Goal: Task Accomplishment & Management: Manage account settings

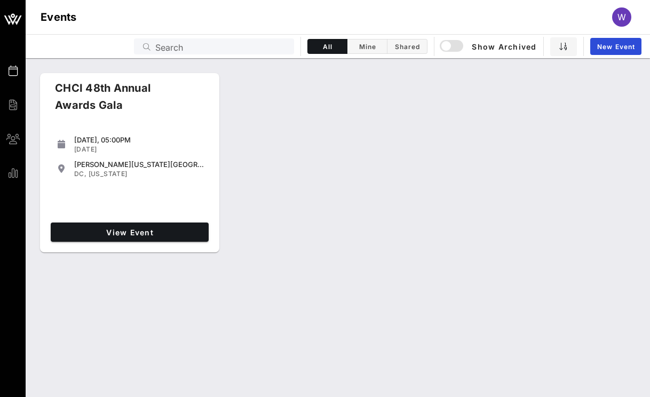
click at [95, 245] on div "View Event" at bounding box center [129, 232] width 166 height 28
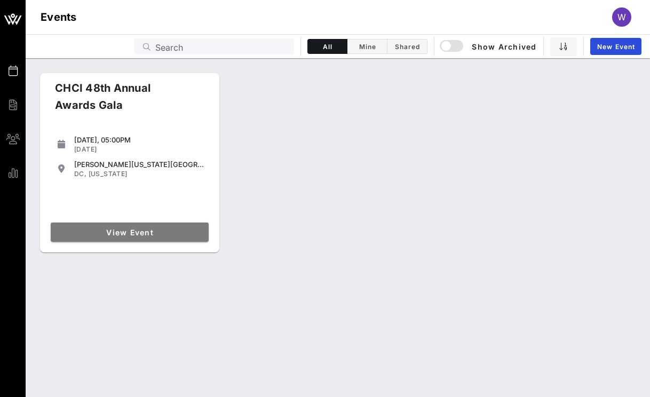
click at [95, 237] on link "View Event" at bounding box center [130, 232] width 158 height 19
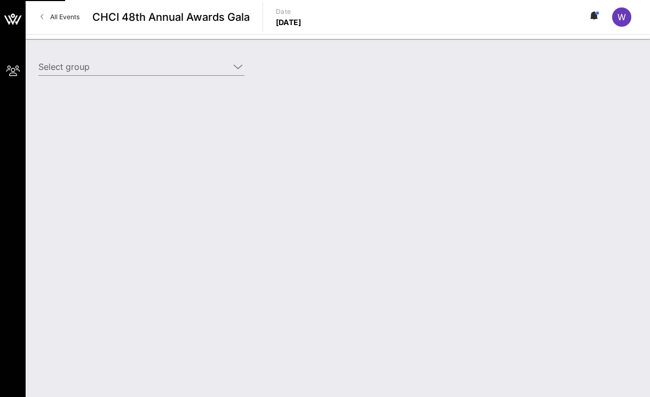
type input "Genentech (Genentech) [[PERSON_NAME], [EMAIL_ADDRESS][DOMAIN_NAME]]"
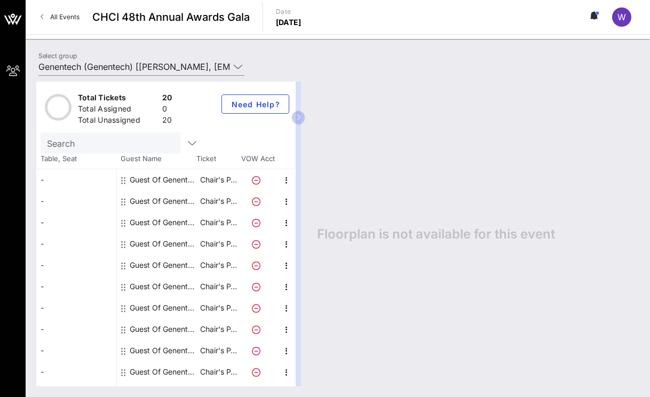
drag, startPoint x: 298, startPoint y: 120, endPoint x: 460, endPoint y: 115, distance: 161.8
click at [460, 116] on div "Total Tickets 20 Total Assigned 0 Total Unassigned 20 Need Help? Search Table, …" at bounding box center [337, 234] width 603 height 305
click at [296, 116] on icon "button" at bounding box center [298, 117] width 5 height 6
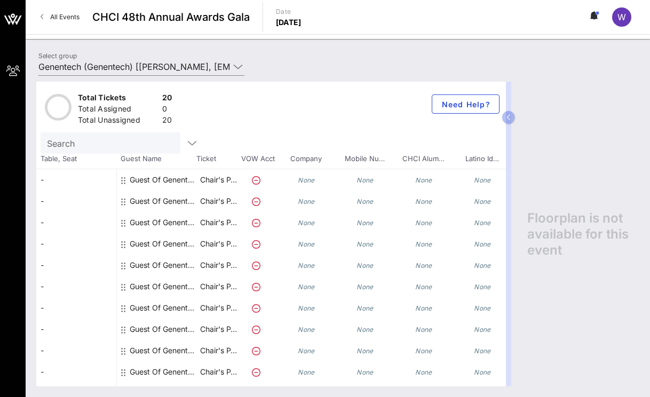
click at [304, 186] on div "None" at bounding box center [306, 179] width 59 height 21
click at [305, 179] on icon "None" at bounding box center [306, 180] width 17 height 8
click at [306, 183] on icon "None" at bounding box center [306, 180] width 17 height 8
click at [253, 180] on icon at bounding box center [256, 180] width 9 height 9
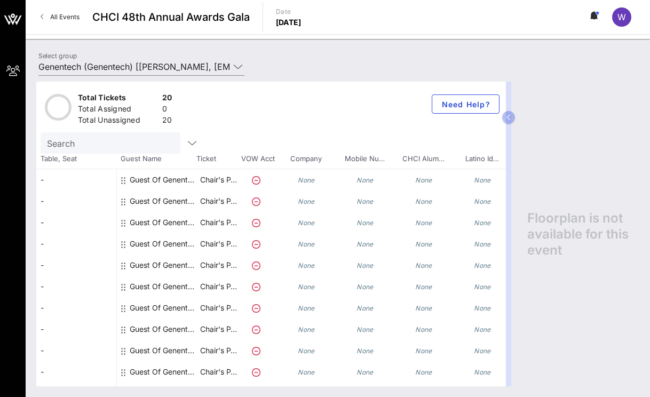
click at [256, 181] on icon at bounding box center [256, 180] width 9 height 9
click at [69, 146] on input "text" at bounding box center [109, 143] width 125 height 14
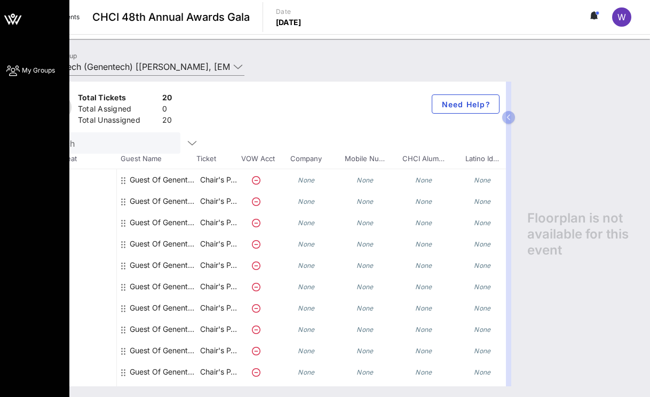
click at [15, 15] on icon at bounding box center [13, 19] width 26 height 26
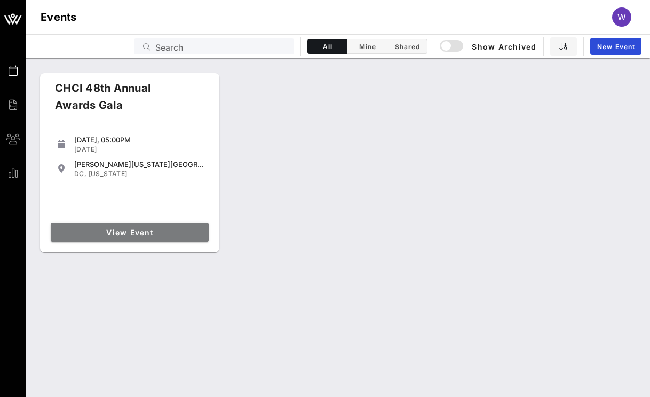
click at [107, 226] on link "View Event" at bounding box center [130, 232] width 158 height 19
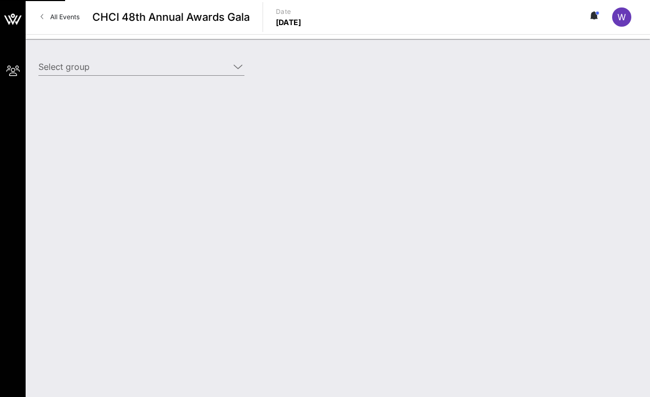
type input "Genentech (Genentech) [[PERSON_NAME], [EMAIL_ADDRESS][DOMAIN_NAME]]"
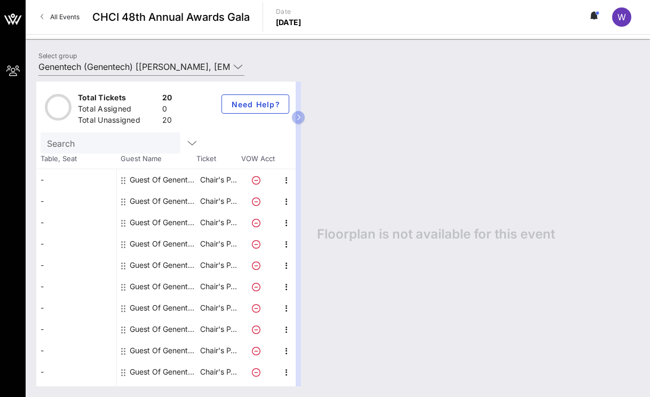
click at [255, 178] on icon at bounding box center [256, 180] width 9 height 9
click at [214, 181] on p "Chair's P…" at bounding box center [218, 179] width 43 height 21
click at [164, 176] on div "Guest Of Genentech" at bounding box center [163, 179] width 67 height 21
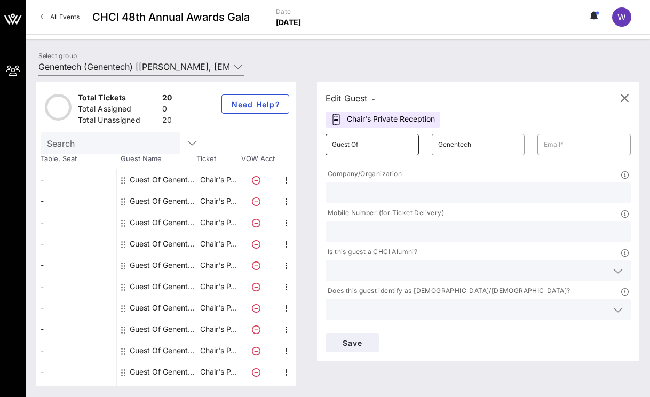
click at [385, 145] on input "Guest Of" at bounding box center [372, 144] width 81 height 17
click at [165, 177] on div "Guest Of Genentech" at bounding box center [163, 179] width 67 height 21
click at [337, 120] on rect at bounding box center [337, 121] width 4 height 2
click at [365, 140] on input "Guest Of" at bounding box center [372, 144] width 81 height 17
click at [584, 143] on input "text" at bounding box center [584, 144] width 81 height 17
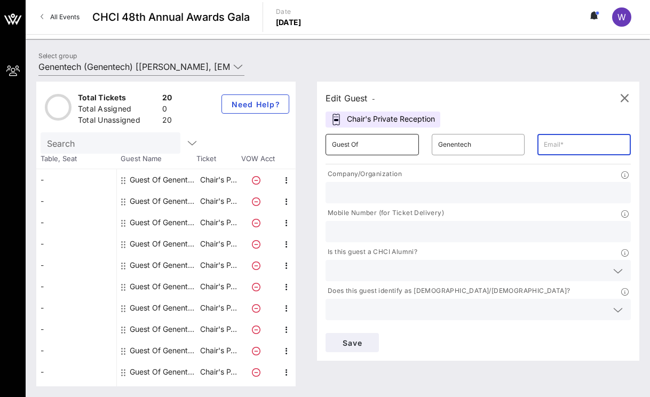
click at [381, 149] on input "Guest Of" at bounding box center [372, 144] width 81 height 17
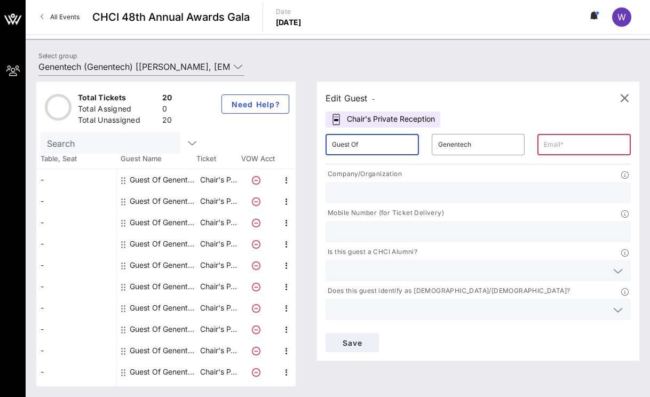
click at [381, 149] on input "Guest Of" at bounding box center [372, 144] width 81 height 17
click at [382, 149] on input "Guest Of" at bounding box center [372, 144] width 81 height 17
click at [404, 142] on input "Guest Of" at bounding box center [372, 144] width 81 height 17
type input "Guest Of"
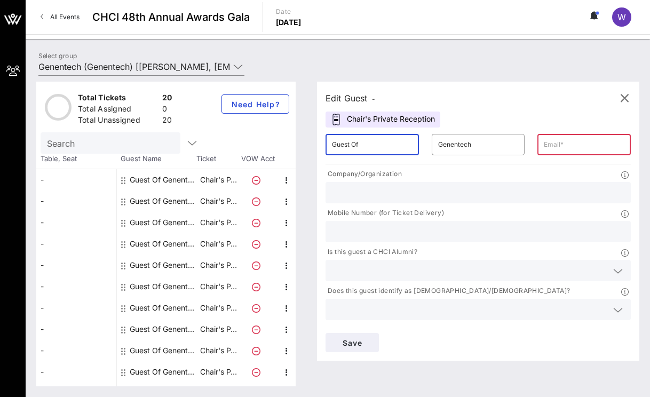
click at [425, 189] on input "text" at bounding box center [478, 193] width 292 height 14
type input "Genentech"
click at [363, 222] on div at bounding box center [478, 231] width 292 height 21
click at [619, 311] on icon at bounding box center [618, 310] width 10 height 13
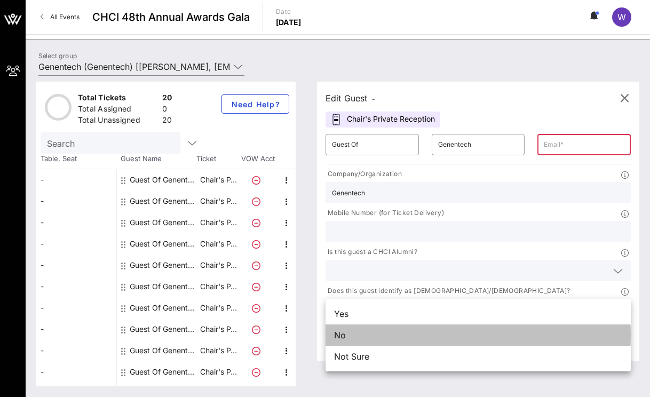
click at [456, 340] on div "No" at bounding box center [478, 334] width 305 height 21
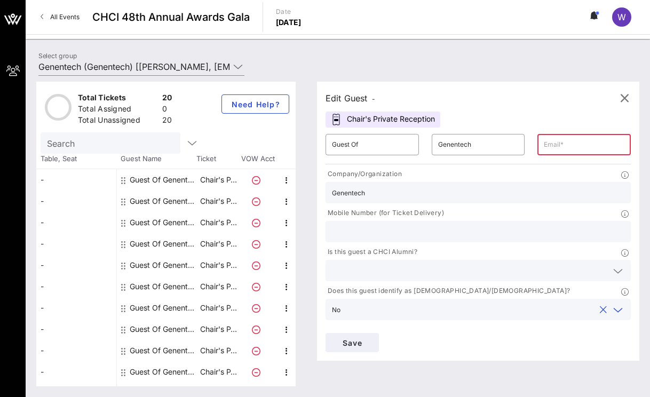
click at [453, 267] on input "text" at bounding box center [469, 271] width 275 height 14
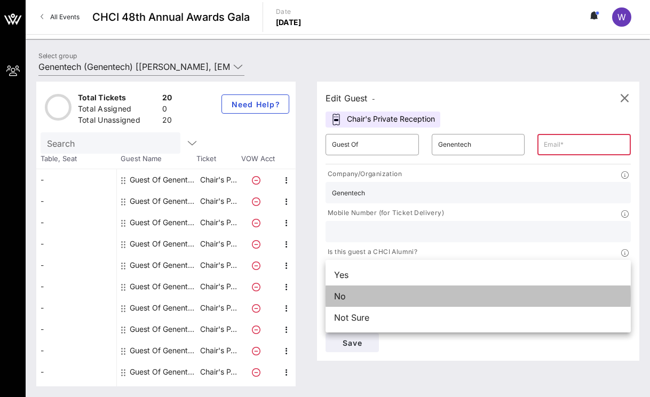
click at [429, 295] on div "No" at bounding box center [478, 296] width 305 height 21
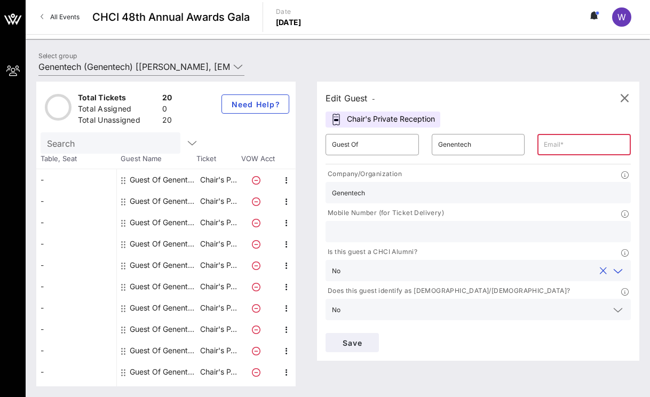
click at [433, 232] on input "text" at bounding box center [478, 232] width 292 height 14
type input "4805777786"
click at [471, 212] on div "Mobile Number (for Ticket Delivery)" at bounding box center [478, 214] width 305 height 13
click at [388, 231] on input "4805777786" at bounding box center [478, 232] width 292 height 14
click at [357, 231] on input "4805777786" at bounding box center [478, 232] width 292 height 14
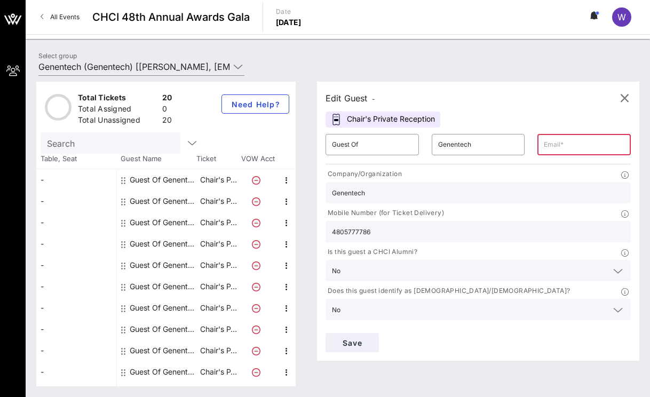
click at [355, 233] on input "4805777786" at bounding box center [478, 232] width 292 height 14
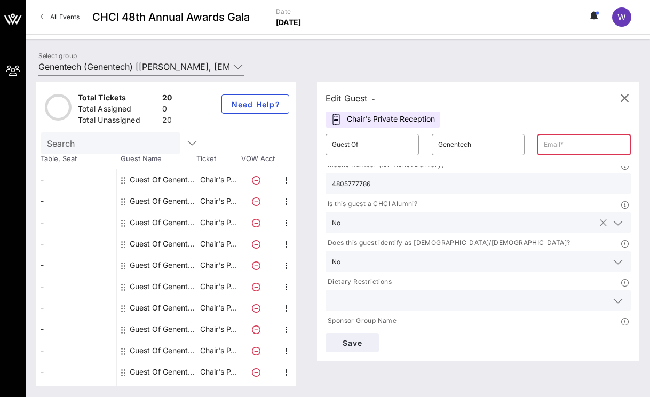
scroll to position [74, 0]
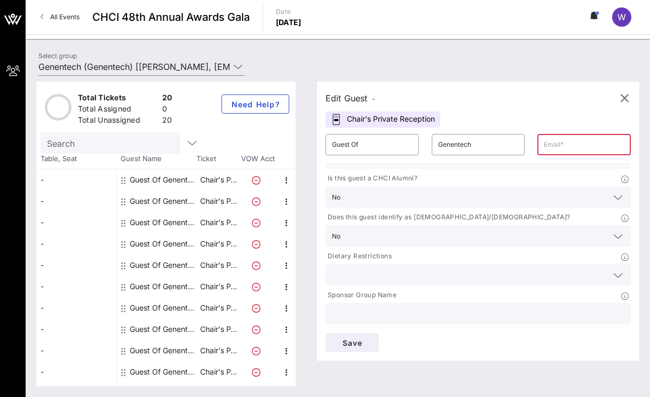
click at [362, 282] on div at bounding box center [478, 274] width 292 height 21
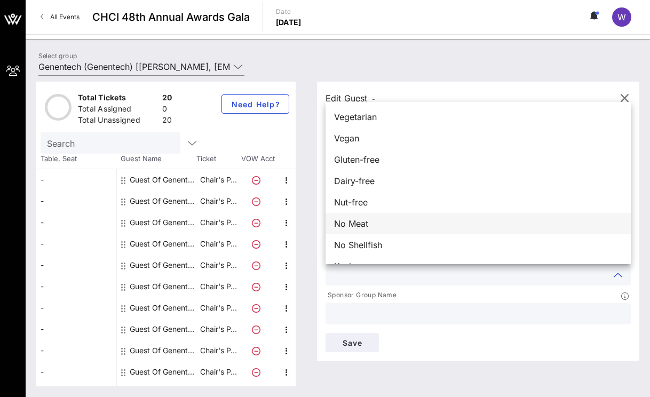
scroll to position [17, 0]
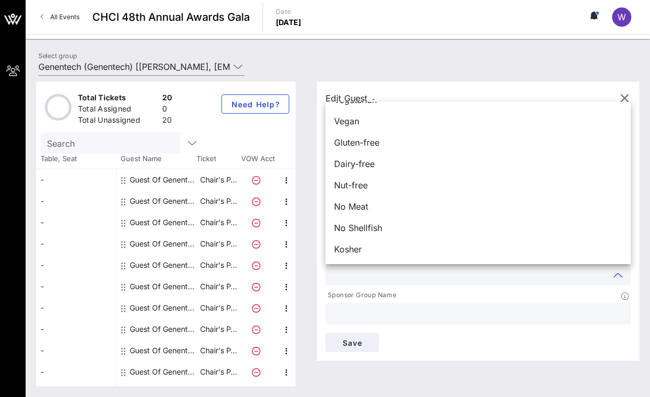
click at [434, 68] on div "Select group Genentech (Genentech) [[PERSON_NAME], [EMAIL_ADDRESS][DOMAIN_NAME]]" at bounding box center [338, 68] width 612 height 37
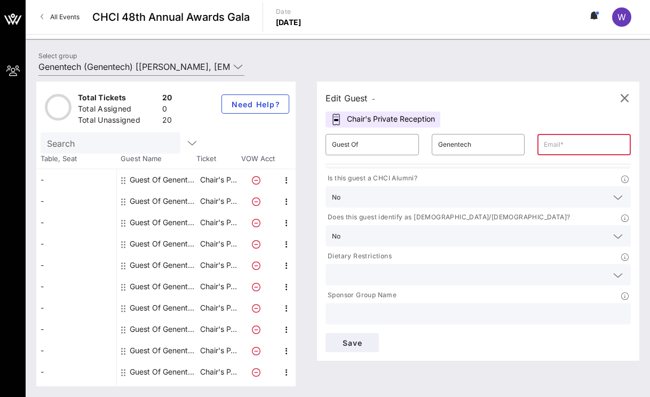
click at [617, 275] on icon at bounding box center [618, 275] width 10 height 13
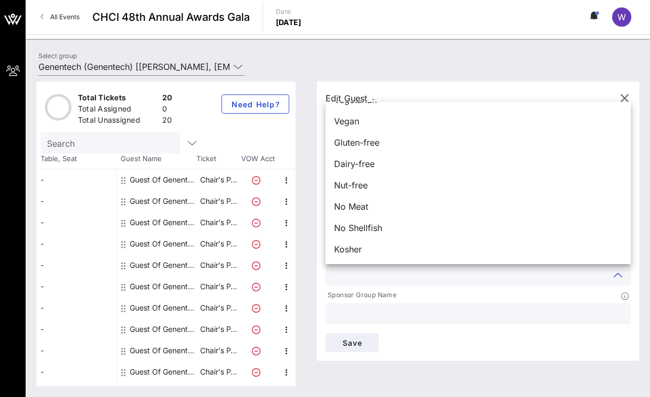
click at [618, 276] on icon at bounding box center [618, 275] width 10 height 13
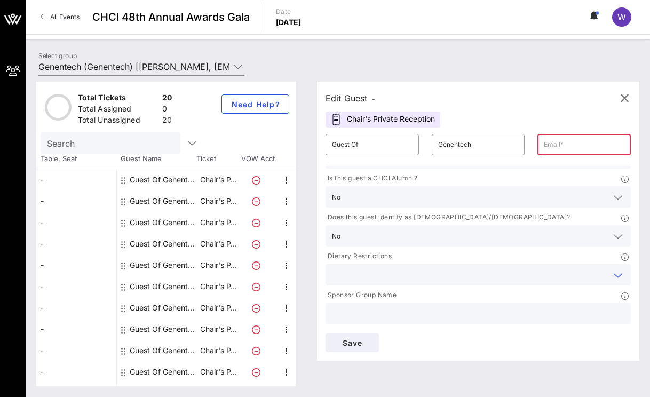
click at [439, 316] on input "text" at bounding box center [478, 314] width 292 height 14
click at [625, 296] on icon at bounding box center [624, 295] width 7 height 7
click at [430, 314] on input "text" at bounding box center [478, 314] width 292 height 14
type input "Genentech"
click at [443, 276] on input "text" at bounding box center [469, 275] width 275 height 14
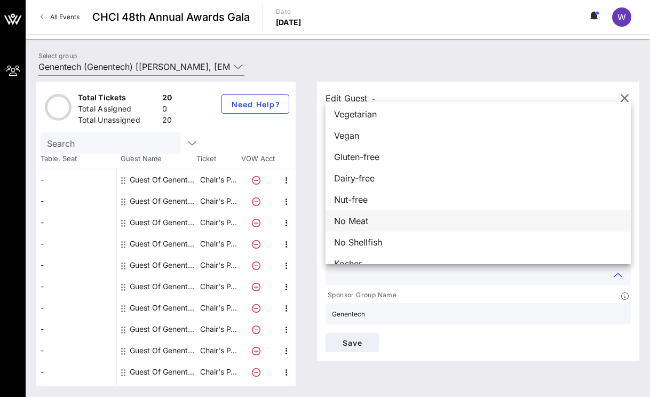
scroll to position [0, 0]
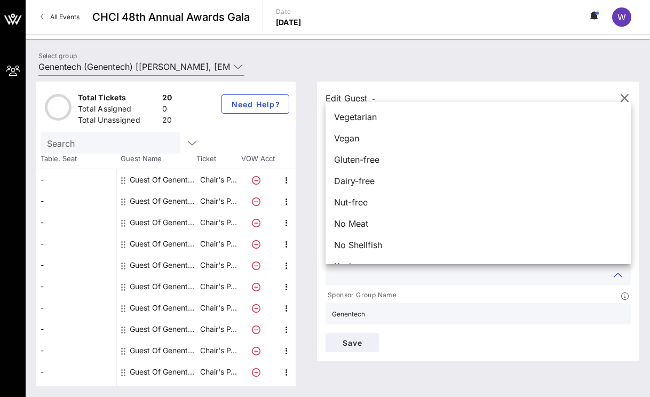
click at [481, 64] on div "Select group Genentech (Genentech) [[PERSON_NAME], [EMAIL_ADDRESS][DOMAIN_NAME]]" at bounding box center [338, 68] width 612 height 37
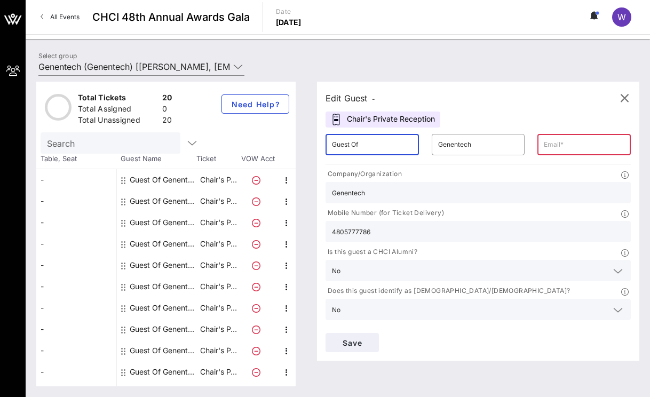
click at [376, 148] on input "Guest Of" at bounding box center [372, 144] width 81 height 17
click at [357, 149] on input "Guest Of" at bounding box center [372, 144] width 81 height 17
type input "Quita"
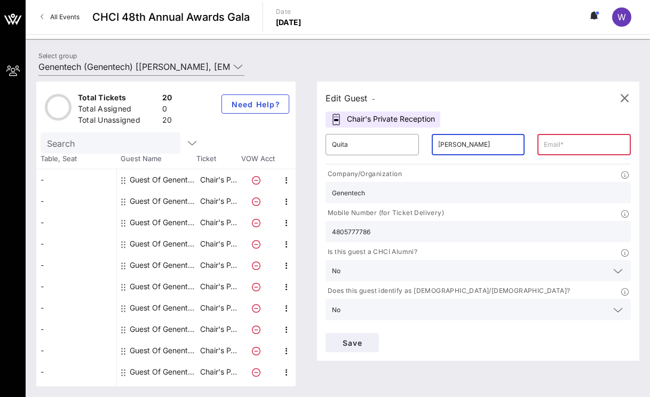
type input "[PERSON_NAME]"
click at [567, 147] on input "text" at bounding box center [584, 144] width 81 height 17
paste input "[PERSON_NAME][EMAIL_ADDRESS][PERSON_NAME][PERSON_NAME][DOMAIN_NAME]"
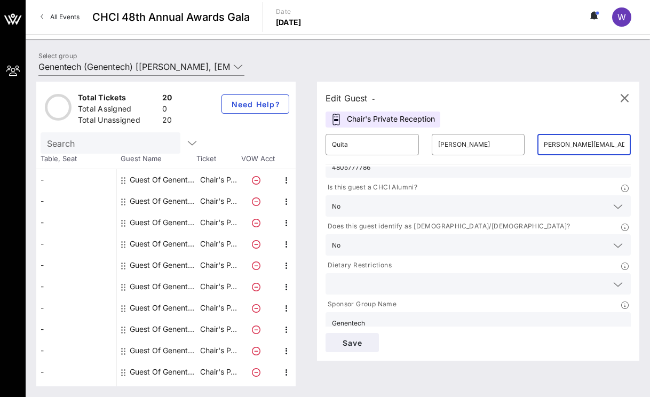
scroll to position [74, 0]
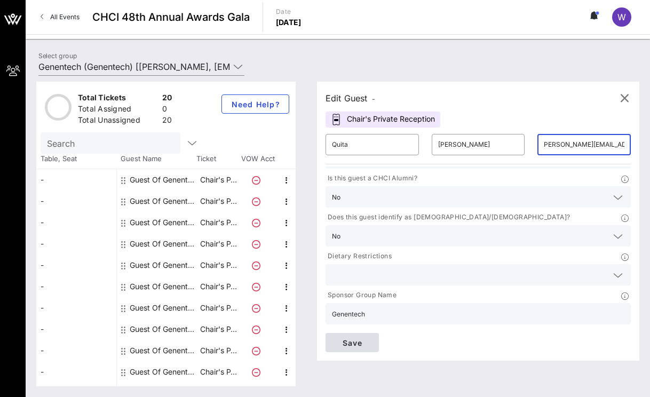
type input "[PERSON_NAME][EMAIL_ADDRESS][PERSON_NAME][PERSON_NAME][DOMAIN_NAME]"
click at [355, 345] on span "Save" at bounding box center [352, 342] width 36 height 9
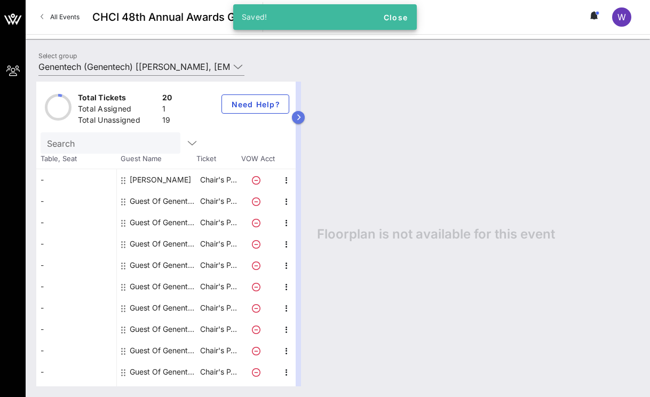
click at [302, 117] on button "button" at bounding box center [298, 117] width 13 height 13
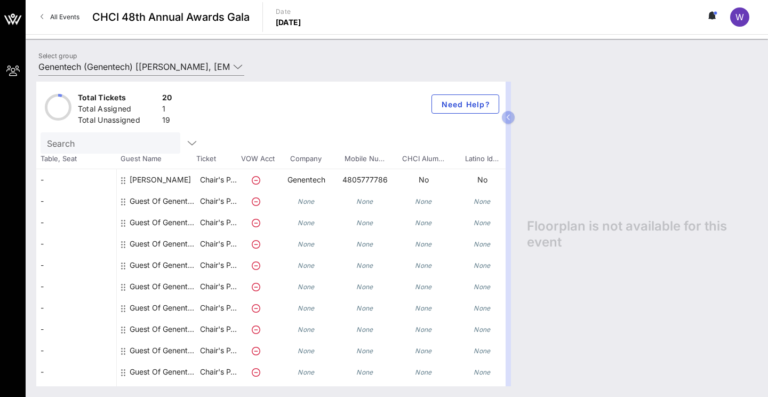
click at [308, 203] on icon "None" at bounding box center [306, 201] width 17 height 8
click at [307, 200] on icon "None" at bounding box center [306, 201] width 17 height 8
click at [218, 202] on p "Chair's P…" at bounding box center [218, 201] width 43 height 21
click at [163, 200] on div "Guest Of Genentech" at bounding box center [163, 201] width 67 height 21
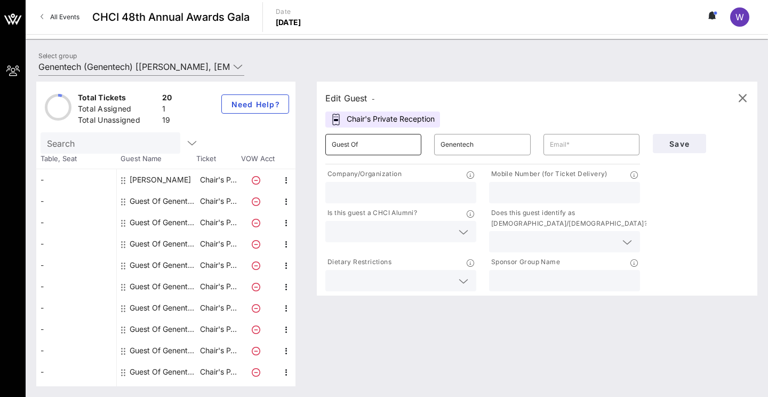
click at [380, 150] on input "Guest Of" at bounding box center [373, 144] width 83 height 17
click at [380, 153] on input "Guest Of" at bounding box center [373, 144] width 83 height 17
type input "Joy"
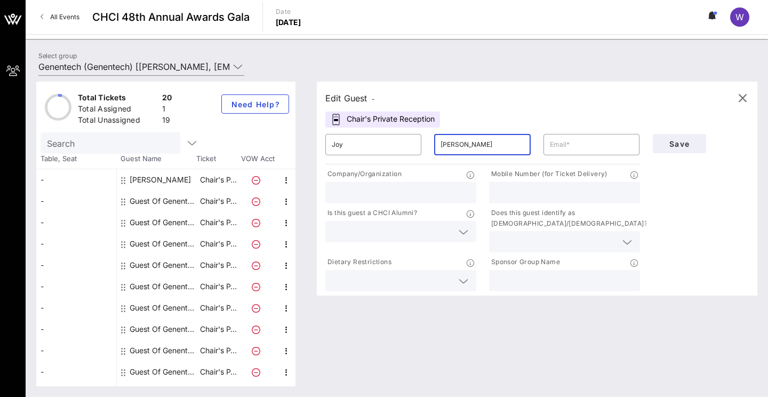
type input "[PERSON_NAME]"
click at [576, 144] on input "text" at bounding box center [591, 144] width 83 height 17
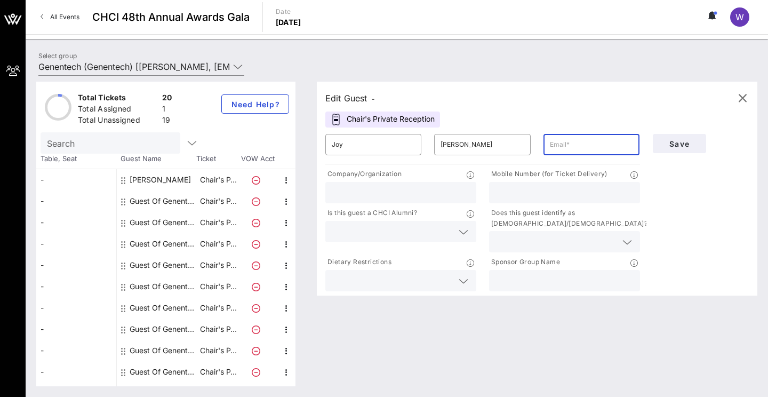
paste input "[PERSON_NAME][DOMAIN_NAME][EMAIL_ADDRESS][PERSON_NAME][PERSON_NAME][DOMAIN_NAME]"
type input "[PERSON_NAME][DOMAIN_NAME][EMAIL_ADDRESS][PERSON_NAME][PERSON_NAME][DOMAIN_NAME]"
click at [403, 195] on input "text" at bounding box center [401, 193] width 138 height 14
type input "Genentech"
click at [516, 195] on input "text" at bounding box center [565, 193] width 138 height 14
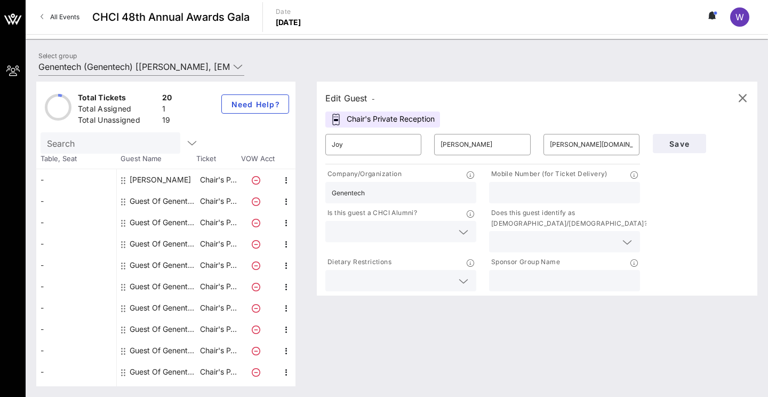
paste input "7175152978"
type input "7175152978"
click at [385, 236] on input "text" at bounding box center [392, 232] width 121 height 14
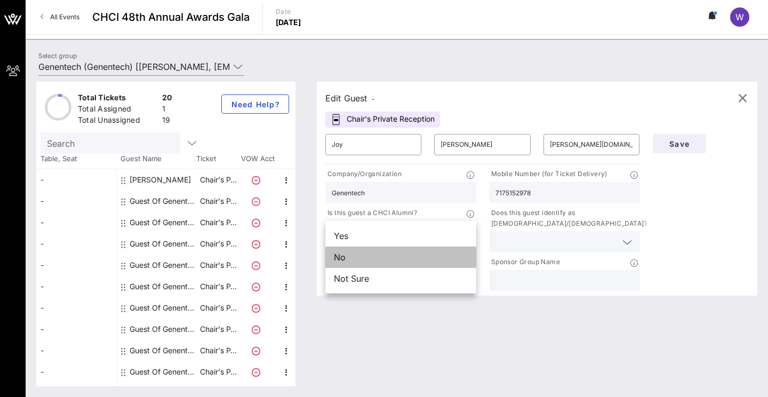
click at [372, 259] on div "No" at bounding box center [401, 257] width 151 height 21
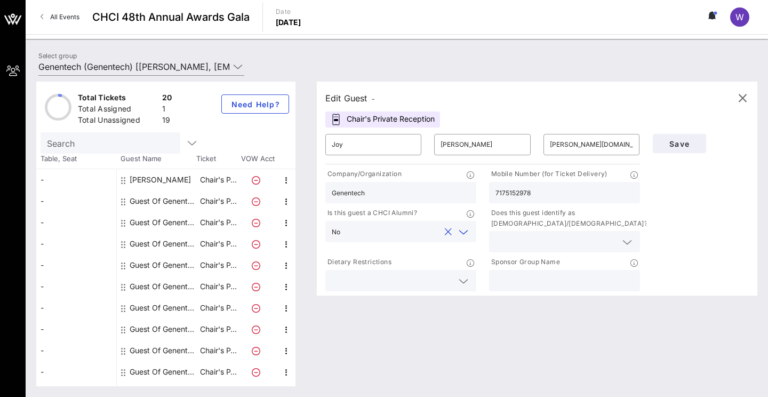
click at [554, 236] on input "text" at bounding box center [556, 242] width 121 height 14
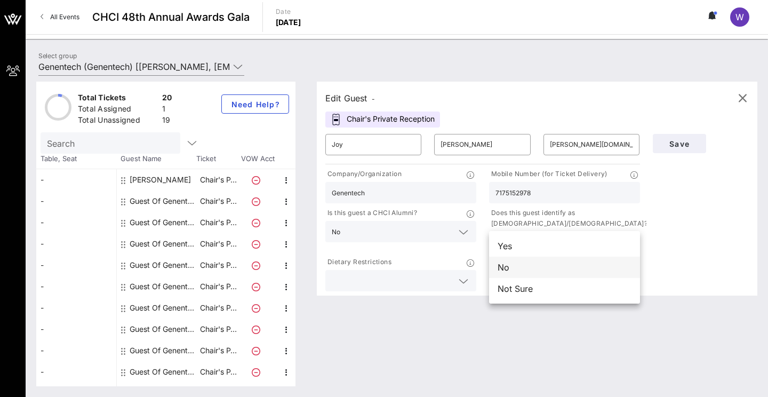
click at [518, 269] on div "No" at bounding box center [564, 267] width 151 height 21
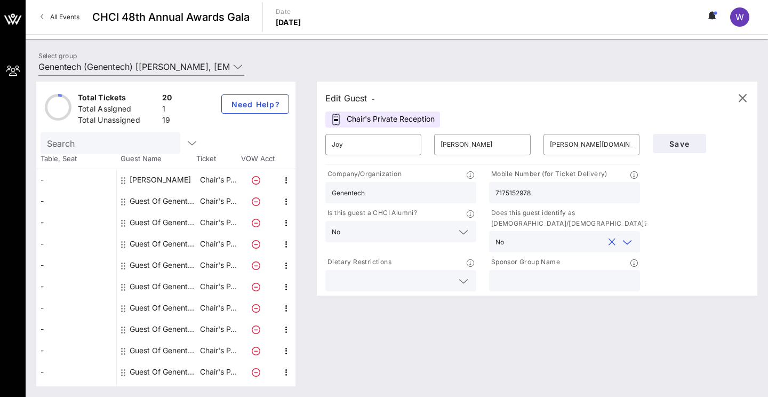
click at [528, 280] on input "text" at bounding box center [565, 281] width 138 height 14
type input "Genentech"
click at [649, 147] on span "Save" at bounding box center [680, 143] width 36 height 9
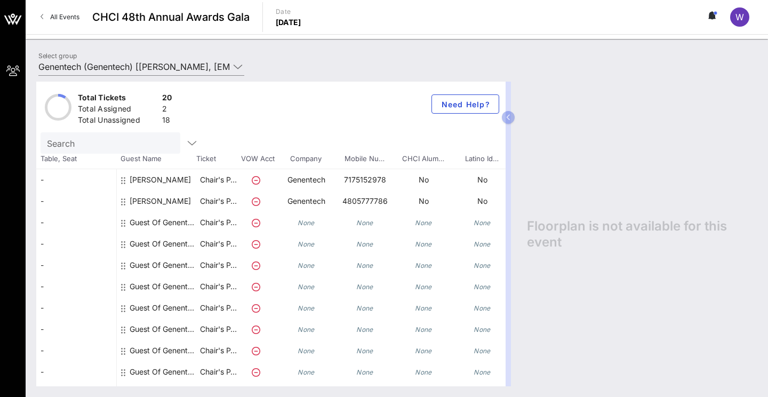
drag, startPoint x: 122, startPoint y: 180, endPoint x: 121, endPoint y: 5, distance: 175.6
click at [202, 223] on p "Chair's P…" at bounding box center [218, 222] width 43 height 21
click at [157, 224] on div "Guest Of Genentech" at bounding box center [163, 222] width 67 height 21
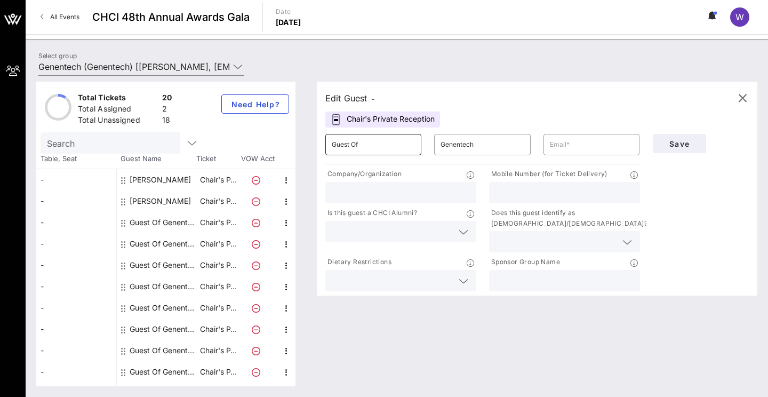
click at [386, 146] on input "Guest Of" at bounding box center [373, 144] width 83 height 17
type input "[PERSON_NAME]"
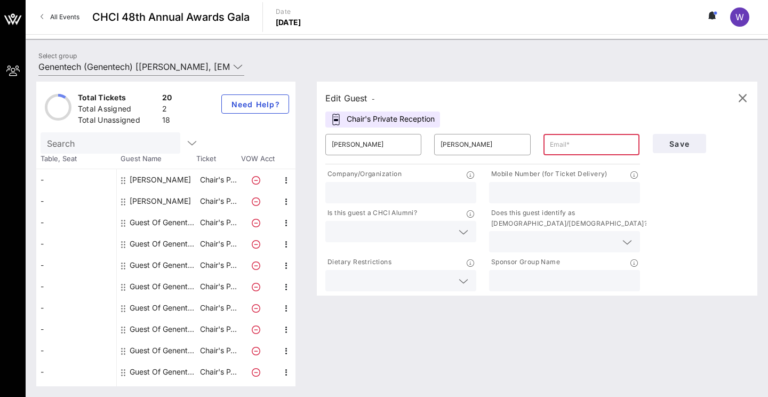
click at [535, 192] on input "text" at bounding box center [565, 193] width 138 height 14
paste input "6502961316"
type input "6502961316"
click at [566, 144] on input "text" at bounding box center [591, 144] width 83 height 17
paste input "[PERSON_NAME][EMAIL_ADDRESS][PERSON_NAME][PERSON_NAME][DOMAIN_NAME]"
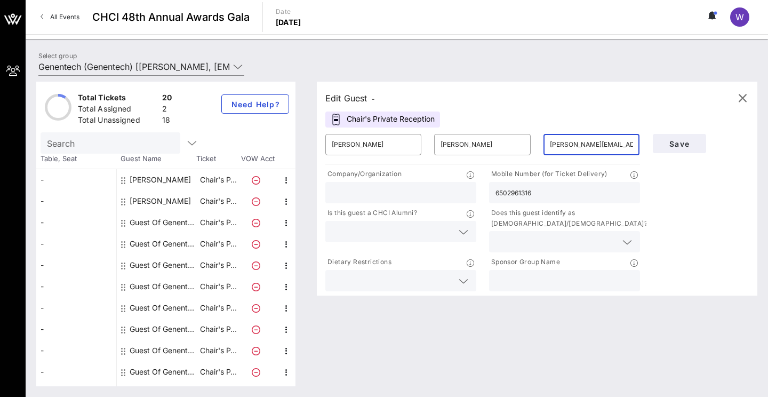
type input "[PERSON_NAME][EMAIL_ADDRESS][PERSON_NAME][PERSON_NAME][DOMAIN_NAME]"
click at [392, 192] on input "text" at bounding box center [401, 193] width 138 height 14
type input "Genentech"
click at [363, 228] on input "text" at bounding box center [392, 232] width 121 height 14
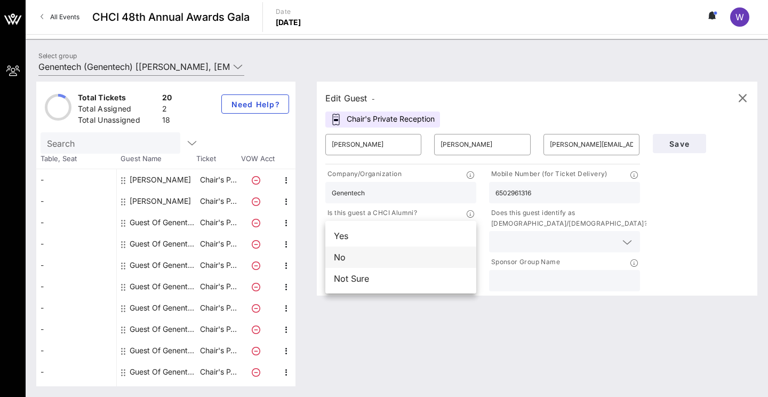
click at [355, 256] on div "No" at bounding box center [401, 257] width 151 height 21
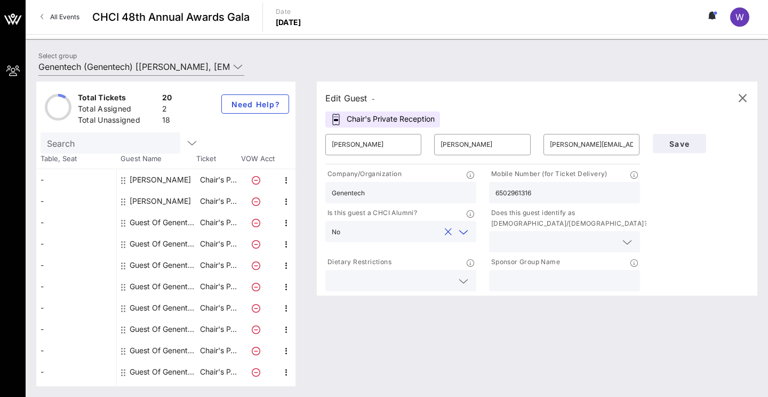
click at [531, 246] on input "text" at bounding box center [556, 242] width 121 height 14
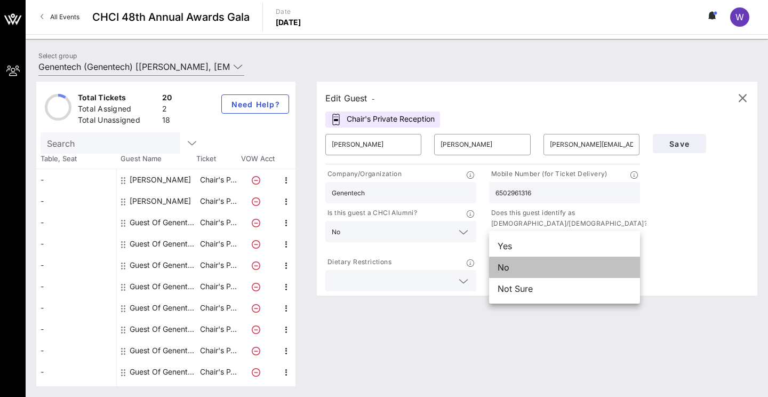
click at [511, 272] on div "No" at bounding box center [564, 267] width 151 height 21
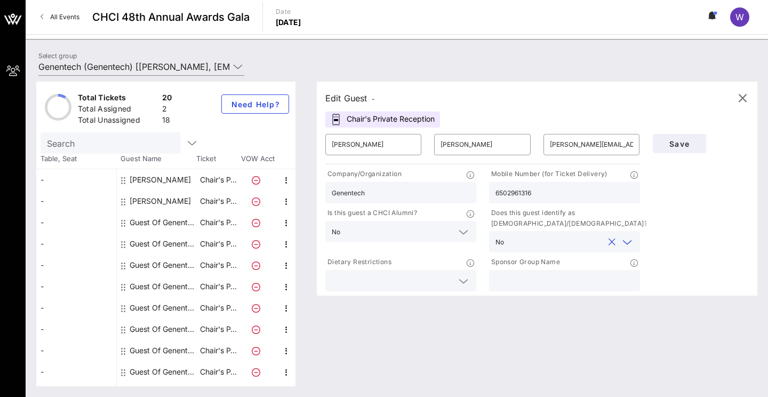
click at [527, 283] on input "text" at bounding box center [565, 281] width 138 height 14
type input "Genentech"
click at [649, 145] on span "Save" at bounding box center [680, 143] width 36 height 9
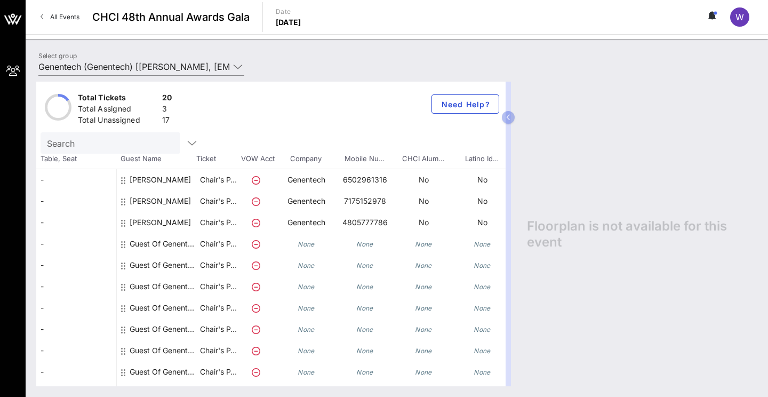
click at [167, 226] on div "[PERSON_NAME]" at bounding box center [160, 227] width 61 height 30
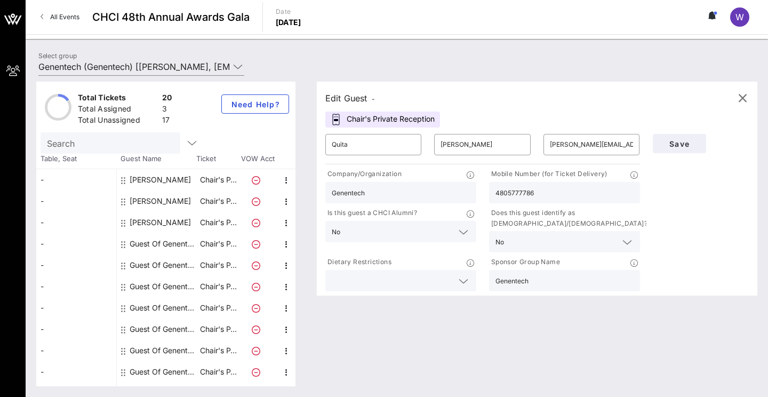
click at [155, 242] on div "Guest Of Genentech" at bounding box center [163, 243] width 67 height 21
type input "Guest Of"
type input "Genentech"
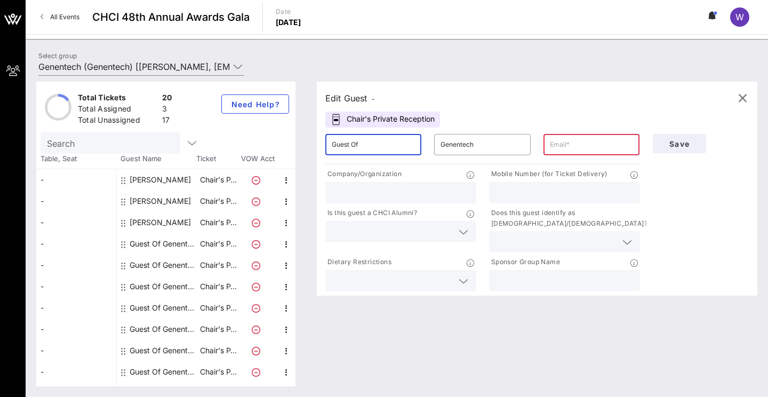
click at [366, 144] on input "Guest Of" at bounding box center [373, 144] width 83 height 17
type input "G"
type input "[PERSON_NAME]"
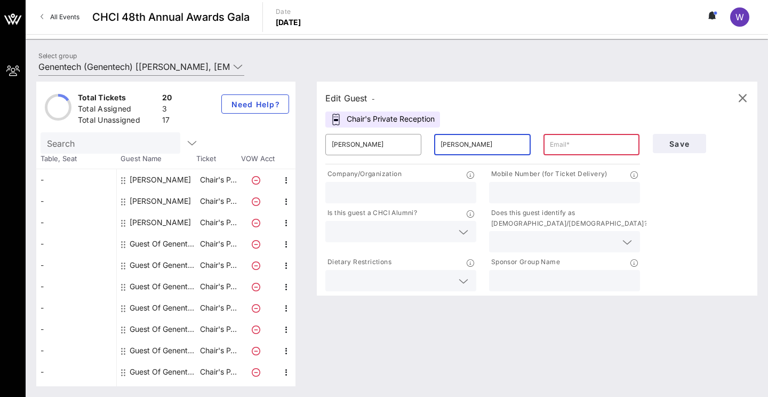
type input "[PERSON_NAME]"
click at [585, 149] on input "text" at bounding box center [591, 144] width 83 height 17
paste input "[PERSON_NAME][EMAIL_ADDRESS][PERSON_NAME][PERSON_NAME][DOMAIN_NAME]"
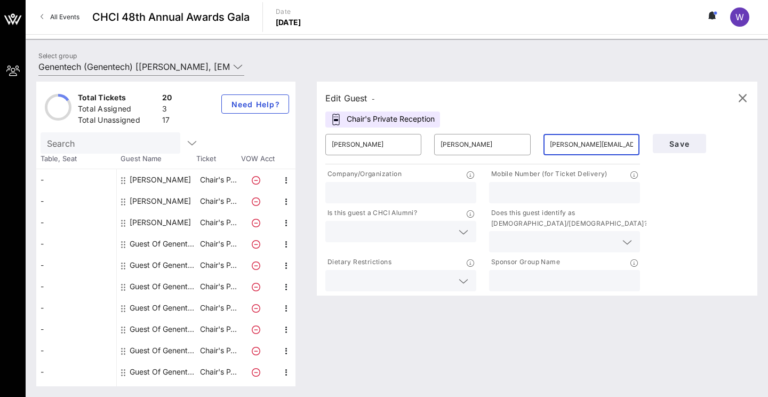
type input "[PERSON_NAME][EMAIL_ADDRESS][PERSON_NAME][PERSON_NAME][DOMAIN_NAME]"
click at [398, 195] on input "text" at bounding box center [401, 193] width 138 height 14
type input "Genentech"
paste input "9166012233"
type input "9166012233"
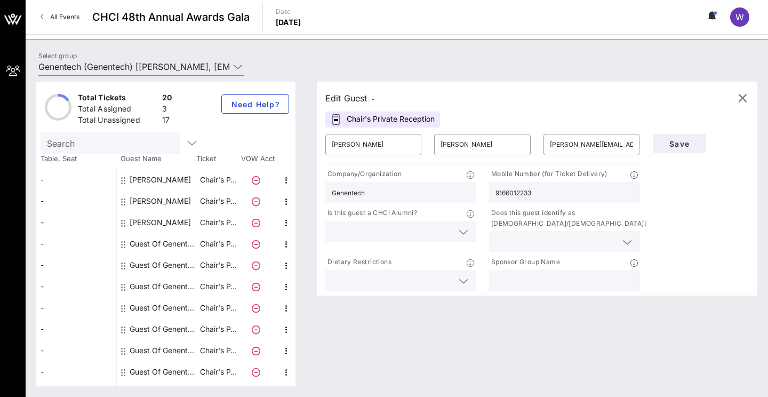
click at [417, 237] on input "text" at bounding box center [392, 232] width 121 height 14
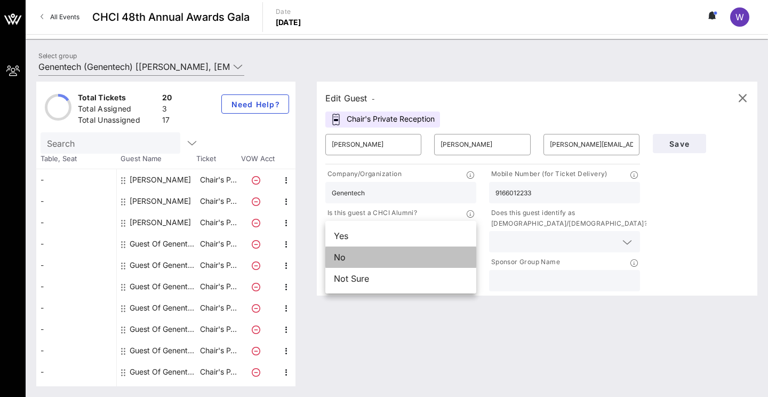
click at [405, 265] on div "No" at bounding box center [401, 257] width 151 height 21
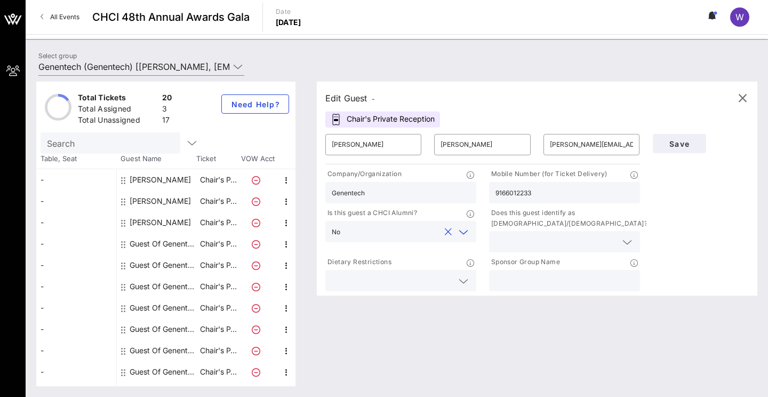
click at [521, 243] on input "text" at bounding box center [556, 242] width 121 height 14
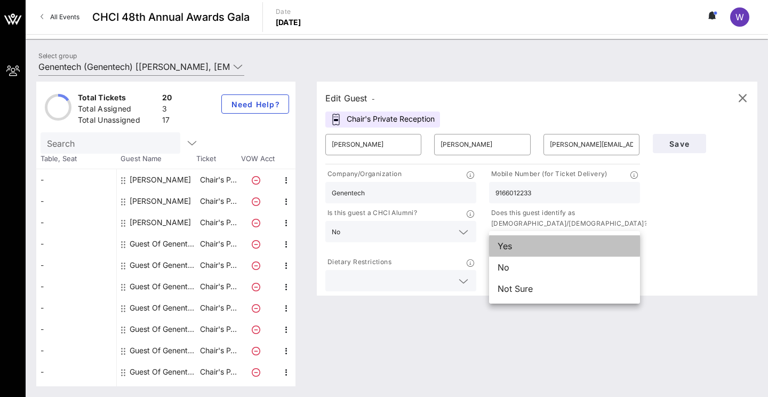
click at [507, 237] on div "Yes" at bounding box center [564, 245] width 151 height 21
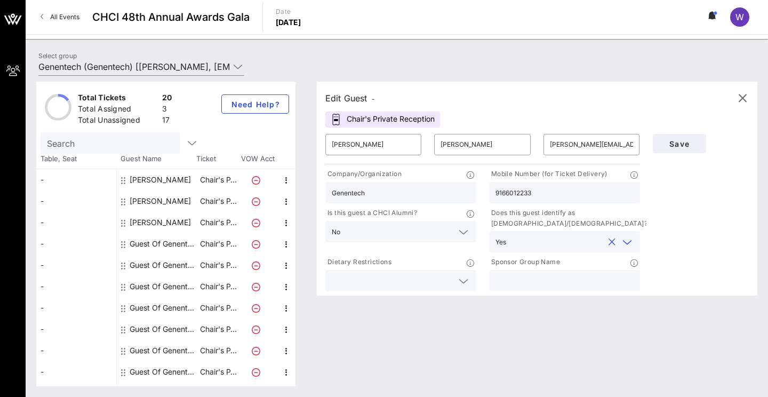
click at [537, 277] on input "text" at bounding box center [565, 281] width 138 height 14
type input "Genentech"
click at [649, 142] on span "Save" at bounding box center [680, 143] width 36 height 9
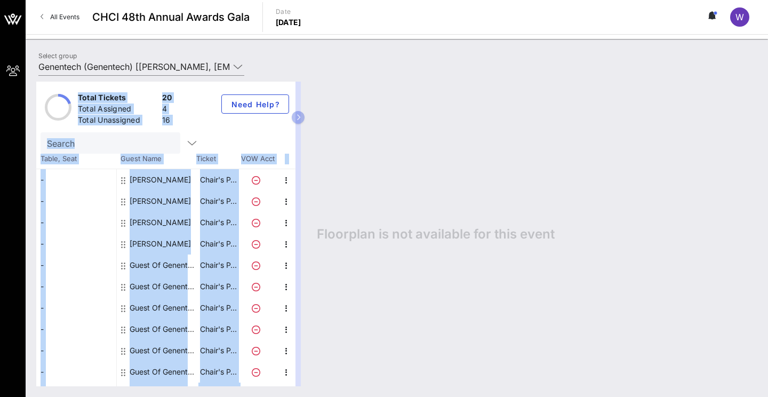
drag, startPoint x: 298, startPoint y: 218, endPoint x: 525, endPoint y: 206, distance: 227.1
click at [527, 208] on div "Total Tickets 20 Total Assigned 4 Total Unassigned 16 Need Help? Search Table, …" at bounding box center [396, 234] width 721 height 305
drag, startPoint x: 298, startPoint y: 116, endPoint x: 686, endPoint y: 114, distance: 388.0
click at [649, 115] on div "Total Tickets 20 Total Assigned 4 Total Unassigned 16 Need Help? Search Table, …" at bounding box center [396, 234] width 721 height 305
click at [299, 117] on icon "button" at bounding box center [298, 117] width 5 height 6
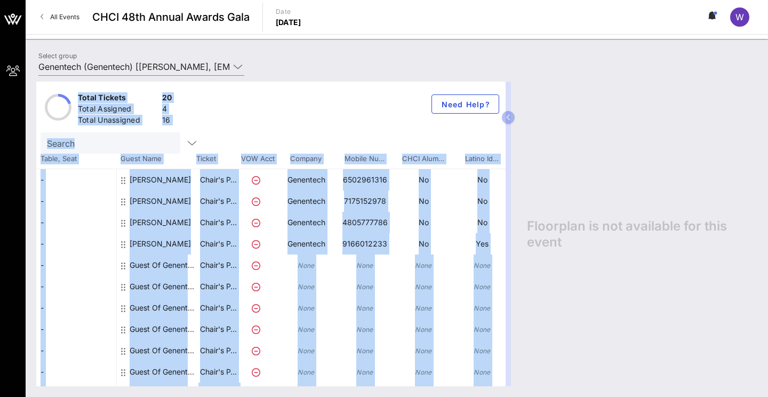
click at [375, 135] on div "Search" at bounding box center [271, 142] width 461 height 21
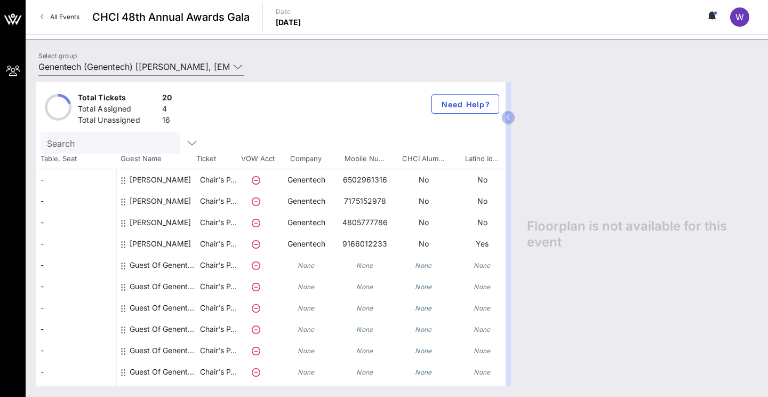
click at [153, 266] on div "Guest Of Genentech" at bounding box center [163, 265] width 67 height 21
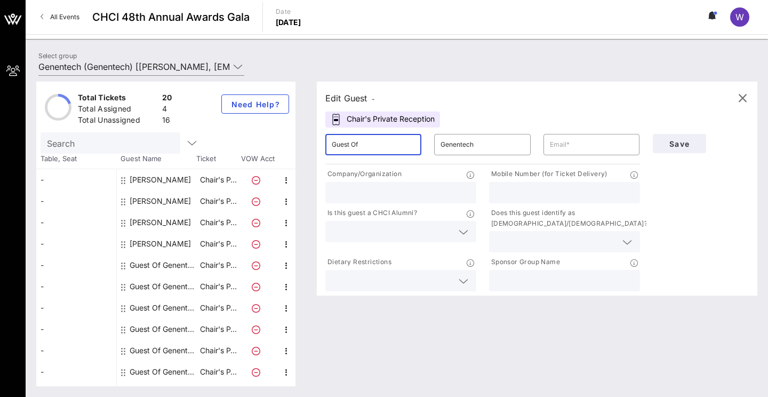
click at [364, 148] on input "Guest Of" at bounding box center [373, 144] width 83 height 17
click at [365, 150] on input "Guest Of" at bounding box center [373, 144] width 83 height 17
type input "[PERSON_NAME]"
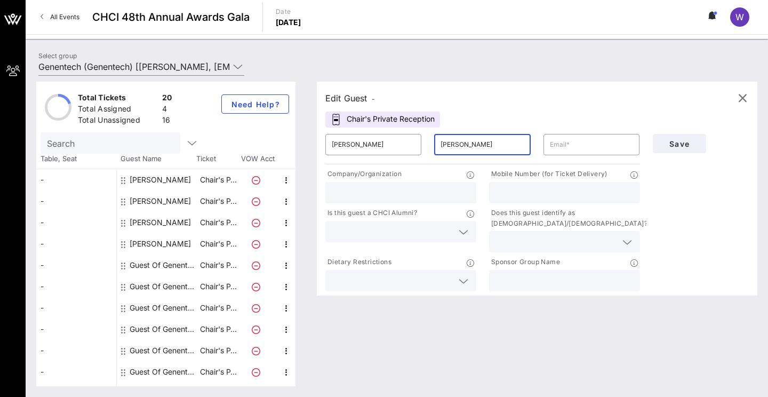
type input "[PERSON_NAME]"
click at [539, 194] on input "text" at bounding box center [565, 193] width 138 height 14
paste input "6504779980"
type input "6504779980"
click at [565, 153] on input "text" at bounding box center [591, 144] width 83 height 17
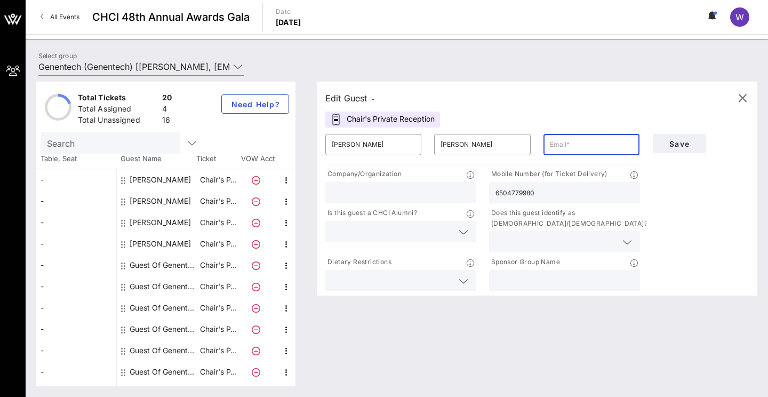
paste input "[EMAIL_ADDRESS][PERSON_NAME][PERSON_NAME][DOMAIN_NAME]"
type input "[EMAIL_ADDRESS][PERSON_NAME][PERSON_NAME][DOMAIN_NAME]"
click at [386, 191] on input "text" at bounding box center [401, 193] width 138 height 14
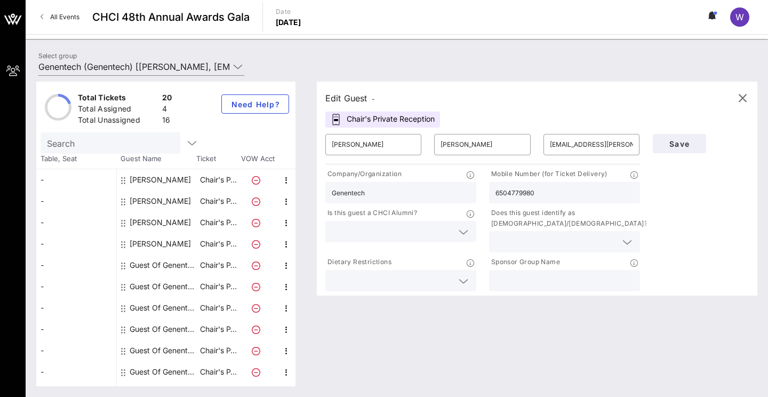
type input "Genentech"
click at [368, 228] on input "text" at bounding box center [392, 232] width 121 height 14
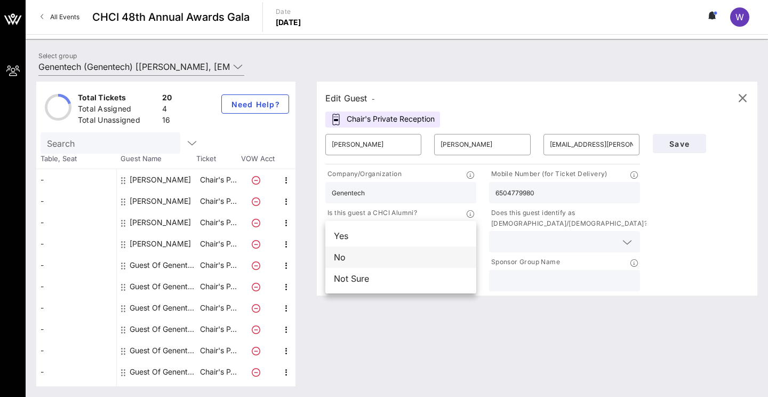
click at [356, 262] on div "No" at bounding box center [401, 257] width 151 height 21
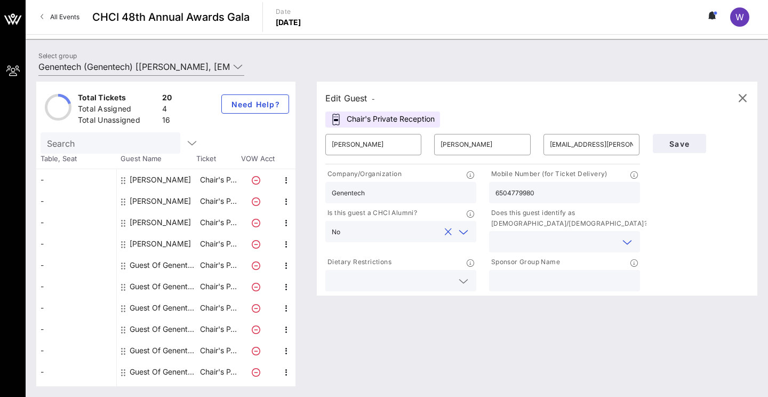
click at [517, 246] on input "text" at bounding box center [556, 242] width 121 height 14
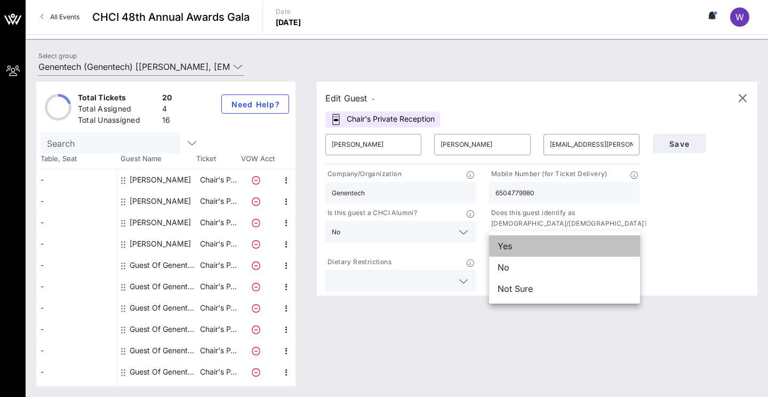
click at [506, 245] on div "Yes" at bounding box center [564, 245] width 151 height 21
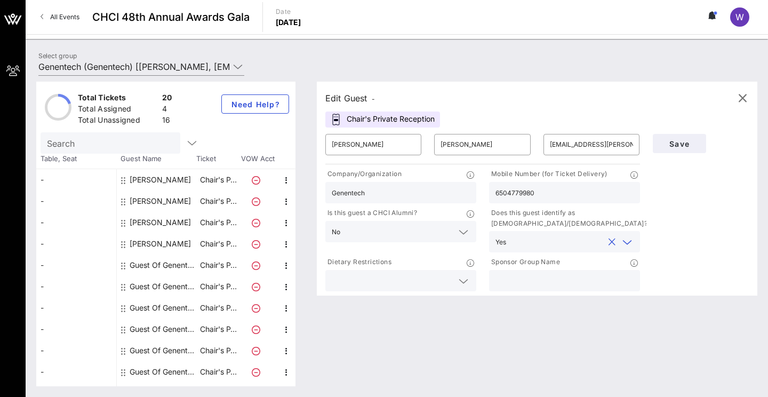
click at [459, 284] on icon at bounding box center [464, 281] width 10 height 13
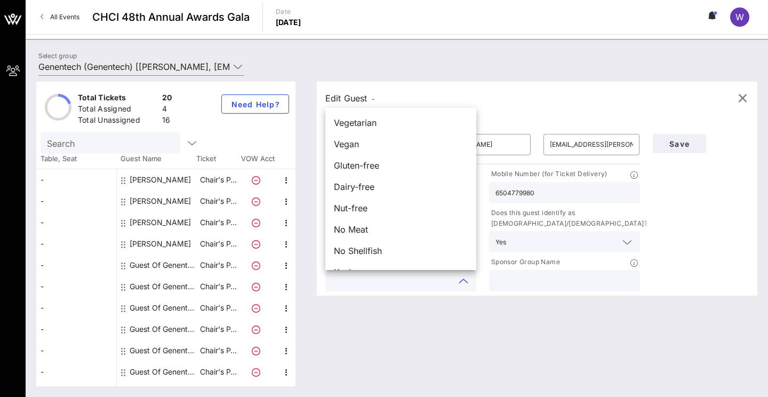
click at [561, 290] on div at bounding box center [565, 280] width 138 height 21
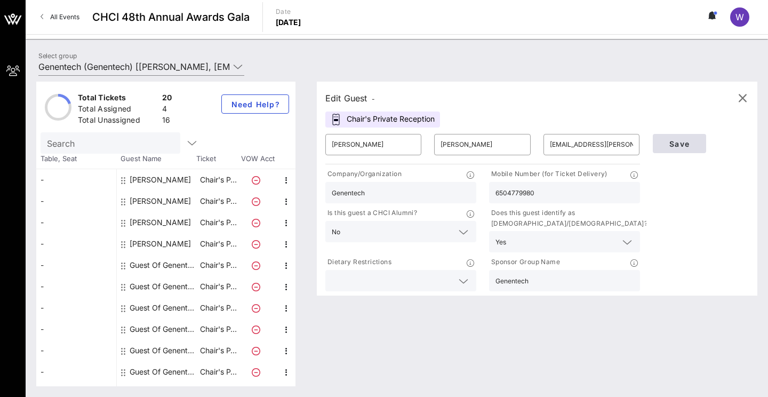
type input "Genentech"
click at [649, 141] on span "Save" at bounding box center [680, 143] width 36 height 9
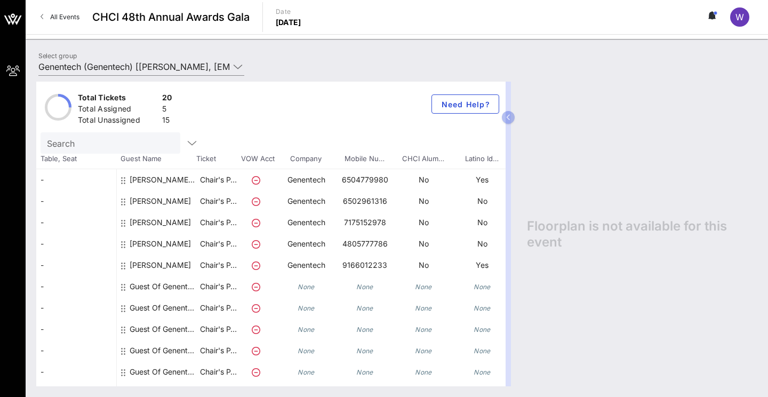
click at [155, 286] on div "Guest Of Genentech" at bounding box center [163, 286] width 67 height 21
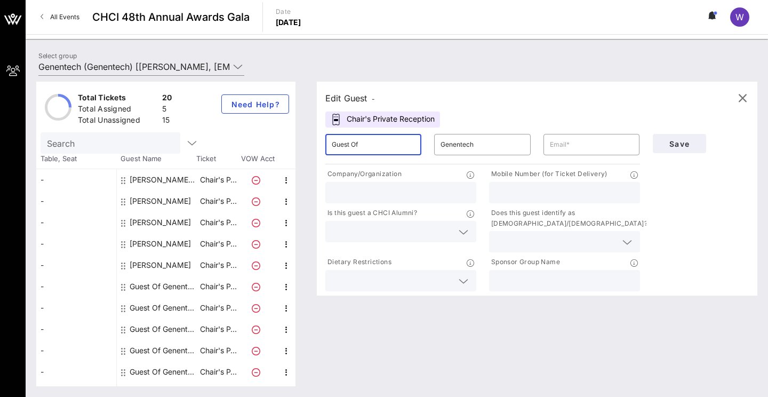
click at [359, 146] on input "Guest Of" at bounding box center [373, 144] width 83 height 17
click at [359, 149] on input "Guest Of" at bounding box center [373, 144] width 83 height 17
paste input "[PERSON_NAME]"
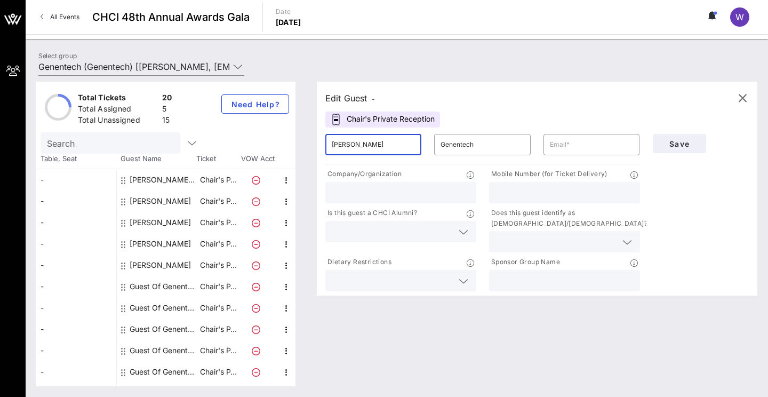
type input "[PERSON_NAME]"
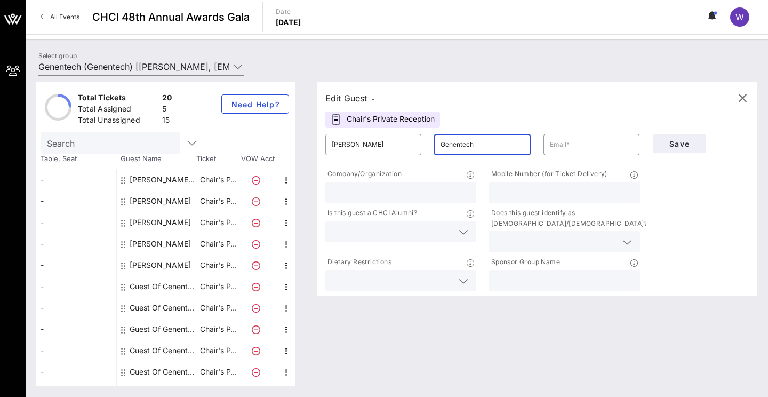
click at [454, 146] on input "Genentech" at bounding box center [482, 144] width 83 height 17
paste input "Upadhyay"
type input "Upadhyay"
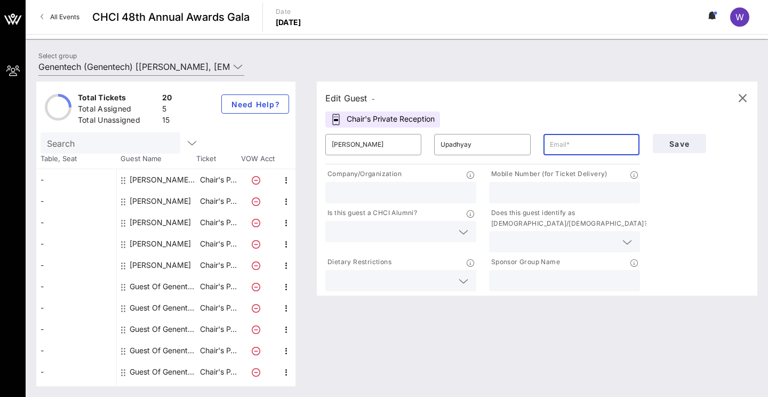
click at [609, 144] on input "text" at bounding box center [591, 144] width 83 height 17
paste input "[EMAIL_ADDRESS][DOMAIN_NAME]"
type input "[EMAIL_ADDRESS][DOMAIN_NAME]"
click at [417, 192] on input "text" at bounding box center [401, 193] width 138 height 14
click at [352, 196] on input "text" at bounding box center [401, 193] width 138 height 14
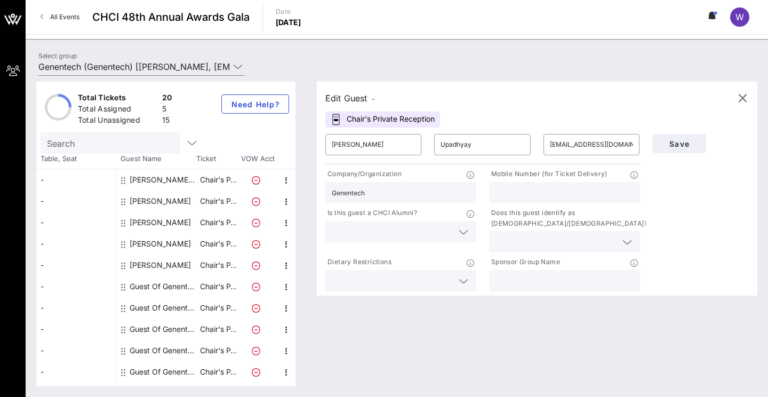
type input "Genentech"
click at [509, 190] on input "text" at bounding box center [565, 193] width 138 height 14
paste input "3018026295"
type input "3018026295"
click at [417, 233] on input "text" at bounding box center [392, 232] width 121 height 14
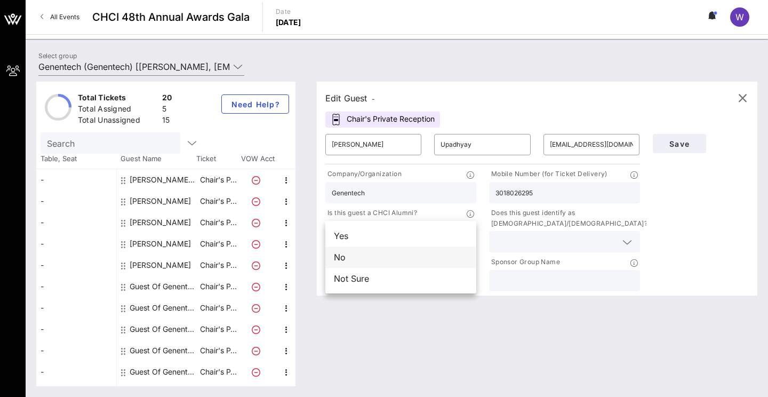
click at [344, 254] on div "No" at bounding box center [401, 257] width 151 height 21
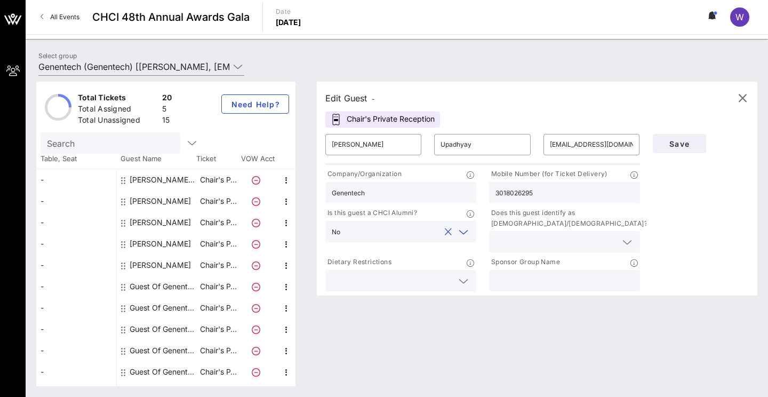
click at [542, 233] on div at bounding box center [565, 241] width 138 height 21
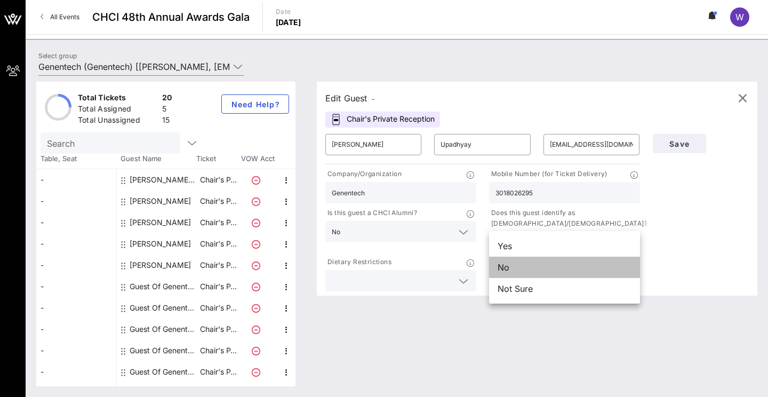
click at [512, 269] on div "No" at bounding box center [564, 267] width 151 height 21
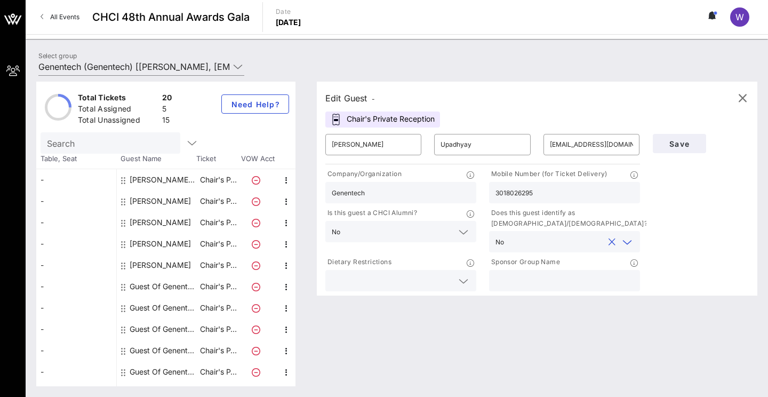
click at [440, 275] on input "text" at bounding box center [392, 281] width 121 height 14
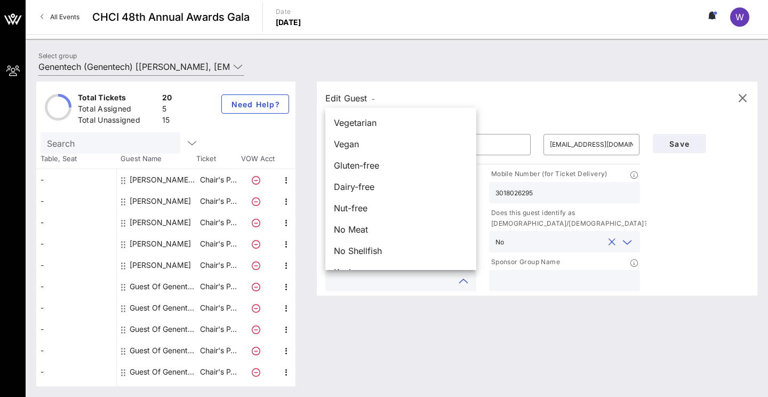
click at [528, 248] on input "text" at bounding box center [557, 242] width 96 height 14
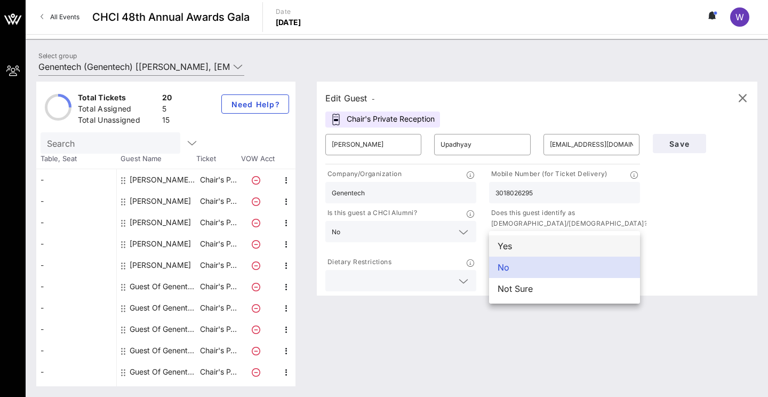
click at [509, 249] on div "Yes" at bounding box center [564, 245] width 151 height 21
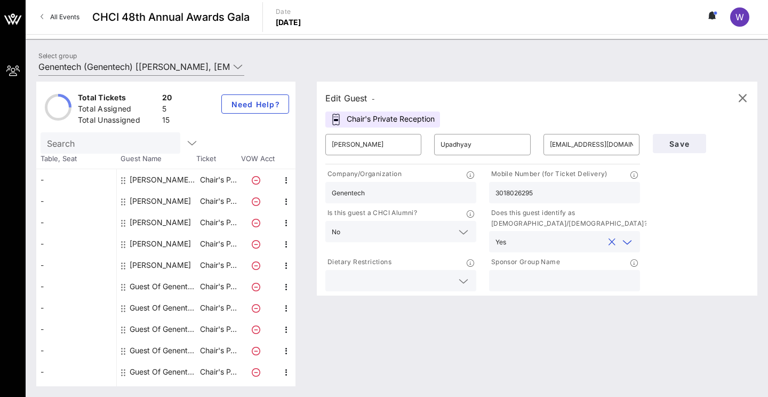
click at [509, 273] on div at bounding box center [565, 280] width 138 height 21
type input "Genentech"
click at [505, 331] on div "Edit Guest - Chair's Private Reception ​ [PERSON_NAME] ​ [PERSON_NAME] ​ [PERSO…" at bounding box center [531, 234] width 451 height 305
click at [649, 144] on span "Save" at bounding box center [680, 143] width 36 height 9
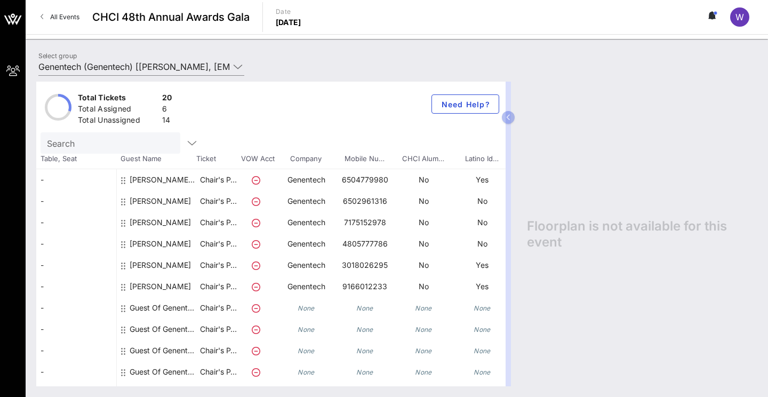
click at [166, 307] on div "Guest Of Genentech" at bounding box center [163, 307] width 67 height 21
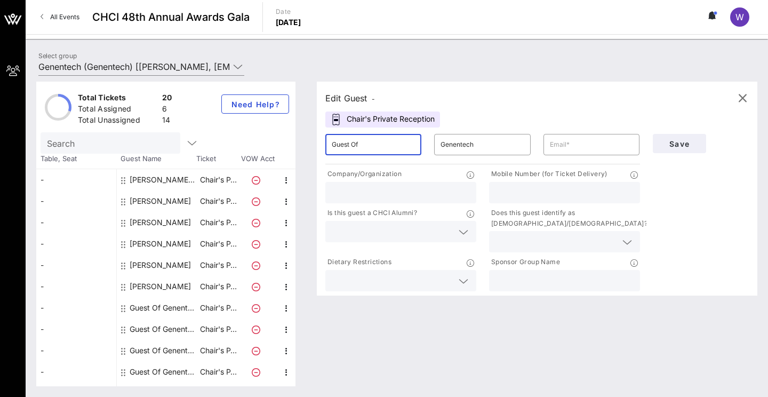
click at [354, 148] on input "Guest Of" at bounding box center [373, 144] width 83 height 17
type input "[PERSON_NAME]"
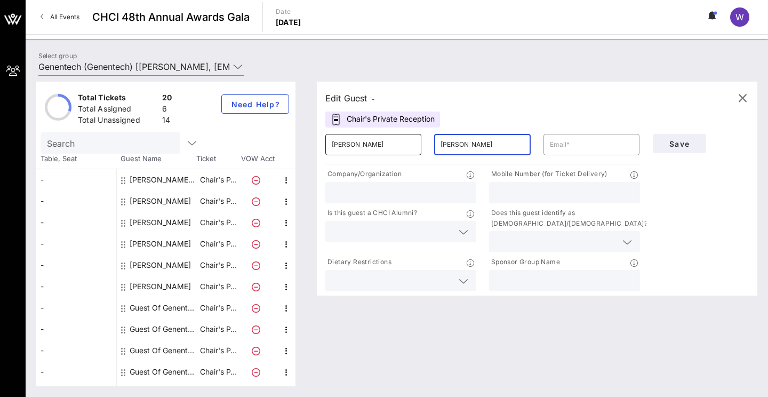
type input "[PERSON_NAME]"
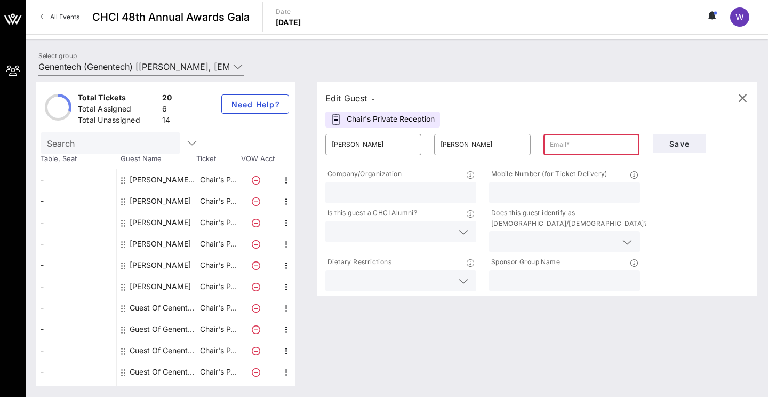
paste input "[PERSON_NAME][EMAIL_ADDRESS][DOMAIN_NAME]"
type input "[PERSON_NAME][EMAIL_ADDRESS][DOMAIN_NAME]"
click at [375, 196] on input "text" at bounding box center [401, 193] width 138 height 14
click at [357, 195] on input "text" at bounding box center [401, 193] width 138 height 14
paste input "[PERSON_NAME] Clinical Research Institute. Inc."
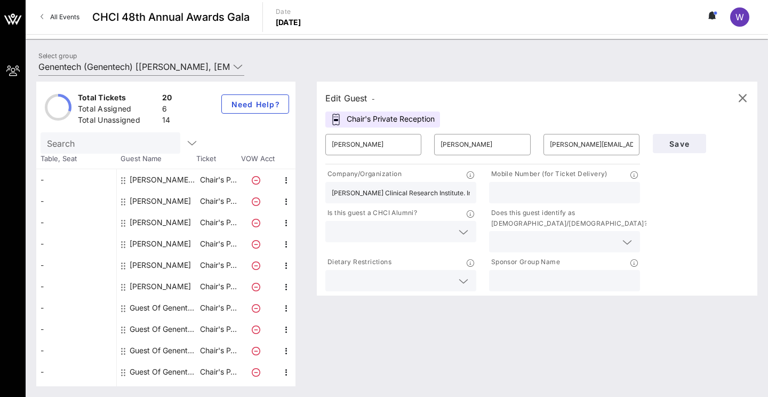
type input "[PERSON_NAME] Clinical Research Institute. Inc."
click at [422, 239] on div at bounding box center [401, 231] width 138 height 21
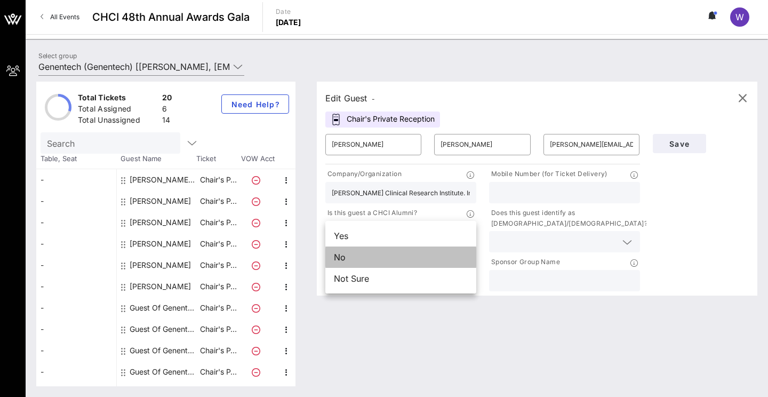
click at [379, 260] on div "No" at bounding box center [401, 257] width 151 height 21
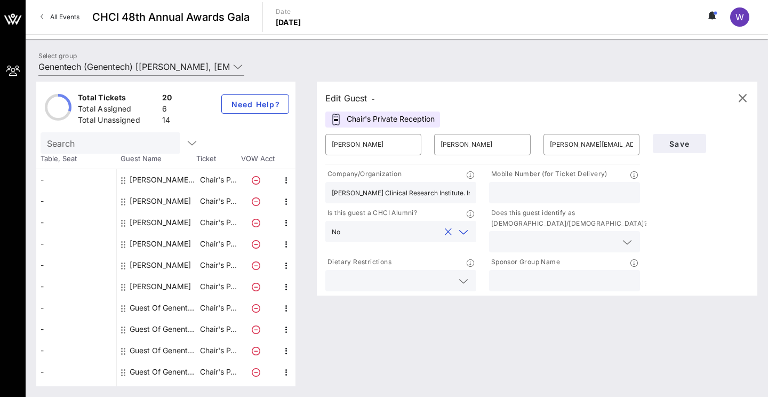
click at [521, 237] on input "text" at bounding box center [556, 242] width 121 height 14
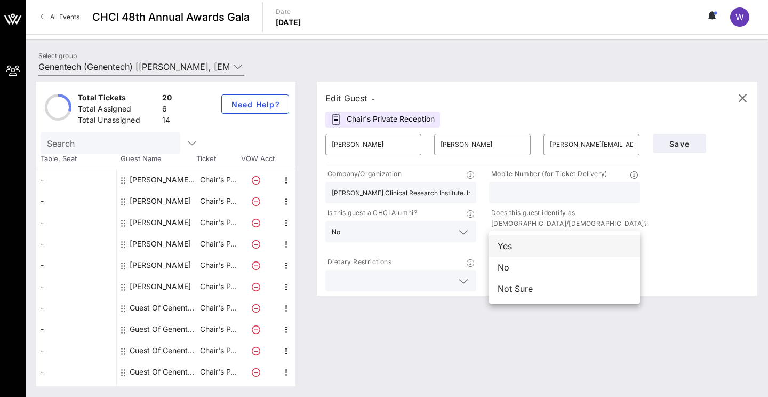
click at [506, 248] on div "Yes" at bounding box center [564, 245] width 151 height 21
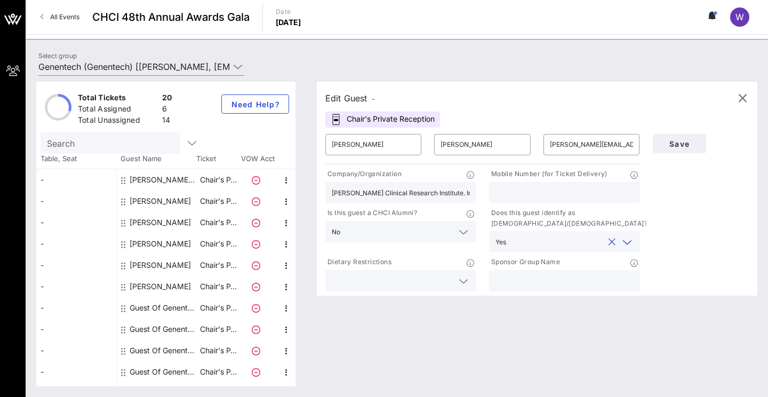
click at [522, 283] on input "text" at bounding box center [565, 281] width 138 height 14
type input "Genentech"
click at [551, 331] on div "Edit Guest - Chair's Private Reception ​ [PERSON_NAME] ​ [PERSON_NAME] ​ [PERSO…" at bounding box center [531, 234] width 451 height 305
click at [649, 150] on button "Save" at bounding box center [679, 143] width 53 height 19
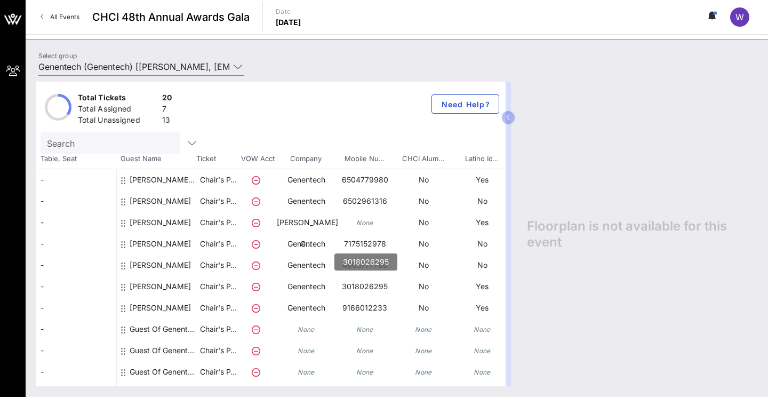
scroll to position [19, 0]
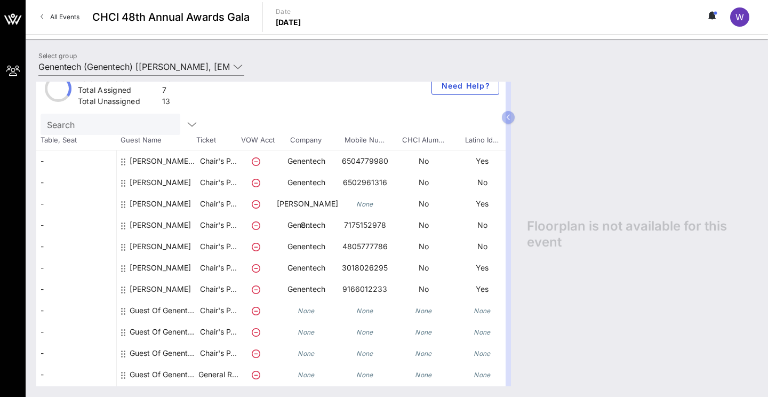
click at [154, 310] on div "Guest Of Genentech" at bounding box center [163, 310] width 67 height 21
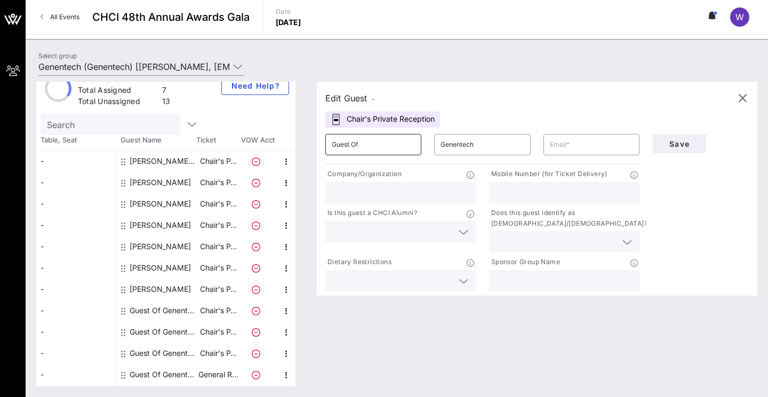
click at [379, 147] on input "Guest Of" at bounding box center [373, 144] width 83 height 17
paste input "[PERSON_NAME]"
drag, startPoint x: 391, startPoint y: 146, endPoint x: 356, endPoint y: 145, distance: 34.7
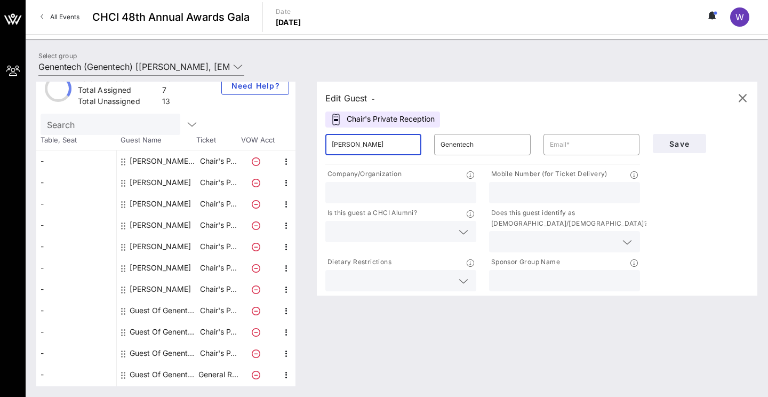
click at [356, 145] on input "[PERSON_NAME]" at bounding box center [373, 144] width 83 height 17
type input "[PERSON_NAME]"
click at [436, 145] on div "​ Genentech" at bounding box center [482, 144] width 96 height 21
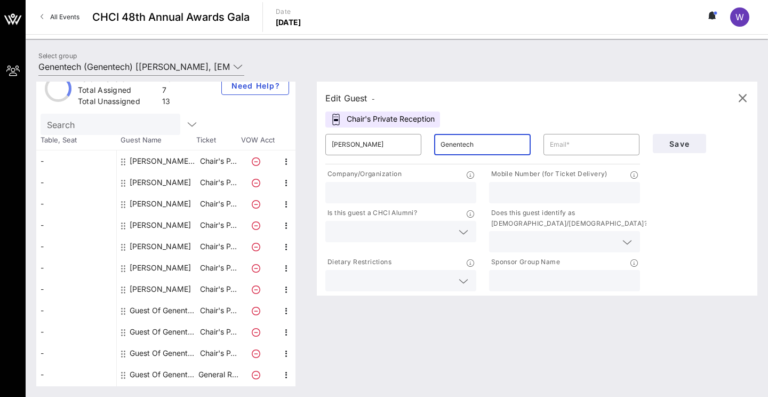
click at [445, 145] on input "Genentech" at bounding box center [482, 144] width 83 height 17
paste input "[PERSON_NAME]"
type input "[PERSON_NAME]"
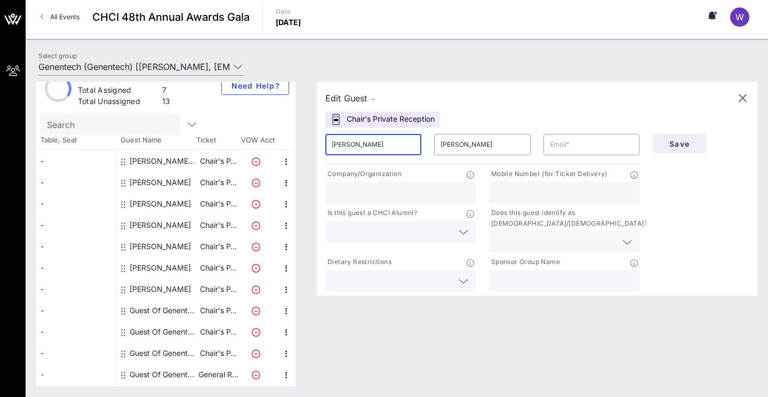
drag, startPoint x: 399, startPoint y: 144, endPoint x: 355, endPoint y: 142, distance: 43.8
click at [355, 142] on input "[PERSON_NAME]" at bounding box center [373, 144] width 83 height 17
type input "[PERSON_NAME]"
click at [364, 196] on input "text" at bounding box center [401, 193] width 138 height 14
paste input "[PERSON_NAME] Clinical Research Institute. Inc."
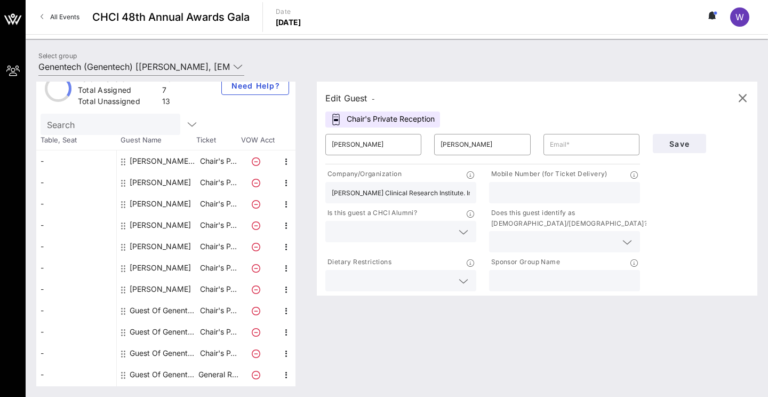
type input "[PERSON_NAME] Clinical Research Institute. Inc."
click at [604, 147] on input "text" at bounding box center [591, 144] width 83 height 17
paste input "[PERSON_NAME][EMAIL_ADDRESS][DOMAIN_NAME]"
type input "[PERSON_NAME][EMAIL_ADDRESS][DOMAIN_NAME]"
click at [524, 193] on input "text" at bounding box center [565, 193] width 138 height 14
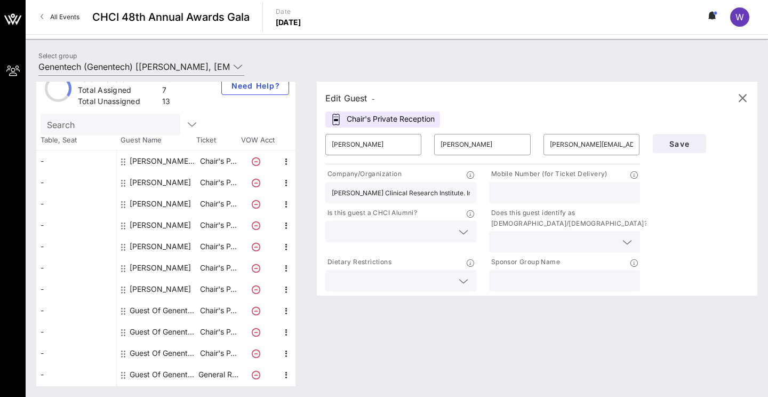
paste input "[PHONE_NUMBER]"
type input "[PHONE_NUMBER]"
click at [380, 233] on input "text" at bounding box center [392, 232] width 121 height 14
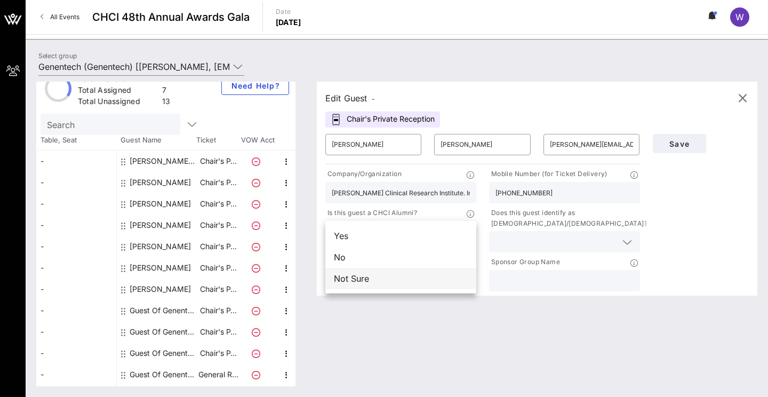
drag, startPoint x: 375, startPoint y: 253, endPoint x: 370, endPoint y: 283, distance: 30.4
click at [370, 286] on div "Yes No Not Sure" at bounding box center [401, 257] width 151 height 73
click at [369, 282] on div "Not Sure" at bounding box center [401, 278] width 151 height 21
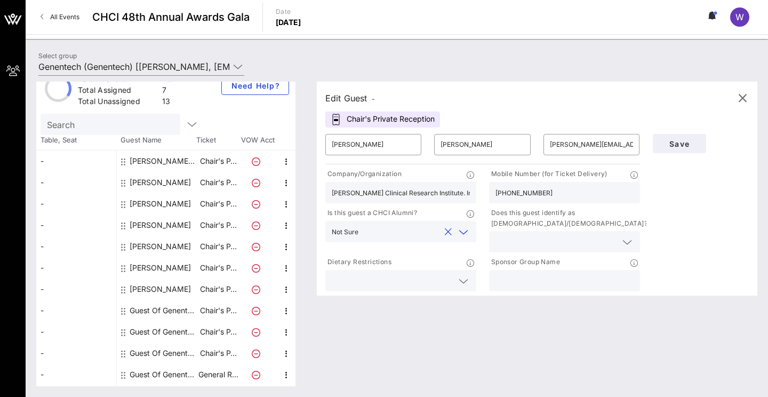
click at [502, 243] on input "text" at bounding box center [556, 242] width 121 height 14
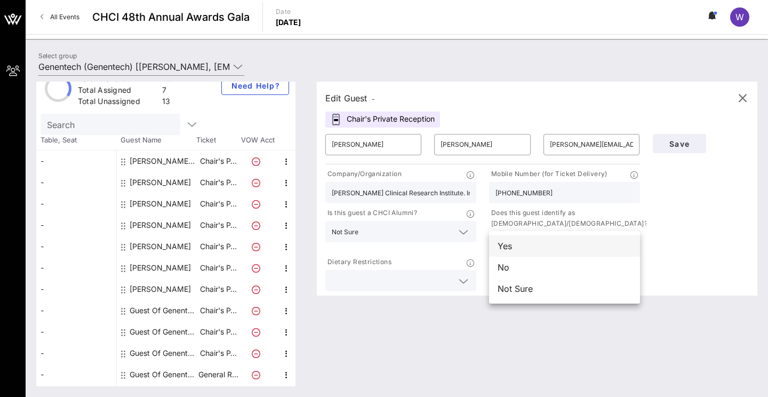
click at [503, 248] on div "Yes" at bounding box center [564, 245] width 151 height 21
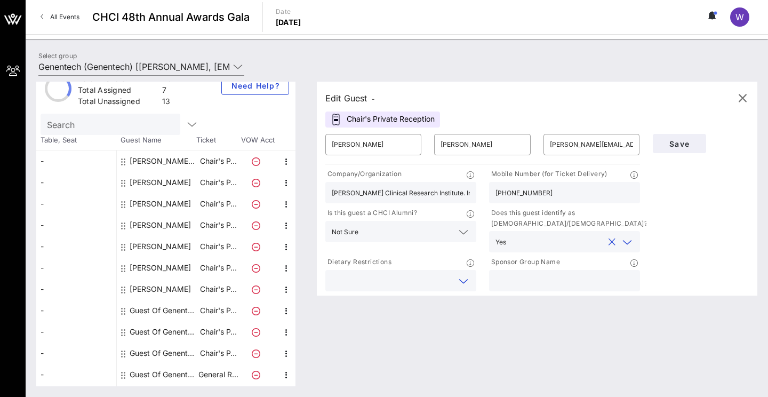
click at [442, 275] on input "text" at bounding box center [392, 281] width 121 height 14
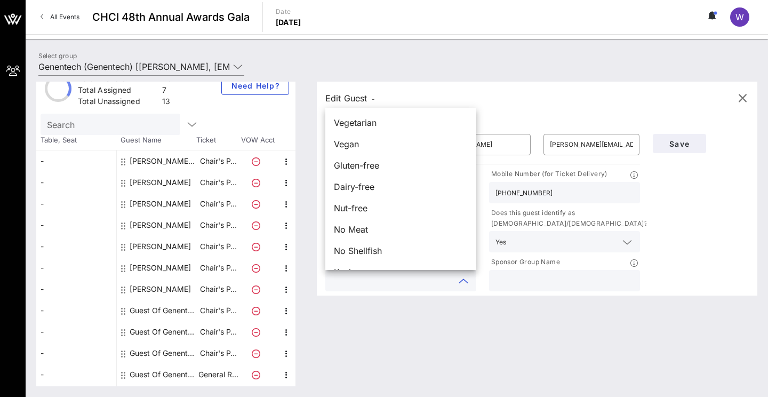
click at [532, 283] on input "text" at bounding box center [565, 281] width 138 height 14
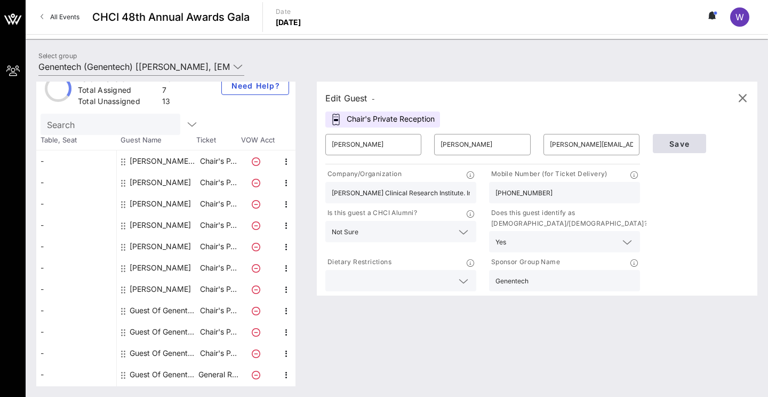
type input "Genentech"
click at [649, 142] on span "Save" at bounding box center [680, 143] width 36 height 9
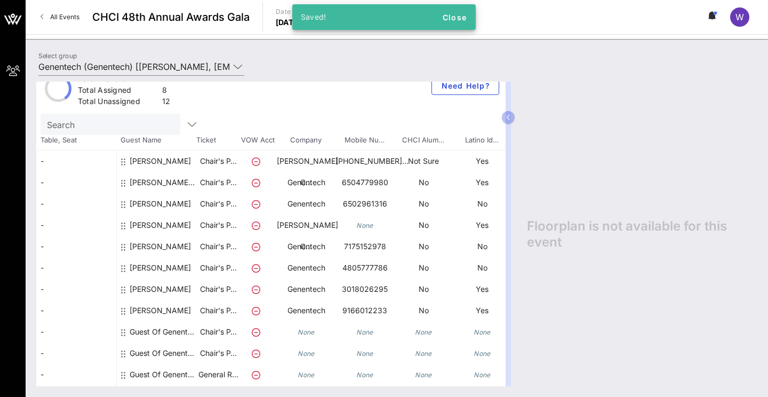
click at [152, 226] on div "[PERSON_NAME]" at bounding box center [160, 240] width 61 height 51
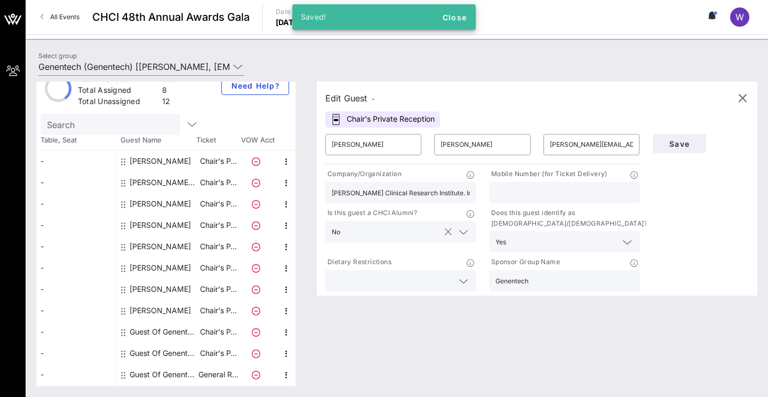
click at [449, 236] on button "clear icon" at bounding box center [448, 232] width 7 height 11
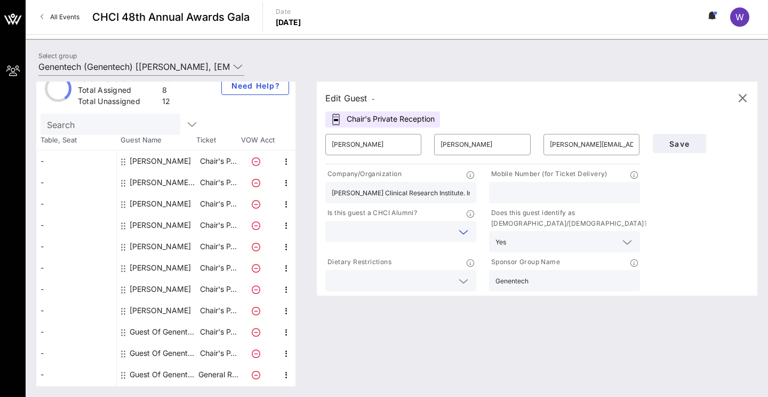
click at [467, 231] on icon at bounding box center [464, 232] width 10 height 13
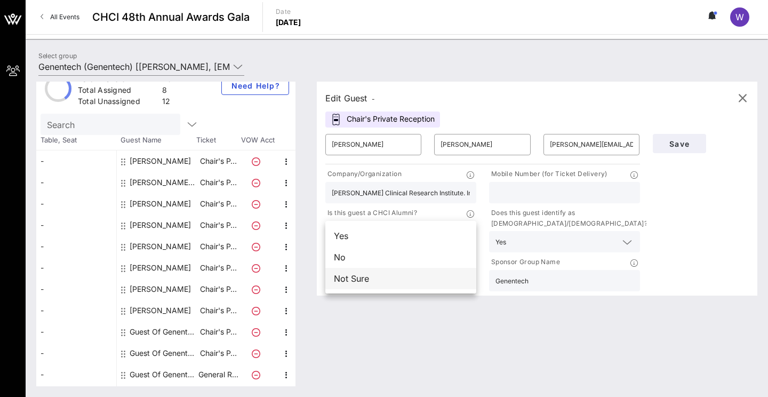
click at [390, 286] on div "Not Sure" at bounding box center [401, 278] width 151 height 21
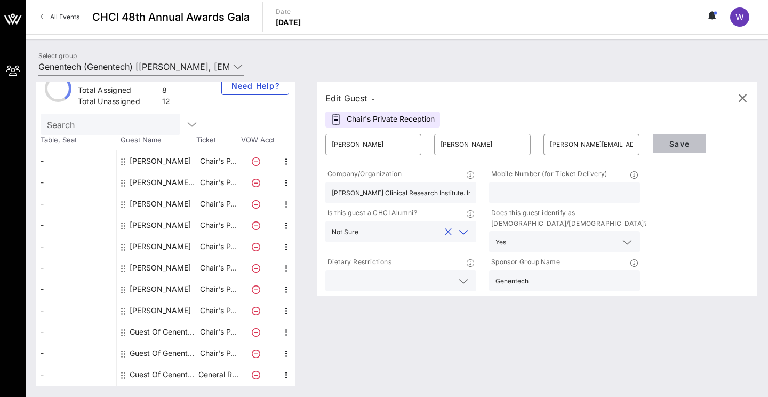
click at [649, 144] on span "Save" at bounding box center [680, 143] width 36 height 9
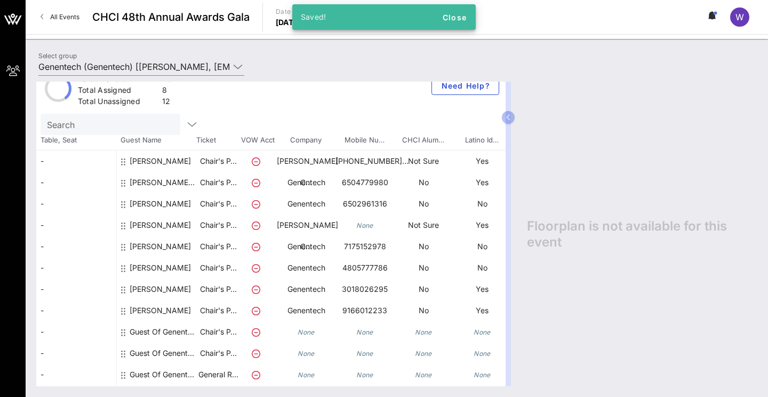
click at [177, 185] on div "[PERSON_NAME] [PERSON_NAME]" at bounding box center [163, 187] width 67 height 30
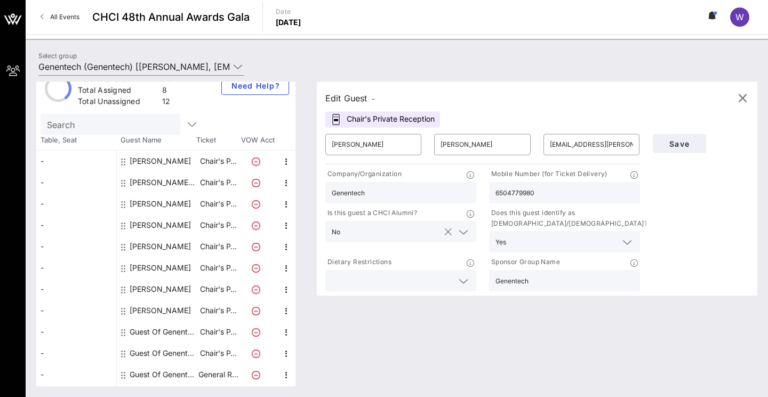
click at [459, 232] on icon at bounding box center [464, 232] width 10 height 13
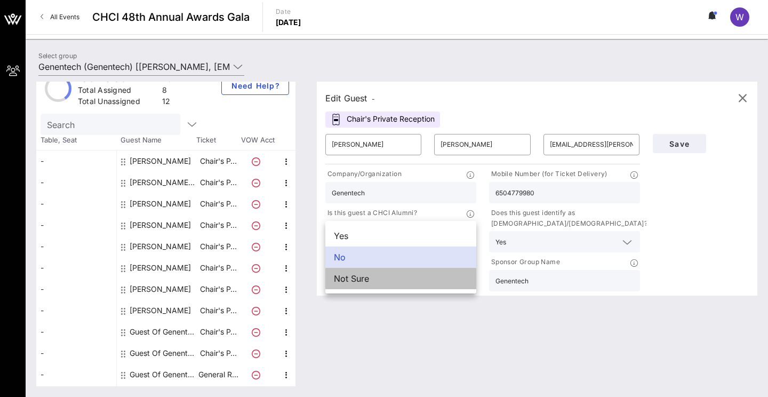
click at [385, 280] on div "Not Sure" at bounding box center [401, 278] width 151 height 21
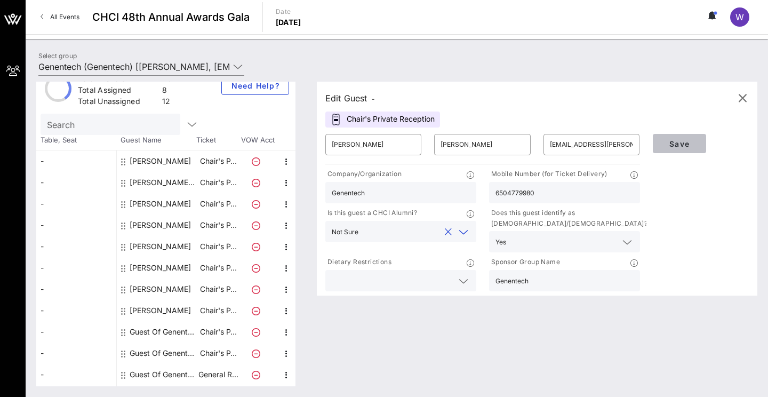
click at [649, 143] on span "Save" at bounding box center [680, 143] width 36 height 9
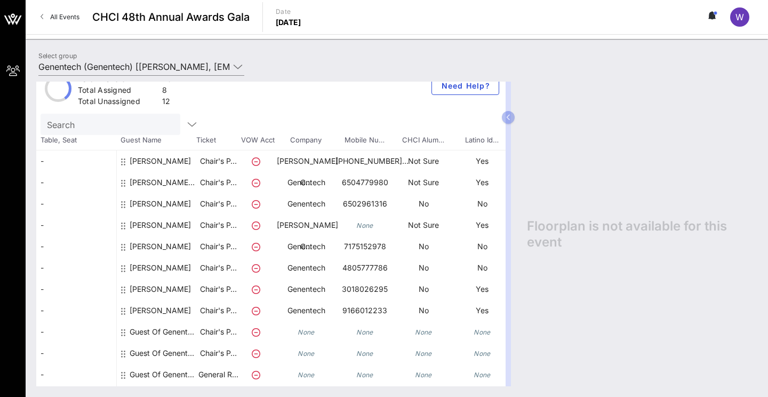
click at [139, 309] on div "[PERSON_NAME]" at bounding box center [160, 315] width 61 height 30
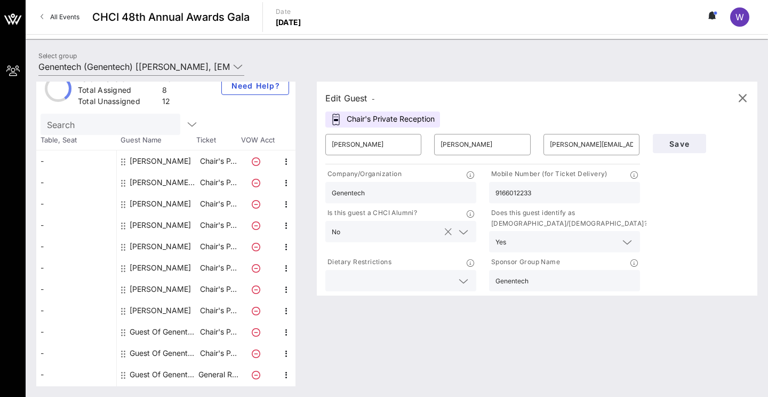
click at [444, 231] on div at bounding box center [448, 232] width 13 height 13
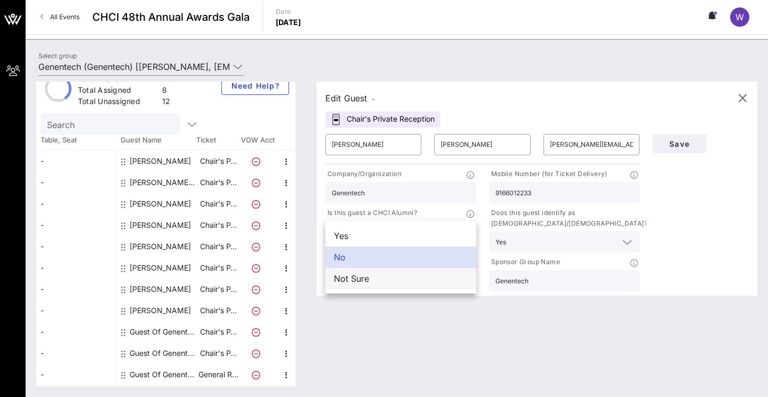
click at [390, 276] on div "Not Sure" at bounding box center [401, 278] width 151 height 21
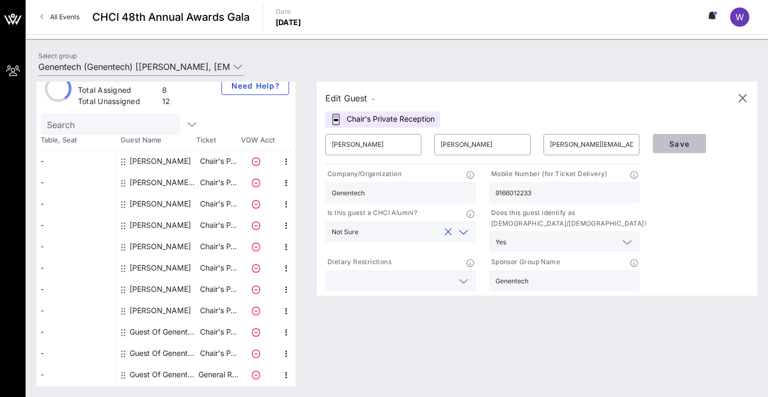
click at [649, 143] on span "Save" at bounding box center [680, 143] width 36 height 9
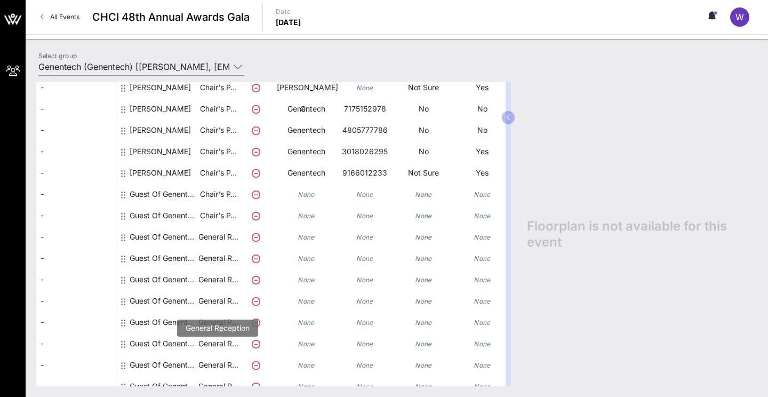
scroll to position [209, 0]
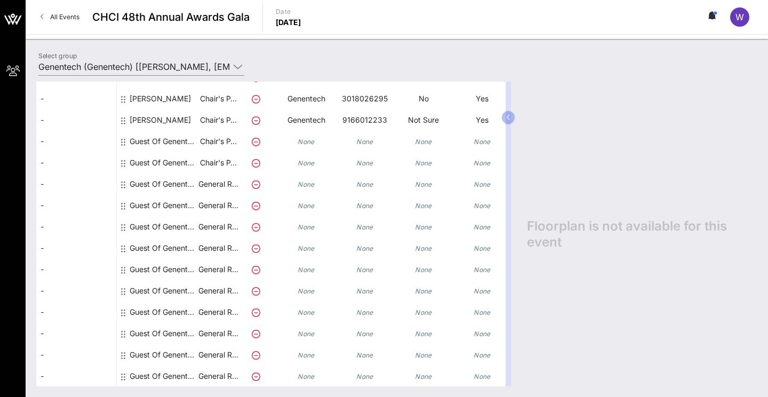
click at [182, 377] on div "Guest Of Genentech" at bounding box center [163, 376] width 67 height 21
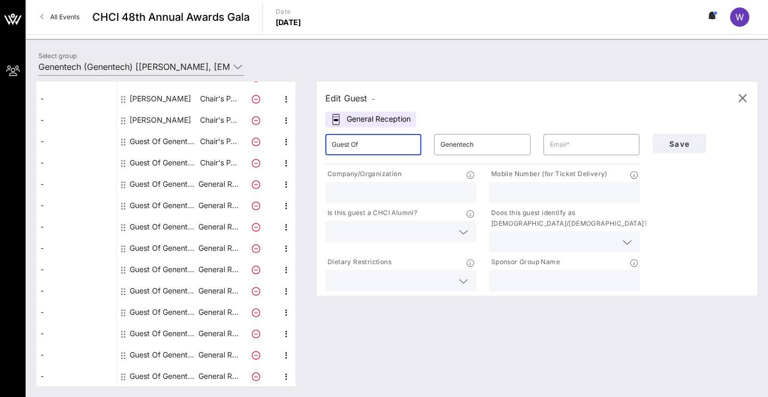
click at [384, 145] on input "Guest Of" at bounding box center [373, 144] width 83 height 17
type input "G"
type input "Oscar"
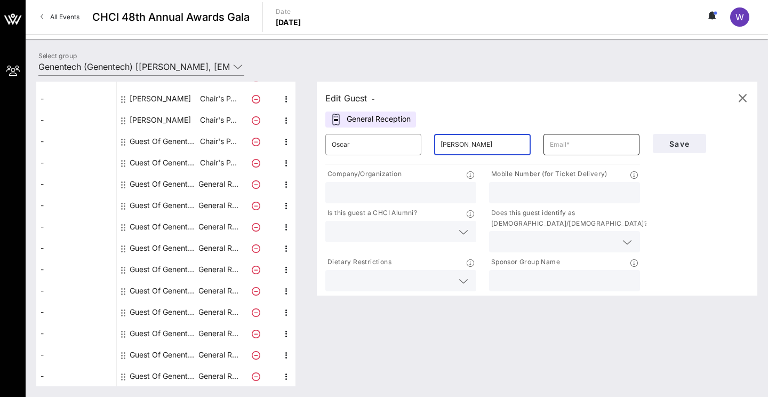
type input "[PERSON_NAME]"
click at [585, 149] on input "text" at bounding box center [591, 144] width 83 height 17
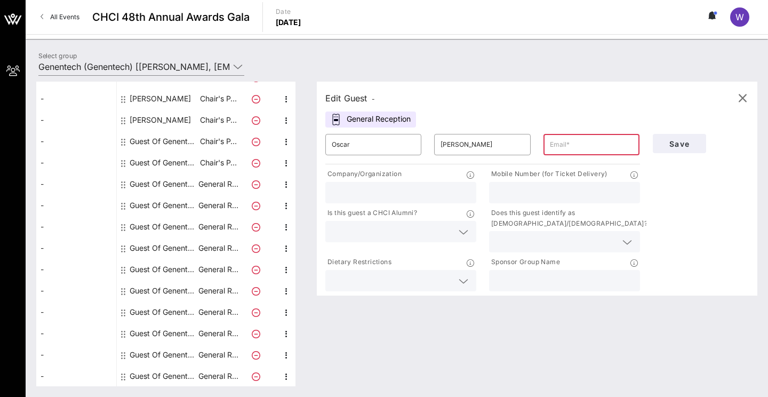
click at [565, 141] on input "text" at bounding box center [591, 144] width 83 height 17
paste input "[EMAIL_ADDRESS][DOMAIN_NAME]"
type input "[EMAIL_ADDRESS][DOMAIN_NAME]"
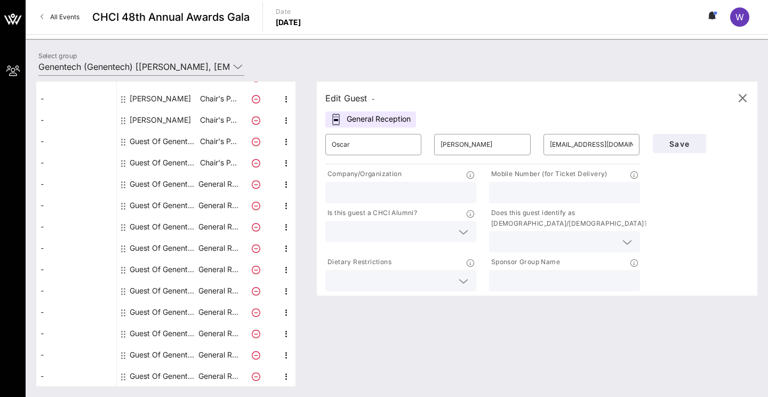
click at [370, 179] on p "Company/Organization" at bounding box center [364, 174] width 76 height 11
click at [369, 193] on input "text" at bounding box center [401, 193] width 138 height 14
type input "Genentech"
click at [546, 183] on div at bounding box center [565, 192] width 138 height 21
paste input "[PHONE_NUMBER]"
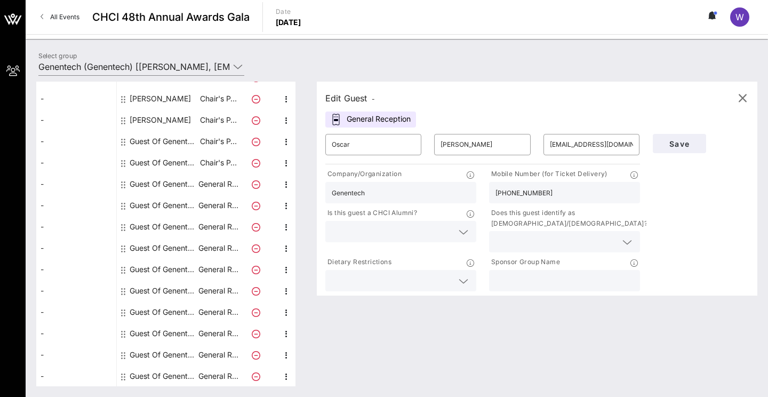
click at [503, 193] on input "[PHONE_NUMBER]" at bounding box center [565, 193] width 138 height 14
type input "6504678313"
click at [455, 220] on div "Is this guest a CHCI Alumni?" at bounding box center [401, 229] width 164 height 49
click at [459, 232] on icon at bounding box center [464, 232] width 10 height 13
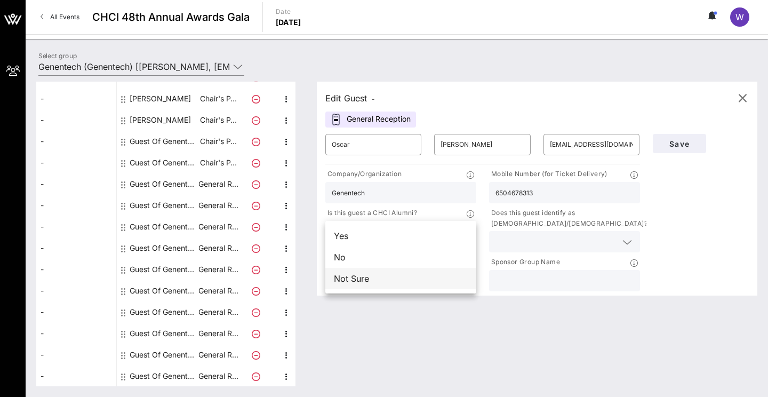
click at [397, 278] on div "Not Sure" at bounding box center [401, 278] width 151 height 21
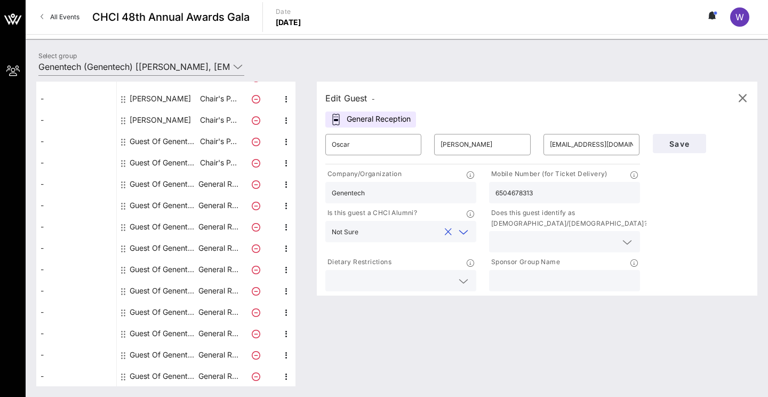
click at [571, 228] on p "Does this guest identify as [DEMOGRAPHIC_DATA]/[DEMOGRAPHIC_DATA]?" at bounding box center [568, 218] width 158 height 21
click at [569, 239] on input "text" at bounding box center [556, 242] width 121 height 14
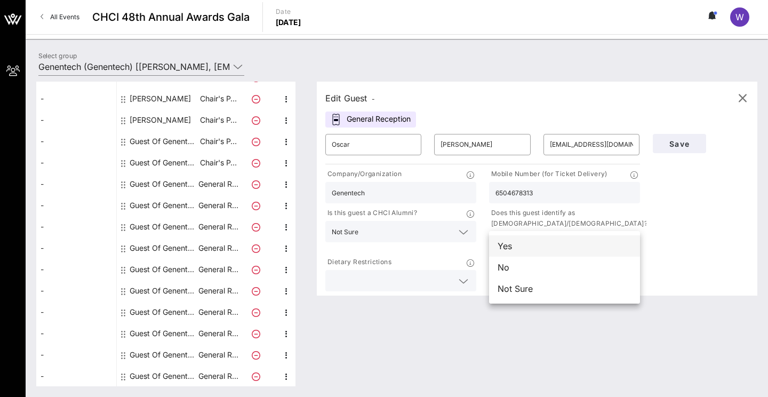
click at [524, 249] on div "Yes" at bounding box center [564, 245] width 151 height 21
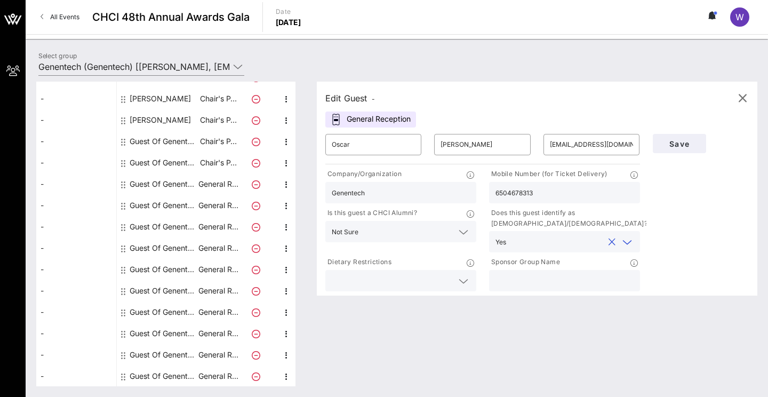
click at [565, 275] on input "text" at bounding box center [565, 281] width 138 height 14
type input "Genentech"
click at [649, 141] on span "Save" at bounding box center [680, 143] width 36 height 9
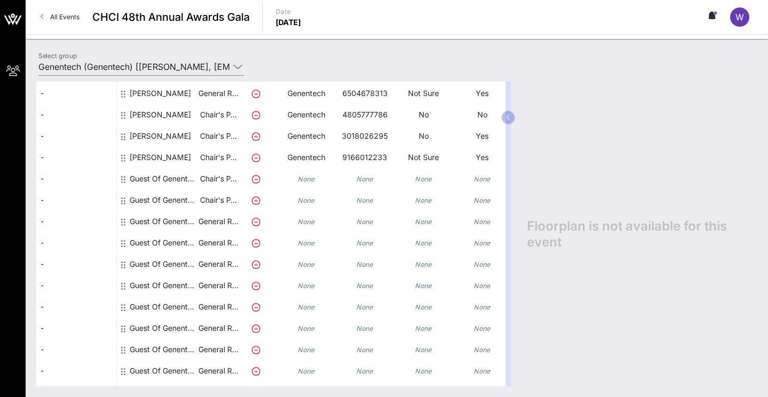
scroll to position [209, 0]
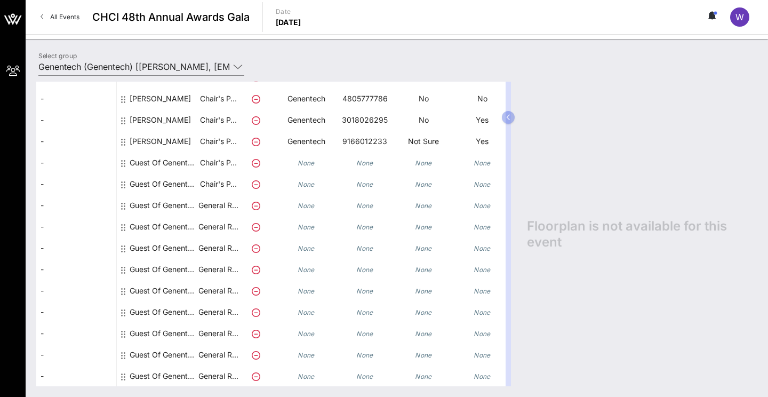
click at [255, 164] on icon at bounding box center [256, 163] width 9 height 9
click at [209, 164] on p "Chair's P…" at bounding box center [218, 162] width 43 height 21
click at [181, 164] on div "Guest Of Genentech" at bounding box center [163, 162] width 67 height 21
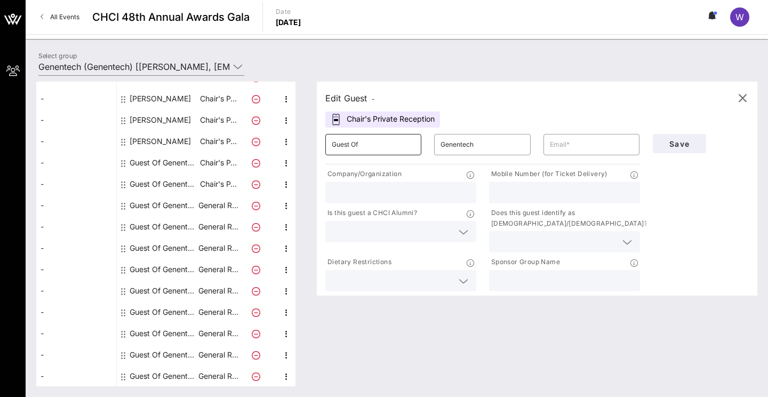
click at [393, 148] on input "Guest Of" at bounding box center [373, 144] width 83 height 17
click at [393, 150] on input "Guest Of" at bounding box center [373, 144] width 83 height 17
type input "[PERSON_NAME]"
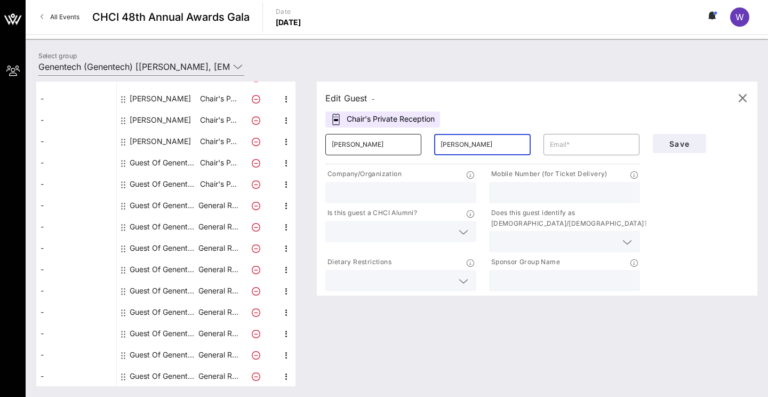
type input "[PERSON_NAME]"
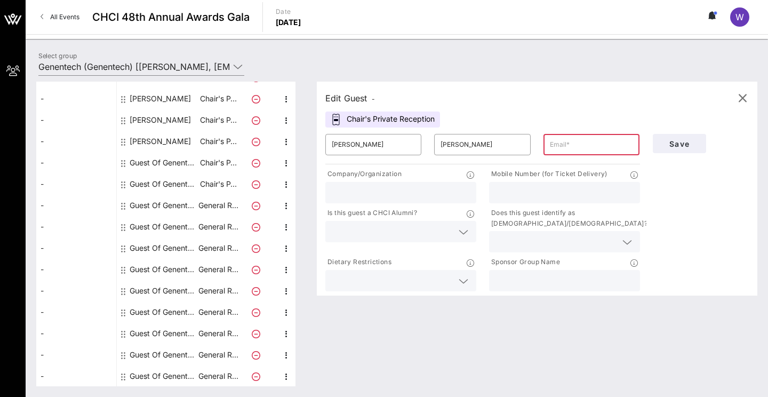
paste input "[PERSON_NAME][EMAIL_ADDRESS][PERSON_NAME][PERSON_NAME][DOMAIN_NAME]"
type input "[PERSON_NAME][EMAIL_ADDRESS][PERSON_NAME][PERSON_NAME][DOMAIN_NAME]"
click at [405, 196] on input "text" at bounding box center [401, 193] width 138 height 14
type input "Genentech"
paste input "4157945403"
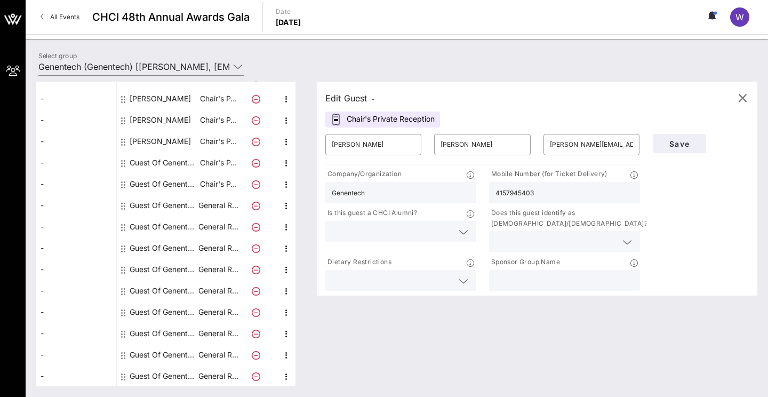
type input "4157945403"
click at [397, 227] on input "text" at bounding box center [392, 232] width 121 height 14
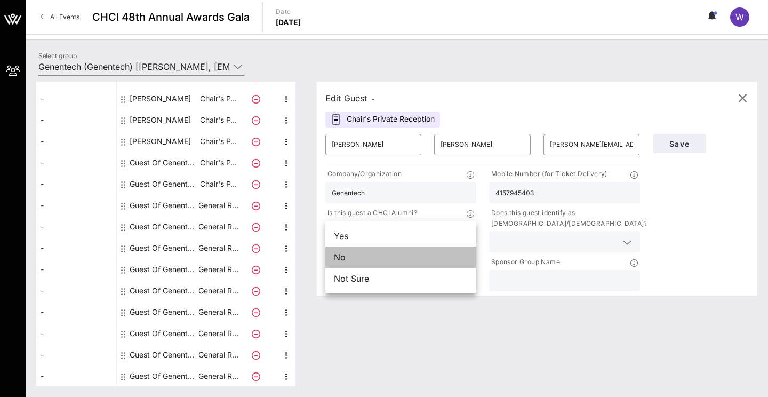
click at [391, 255] on div "No" at bounding box center [401, 257] width 151 height 21
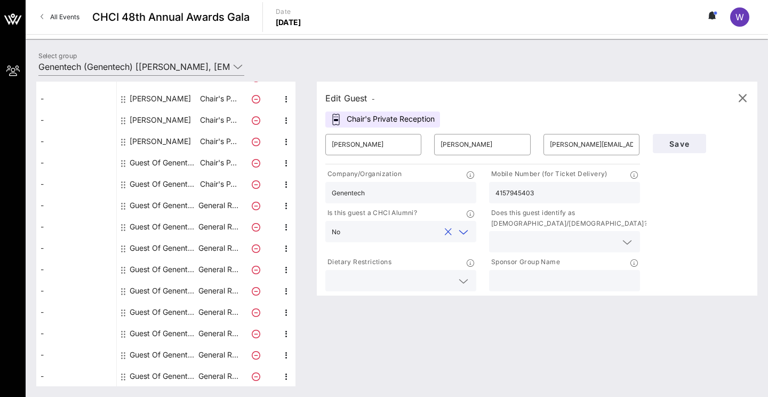
click at [499, 241] on input "text" at bounding box center [556, 242] width 121 height 14
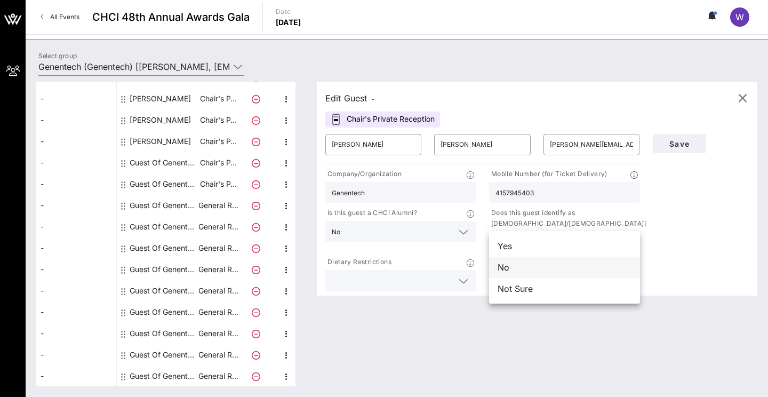
click at [502, 274] on div "No" at bounding box center [564, 267] width 151 height 21
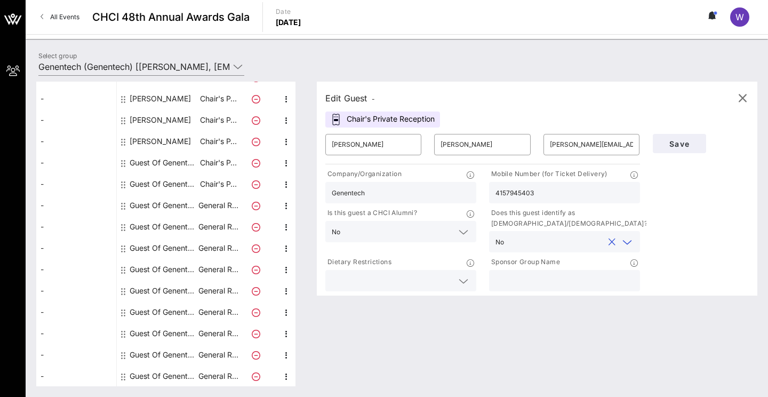
click at [457, 281] on div at bounding box center [463, 281] width 13 height 13
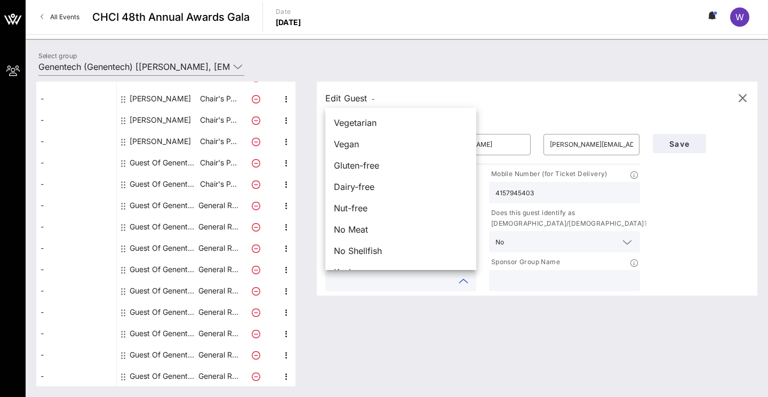
click at [355, 316] on div "Edit Guest - Chair's Private Reception ​ [PERSON_NAME] ​ [PERSON_NAME] [PERSON_…" at bounding box center [531, 234] width 451 height 305
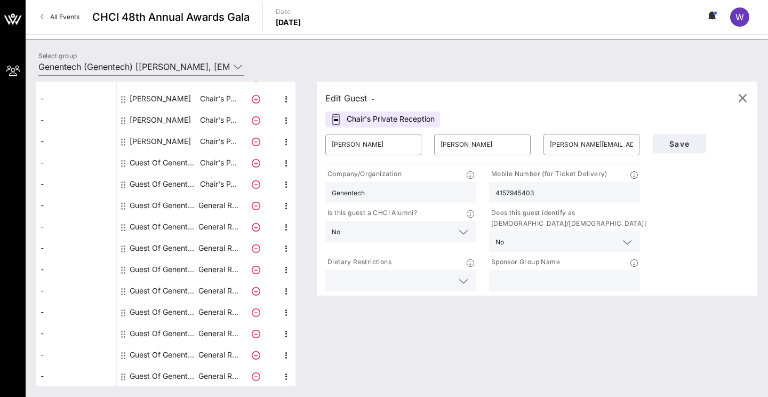
click at [510, 281] on input "text" at bounding box center [565, 281] width 138 height 14
type input "Genentech"
click at [649, 146] on span "Save" at bounding box center [680, 143] width 36 height 9
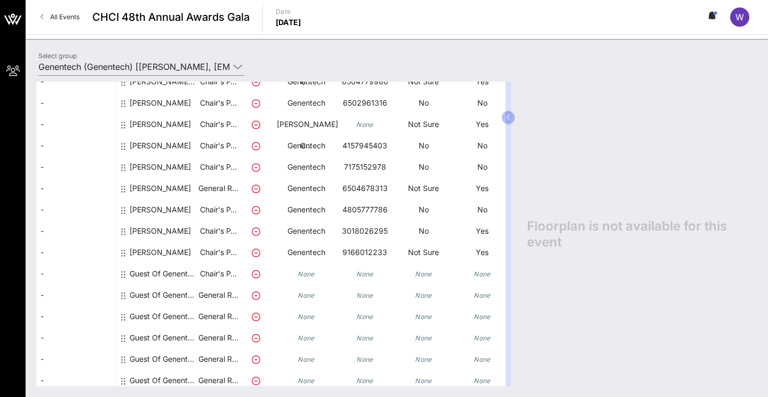
scroll to position [134, 0]
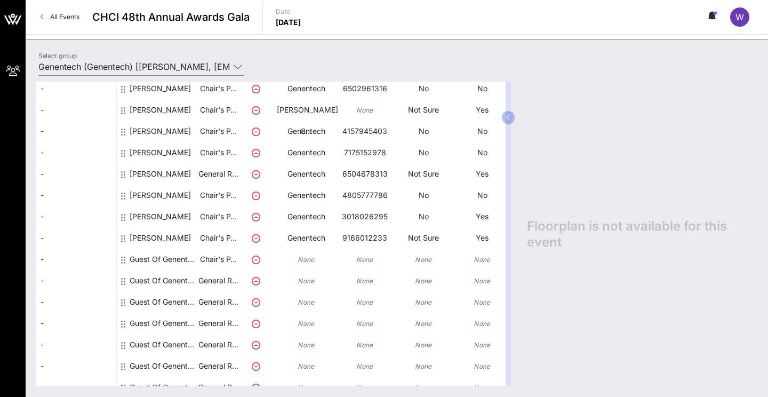
click at [146, 257] on div "Guest Of Genentech" at bounding box center [163, 259] width 67 height 21
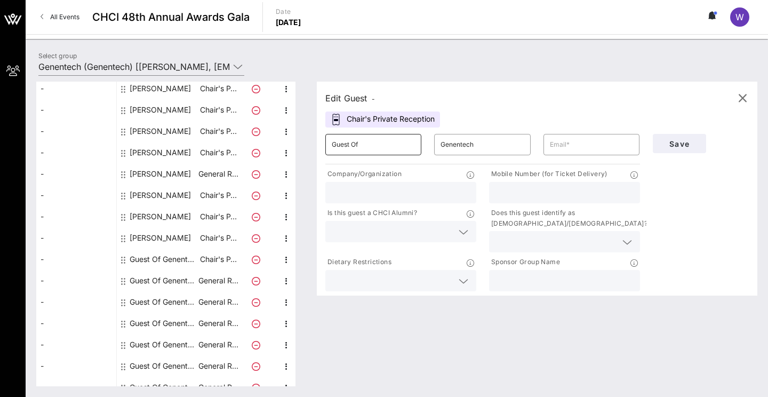
click at [382, 149] on input "Guest Of" at bounding box center [373, 144] width 83 height 17
type input "[PERSON_NAME]"
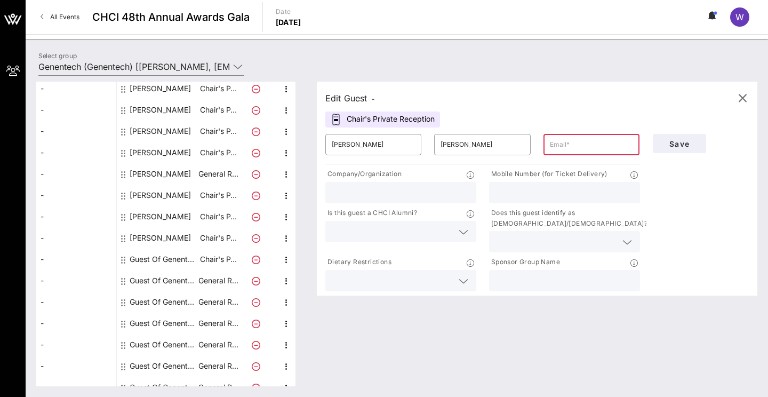
paste input "[PERSON_NAME][EMAIL_ADDRESS][PERSON_NAME][PERSON_NAME][DOMAIN_NAME]"
type input "[PERSON_NAME][EMAIL_ADDRESS][PERSON_NAME][PERSON_NAME][DOMAIN_NAME]"
click at [440, 181] on div "Company/Organization" at bounding box center [401, 175] width 151 height 13
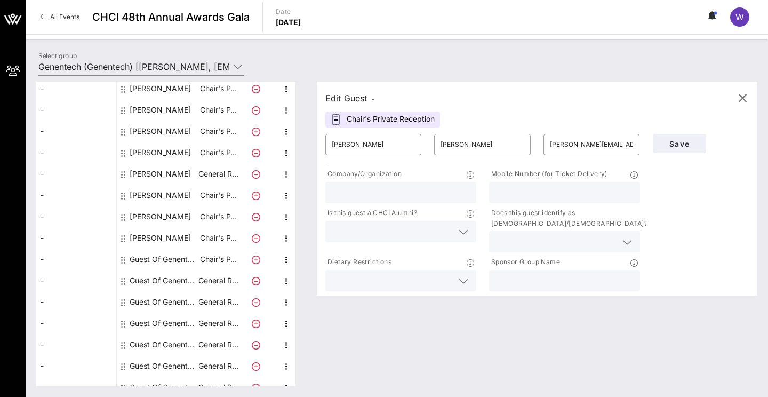
click at [440, 194] on input "text" at bounding box center [401, 193] width 138 height 14
type input "Genentech"
click at [509, 193] on input "text" at bounding box center [565, 193] width 138 height 14
paste input "7605791160"
type input "7605791160"
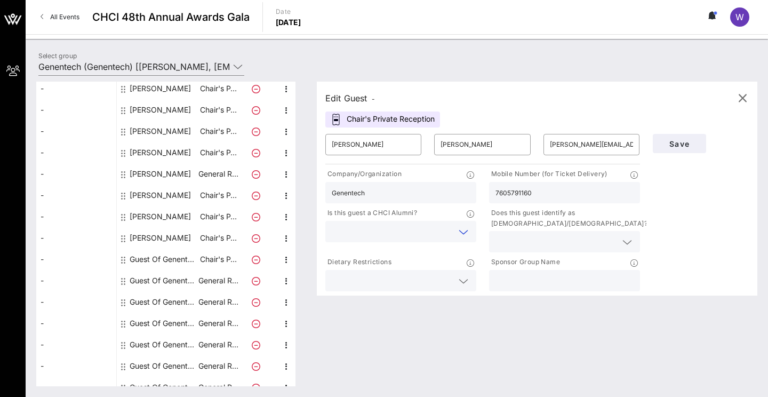
click at [382, 228] on input "text" at bounding box center [392, 232] width 121 height 14
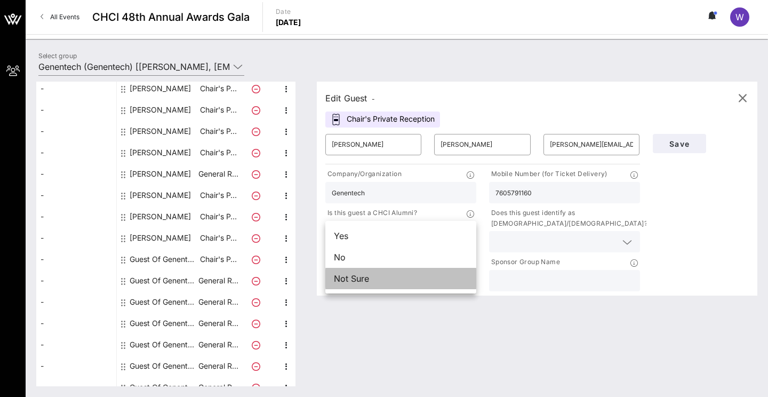
click at [372, 280] on div "Not Sure" at bounding box center [401, 278] width 151 height 21
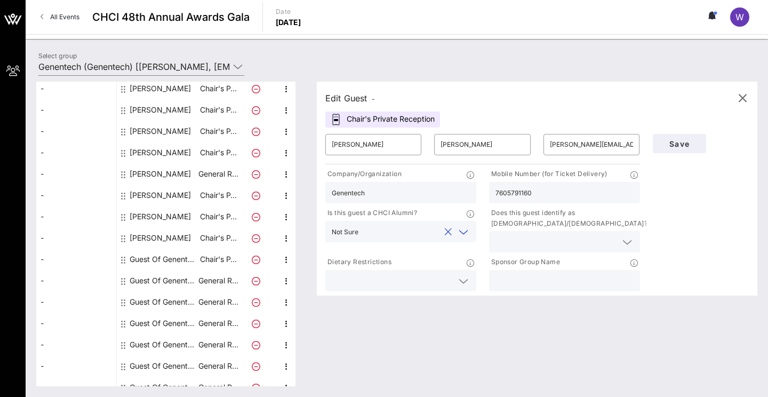
click at [506, 247] on input "text" at bounding box center [556, 242] width 121 height 14
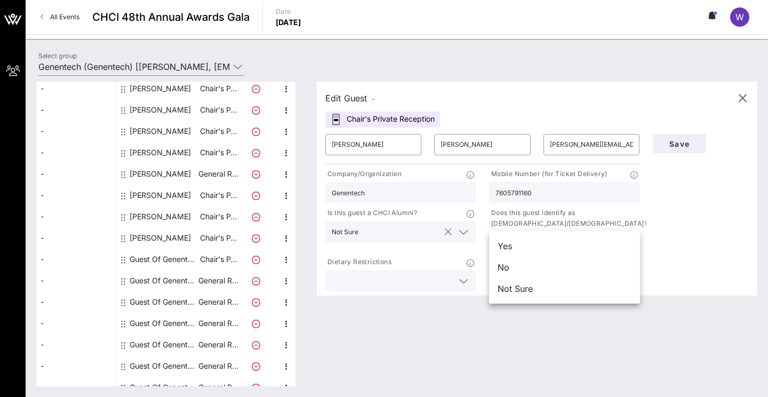
click at [469, 234] on div at bounding box center [463, 232] width 13 height 13
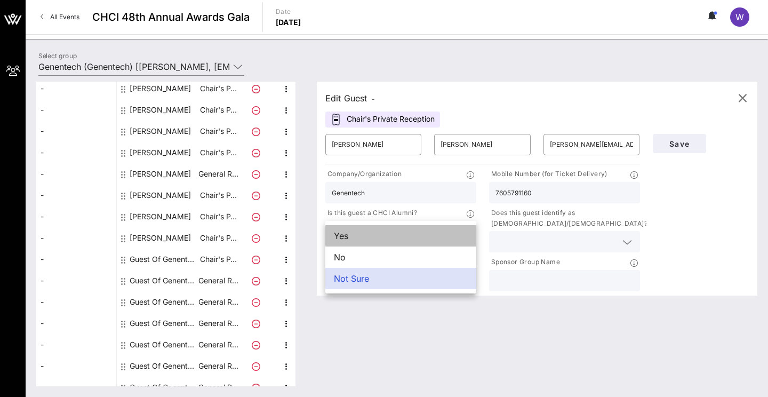
click at [417, 239] on div "Yes" at bounding box center [401, 235] width 151 height 21
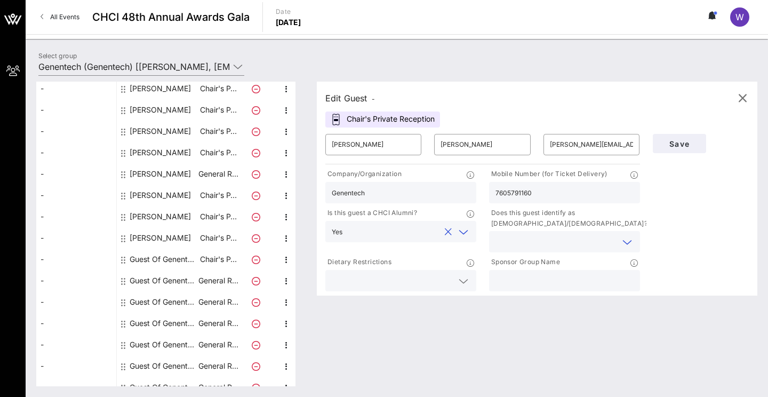
click at [536, 236] on input "text" at bounding box center [556, 242] width 121 height 14
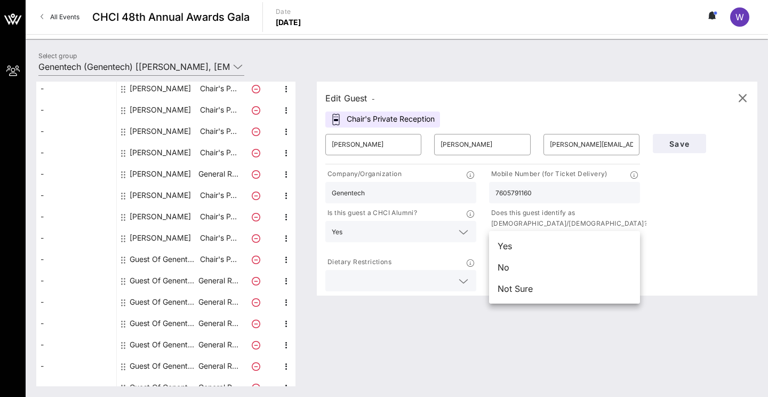
click at [516, 249] on div "Yes" at bounding box center [564, 245] width 151 height 21
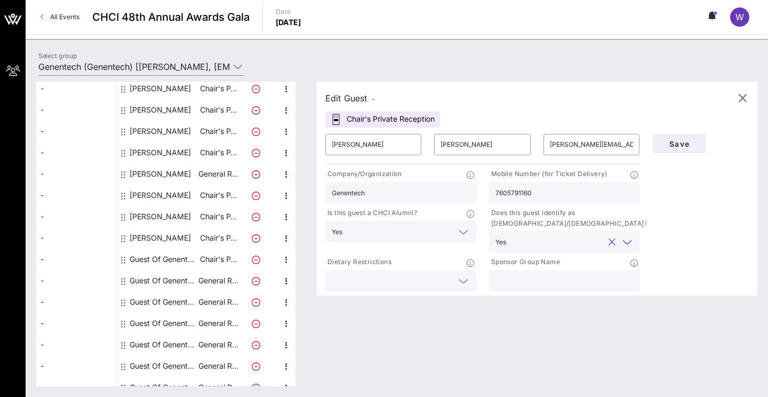
click at [552, 282] on input "text" at bounding box center [565, 281] width 138 height 14
type input "Genentech"
click at [649, 145] on span "Save" at bounding box center [680, 143] width 36 height 9
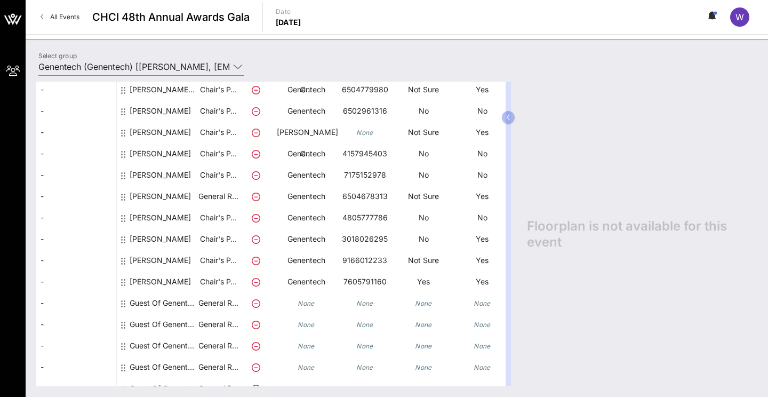
scroll to position [209, 0]
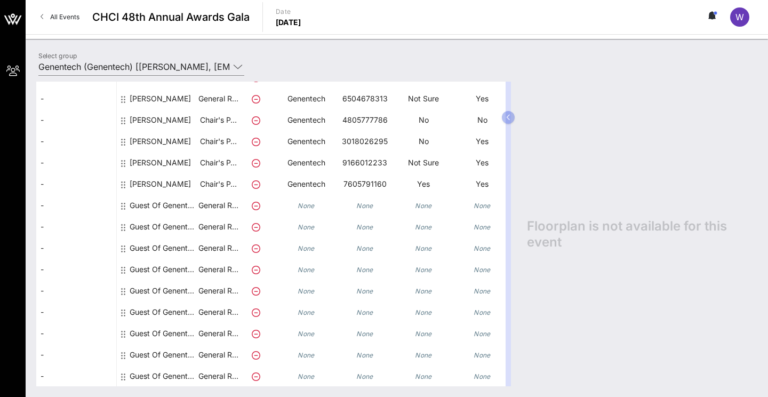
click at [181, 210] on div "Guest Of Genentech" at bounding box center [163, 205] width 67 height 21
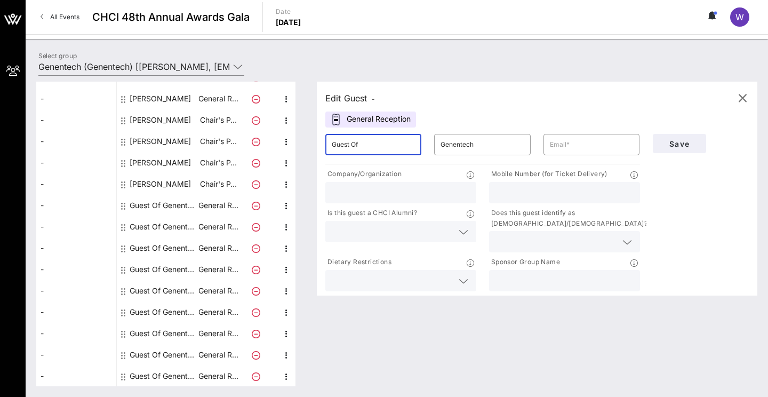
click at [393, 146] on input "Guest Of" at bounding box center [373, 144] width 83 height 17
type input "[PERSON_NAME]"
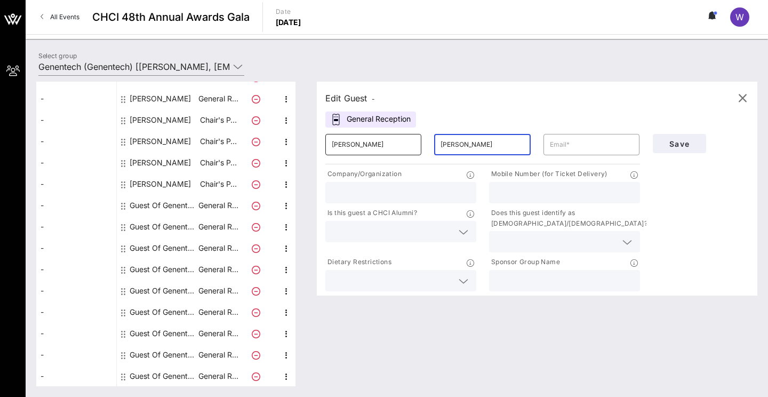
type input "[PERSON_NAME]"
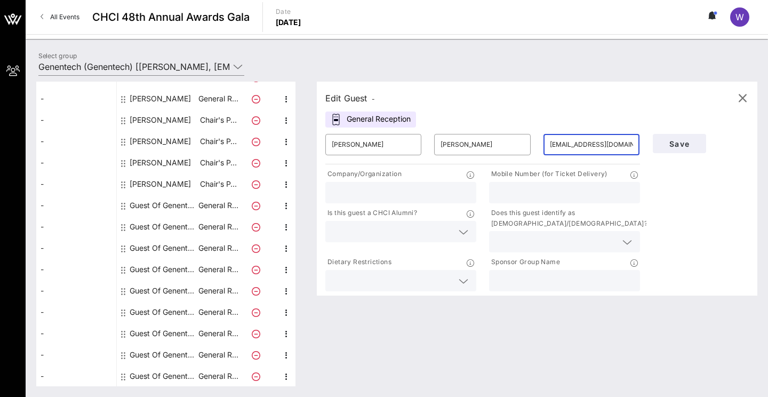
type input "[EMAIL_ADDRESS][DOMAIN_NAME]"
click at [398, 194] on input "text" at bounding box center [401, 193] width 138 height 14
type input "Genentech"
type input "[PHONE_NUMBER]"
click at [457, 233] on div at bounding box center [463, 232] width 13 height 13
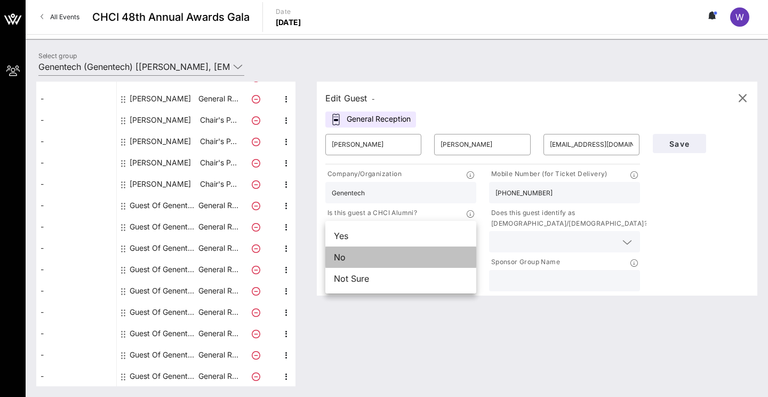
click at [404, 259] on div "No" at bounding box center [401, 257] width 151 height 21
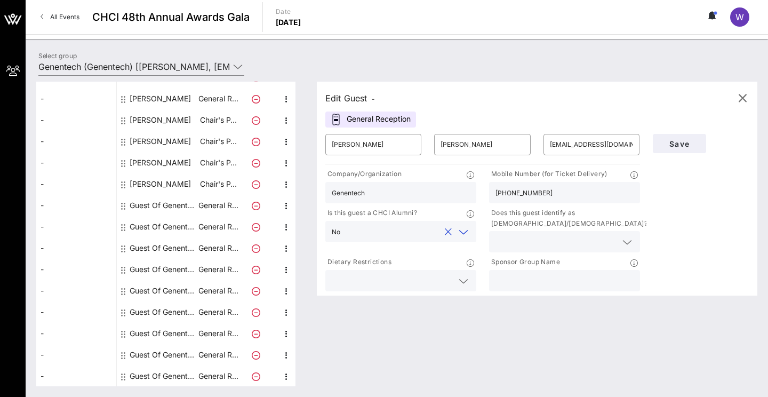
click at [551, 237] on input "text" at bounding box center [556, 242] width 121 height 14
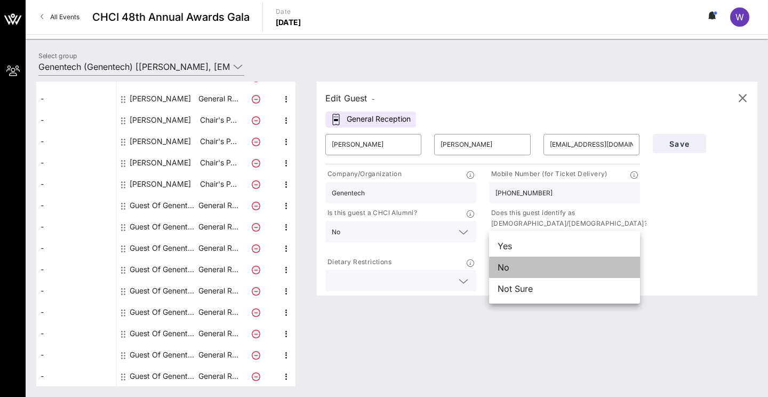
click at [506, 266] on div "No" at bounding box center [564, 267] width 151 height 21
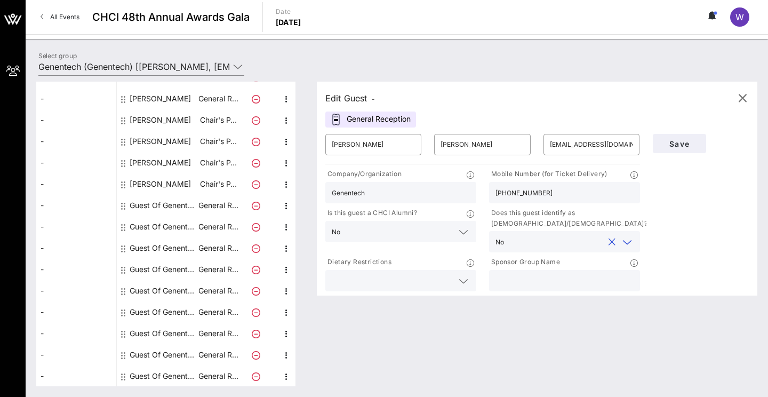
click at [463, 279] on icon at bounding box center [464, 281] width 10 height 13
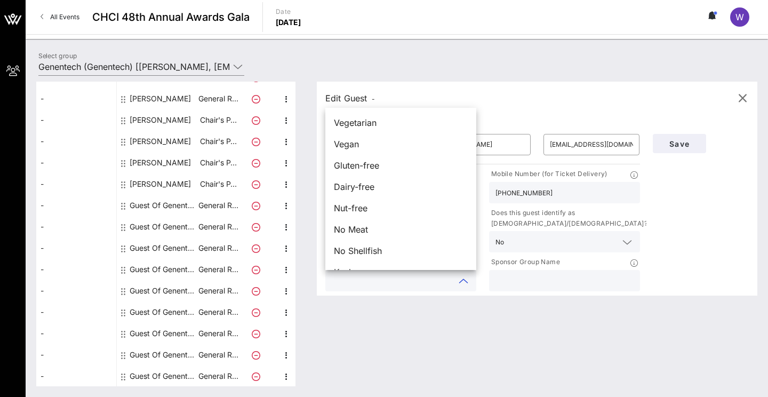
click at [565, 283] on input "text" at bounding box center [565, 281] width 138 height 14
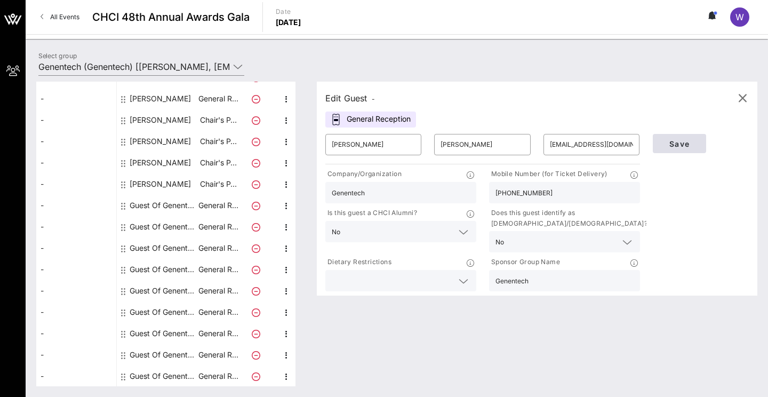
type input "Genentech"
click at [649, 136] on button "Save" at bounding box center [679, 143] width 53 height 19
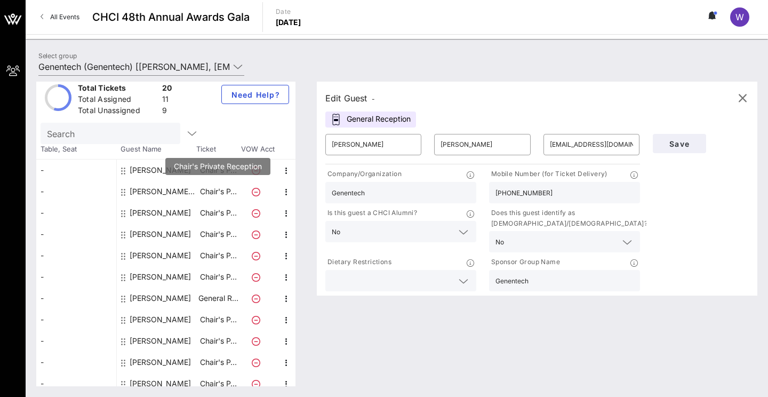
scroll to position [0, 0]
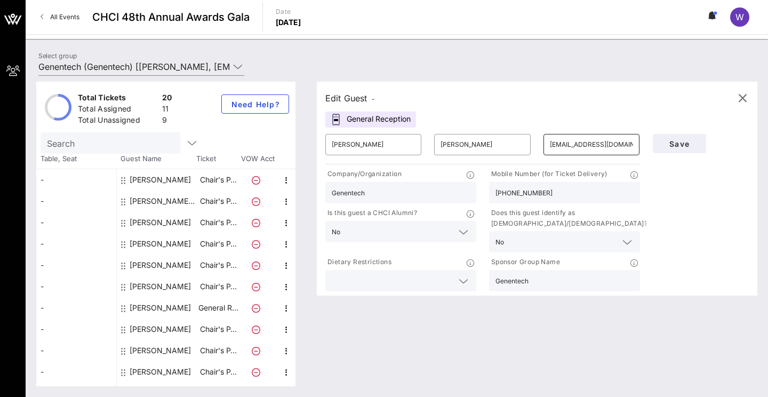
click at [603, 145] on input "[EMAIL_ADDRESS][DOMAIN_NAME]" at bounding box center [591, 144] width 83 height 17
click at [616, 146] on input "[EMAIL_ADDRESS][DOMAIN_NAME]" at bounding box center [591, 144] width 83 height 17
click at [615, 146] on input "[EMAIL_ADDRESS][DOMAIN_NAME]" at bounding box center [591, 144] width 83 height 17
click at [595, 147] on input "[EMAIL_ADDRESS][DOMAIN_NAME]" at bounding box center [591, 144] width 83 height 17
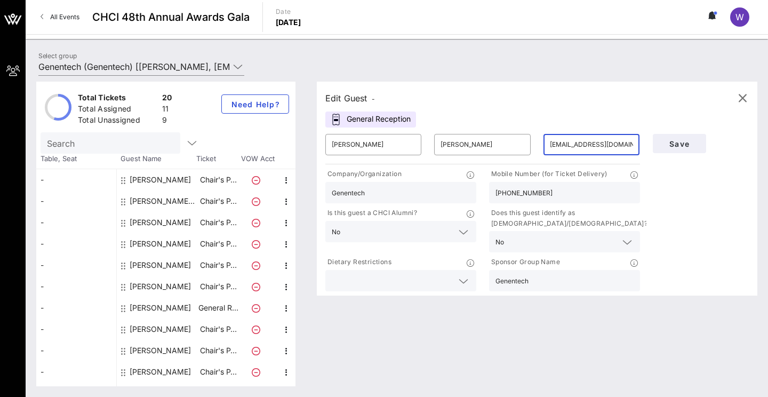
click at [595, 147] on input "[EMAIL_ADDRESS][DOMAIN_NAME]" at bounding box center [591, 144] width 83 height 17
click at [649, 146] on span "Save" at bounding box center [680, 143] width 36 height 9
drag, startPoint x: 612, startPoint y: 146, endPoint x: 548, endPoint y: 141, distance: 64.8
click at [548, 142] on div "​ [EMAIL_ADDRESS][DOMAIN_NAME]" at bounding box center [592, 144] width 96 height 21
click at [564, 141] on input "[EMAIL_ADDRESS][DOMAIN_NAME]" at bounding box center [591, 144] width 83 height 17
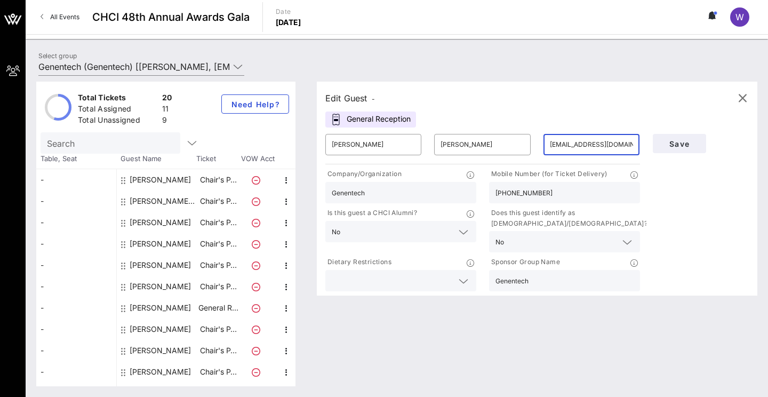
click at [564, 141] on input "[EMAIL_ADDRESS][DOMAIN_NAME]" at bounding box center [591, 144] width 83 height 17
paste input ".whitney.we2"
type input "[PERSON_NAME][EMAIL_ADDRESS][PERSON_NAME][PERSON_NAME][DOMAIN_NAME]"
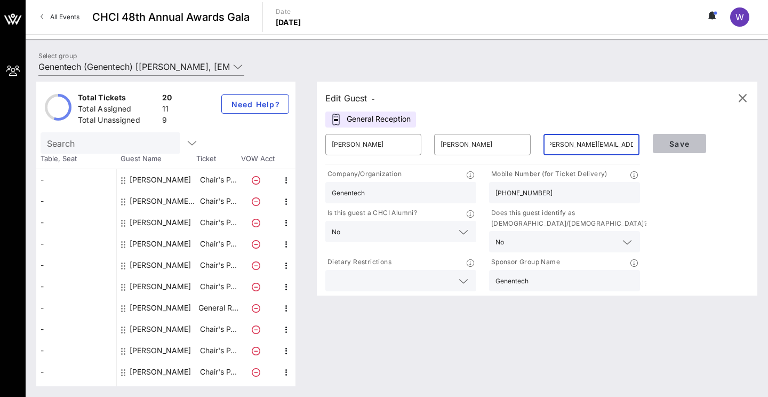
scroll to position [0, 0]
click at [649, 142] on span "Save" at bounding box center [680, 143] width 36 height 9
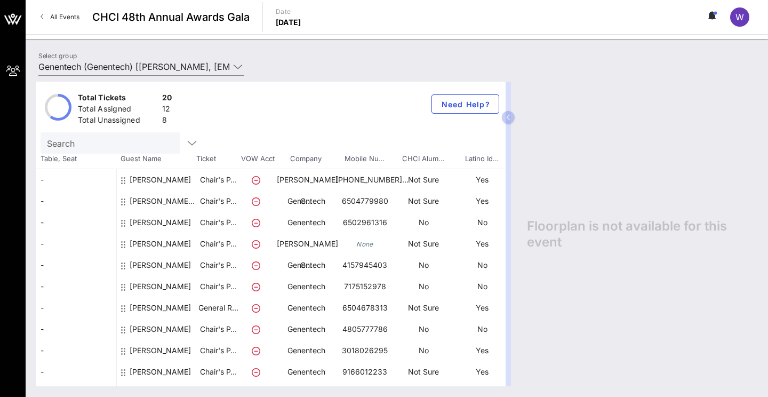
drag, startPoint x: 509, startPoint y: 119, endPoint x: 537, endPoint y: 114, distance: 28.8
click at [537, 114] on div "Total Tickets 20 Total Assigned 12 Total Unassigned 8 Need Help? Search Table, …" at bounding box center [396, 234] width 721 height 305
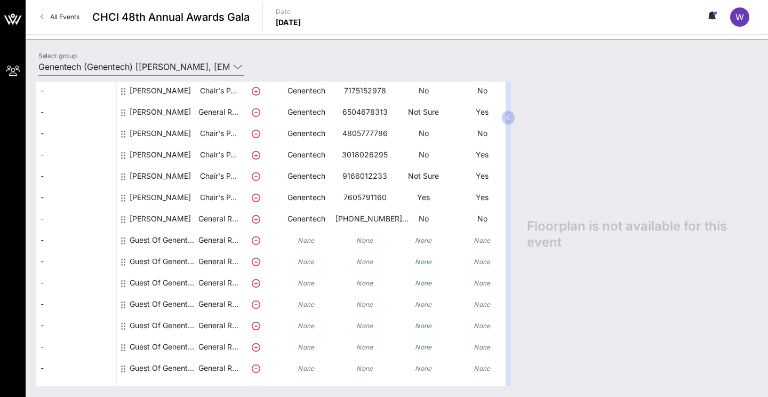
scroll to position [209, 0]
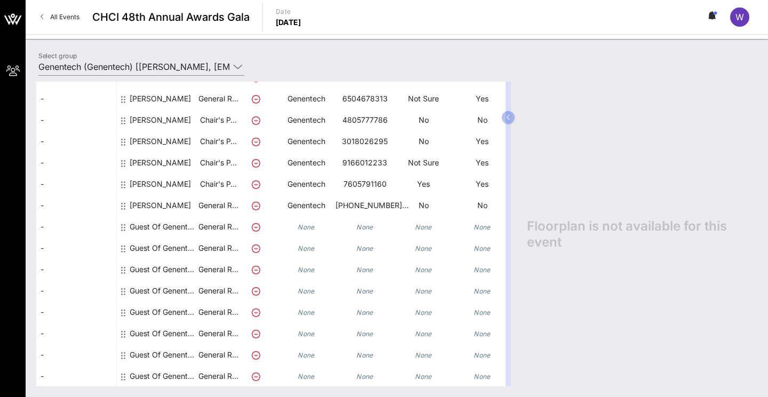
click at [258, 207] on icon at bounding box center [256, 206] width 9 height 9
click at [253, 205] on icon at bounding box center [256, 206] width 9 height 9
click at [205, 229] on p "General R…" at bounding box center [218, 226] width 43 height 21
click at [160, 219] on div "Guest Of Genentech" at bounding box center [163, 226] width 67 height 21
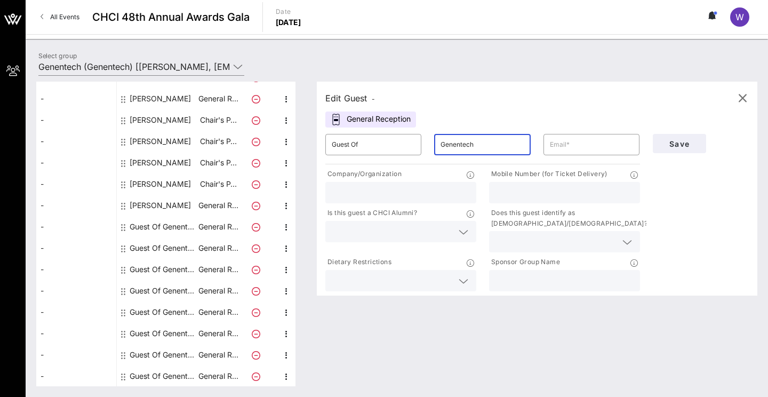
click at [469, 144] on input "Genentech" at bounding box center [482, 144] width 83 height 17
paste input "[PERSON_NAME]"
type input "GenentecMondragon-Drumrighth"
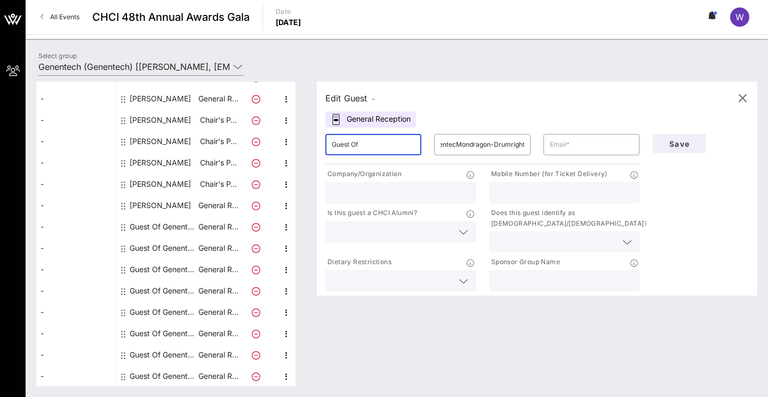
click at [364, 149] on input "Guest Of" at bounding box center [373, 144] width 83 height 17
type input "[PERSON_NAME]"
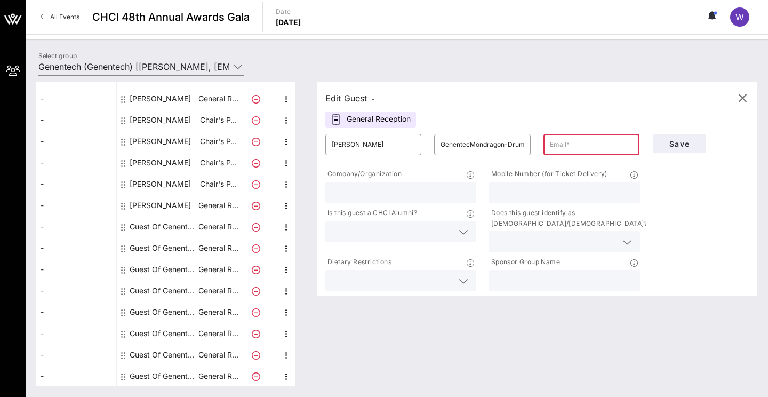
click at [553, 147] on input "text" at bounding box center [591, 144] width 83 height 17
paste input "[EMAIL_ADDRESS][PERSON_NAME][PERSON_NAME][DOMAIN_NAME]"
type input "[EMAIL_ADDRESS][PERSON_NAME][PERSON_NAME][DOMAIN_NAME]"
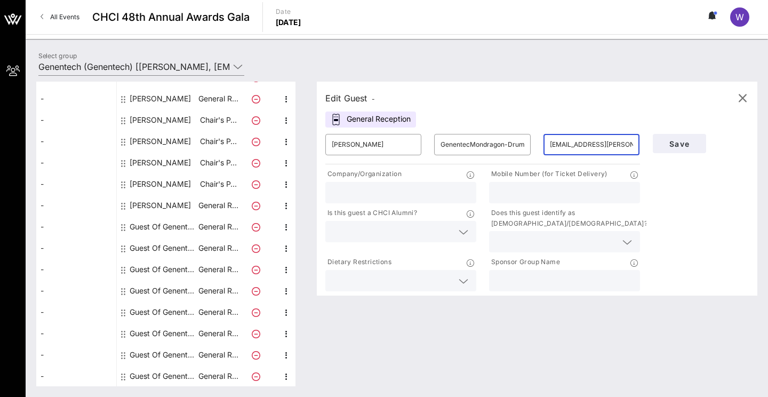
click at [500, 198] on input "text" at bounding box center [565, 193] width 138 height 14
paste input "6506906691"
type input "6506906691"
click at [400, 202] on div at bounding box center [401, 192] width 138 height 21
type input "Genentech"
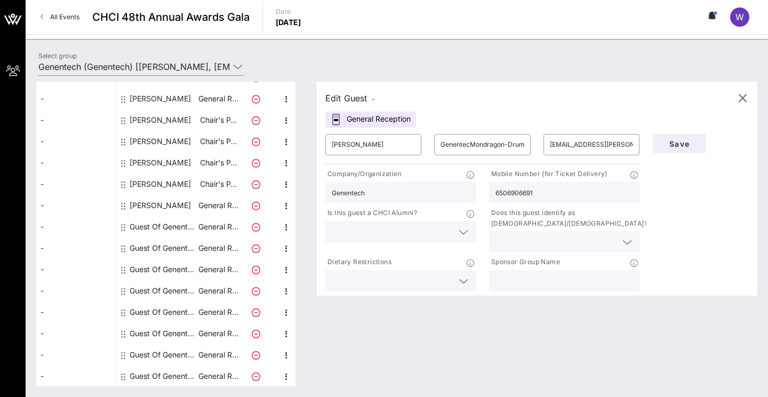
click at [367, 231] on input "text" at bounding box center [392, 232] width 121 height 14
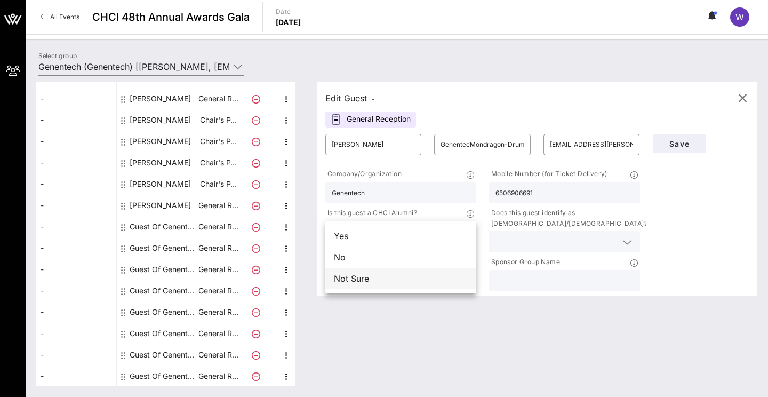
drag, startPoint x: 358, startPoint y: 261, endPoint x: 358, endPoint y: 274, distance: 13.3
click at [358, 277] on div "Yes No Not Sure" at bounding box center [401, 257] width 151 height 73
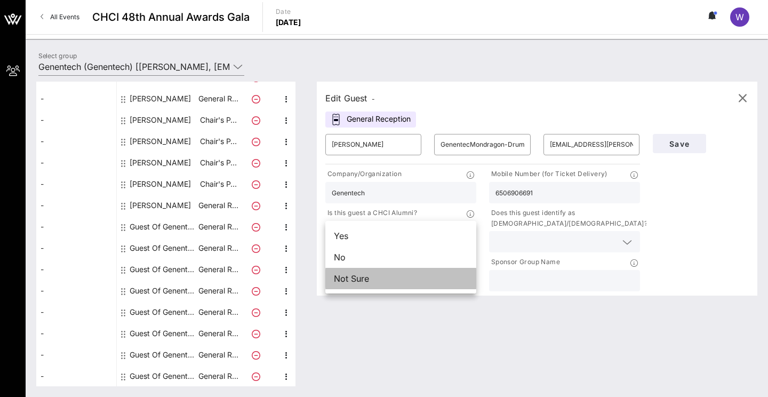
click at [358, 275] on div "Not Sure" at bounding box center [401, 278] width 151 height 21
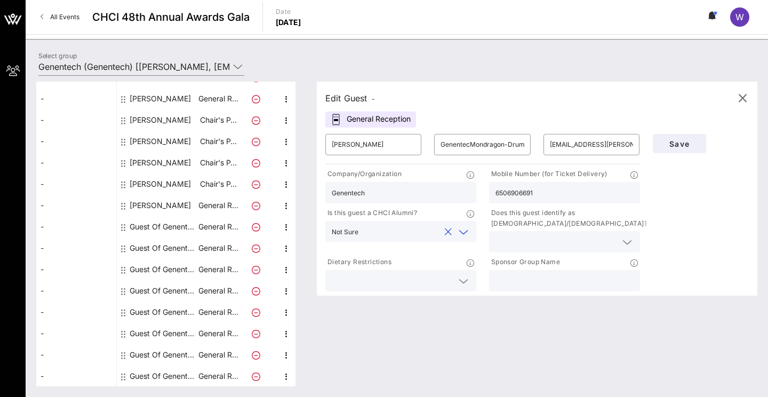
click at [531, 232] on div at bounding box center [565, 241] width 138 height 21
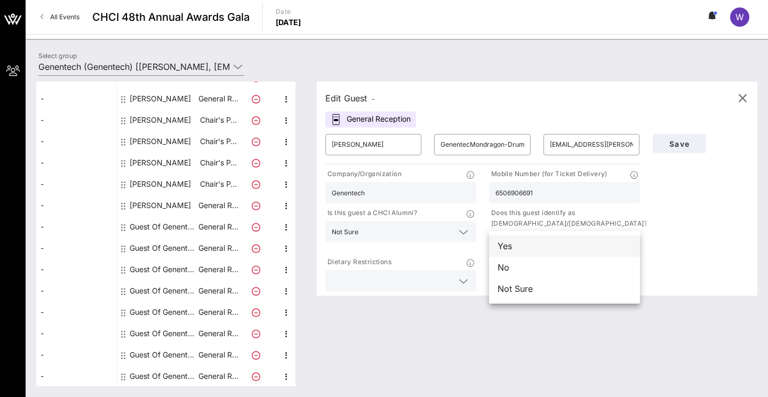
click at [517, 246] on div "Yes" at bounding box center [564, 245] width 151 height 21
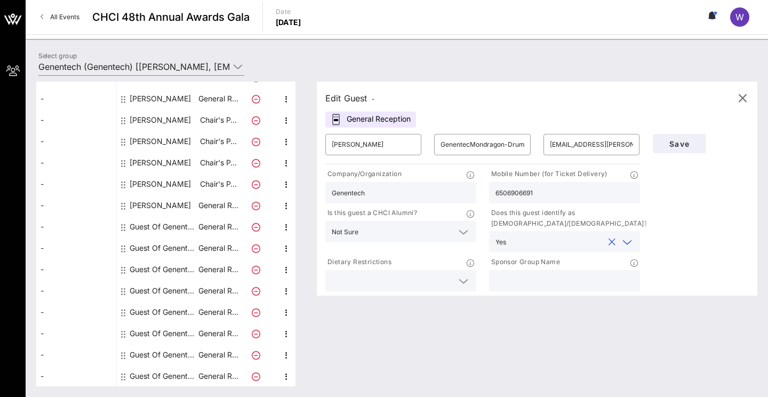
click at [516, 277] on input "text" at bounding box center [565, 281] width 138 height 14
type input "Genentech"
click at [649, 145] on span "Save" at bounding box center [680, 143] width 36 height 9
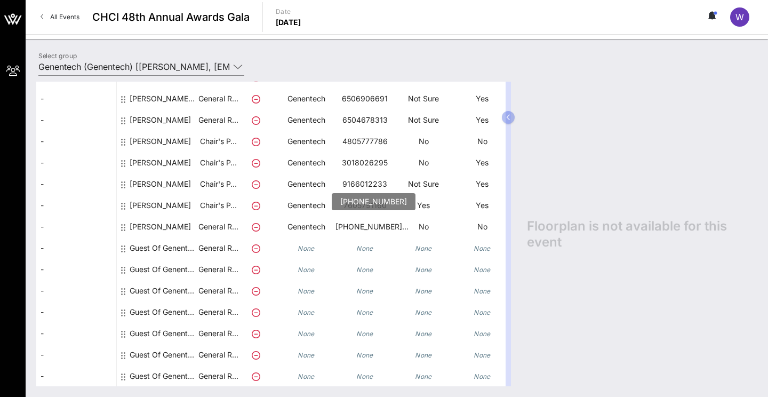
click at [363, 229] on p "[PHONE_NUMBER]…" at bounding box center [365, 226] width 59 height 21
click at [167, 229] on div "[PERSON_NAME]" at bounding box center [160, 231] width 61 height 30
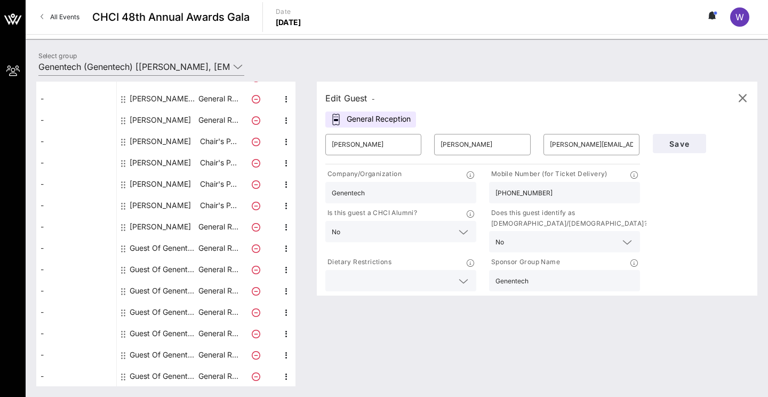
click at [510, 195] on input "[PHONE_NUMBER]" at bounding box center [565, 193] width 138 height 14
click at [520, 195] on input "415212-2400" at bounding box center [565, 193] width 138 height 14
type input "4152122400"
click at [649, 140] on span "Save" at bounding box center [680, 143] width 36 height 9
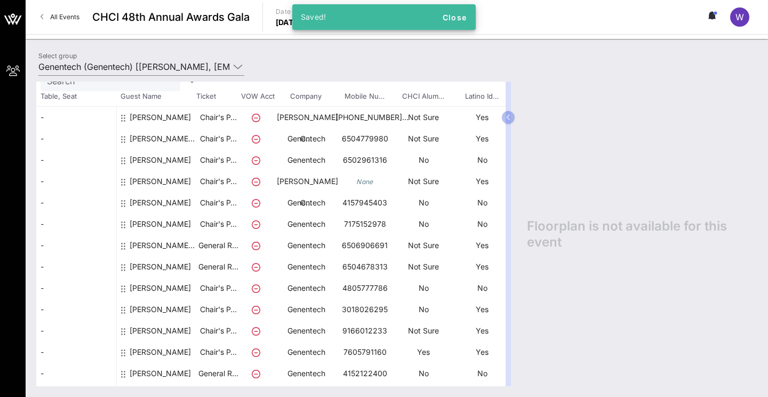
scroll to position [59, 0]
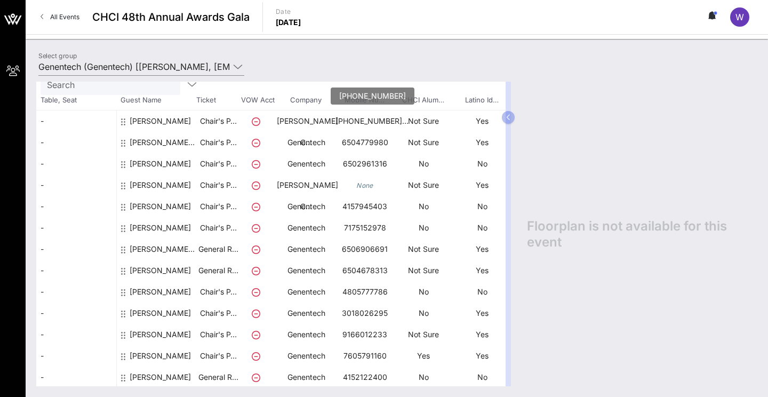
click at [361, 124] on p "[PHONE_NUMBER]…" at bounding box center [365, 120] width 59 height 21
click at [167, 128] on div "[PERSON_NAME]" at bounding box center [160, 135] width 61 height 51
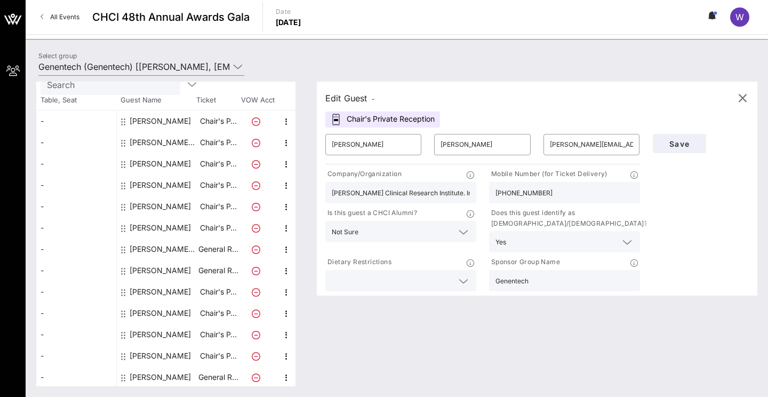
click at [510, 195] on input "[PHONE_NUMBER]" at bounding box center [565, 193] width 138 height 14
click at [520, 194] on input "703310-9669" at bounding box center [565, 193] width 138 height 14
type input "7033109669"
click at [649, 147] on span "Save" at bounding box center [680, 143] width 36 height 9
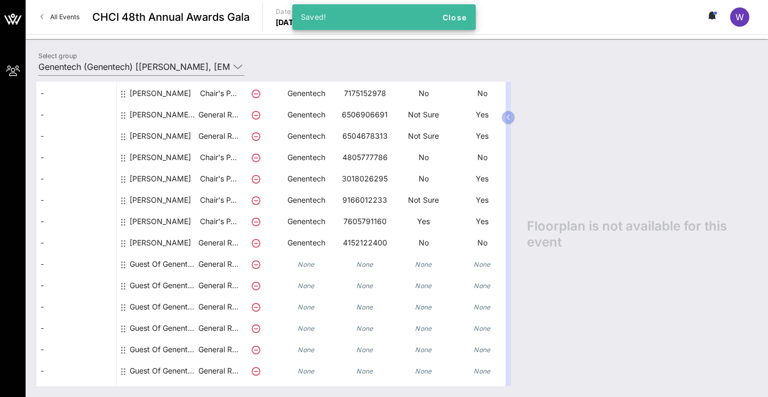
scroll to position [209, 0]
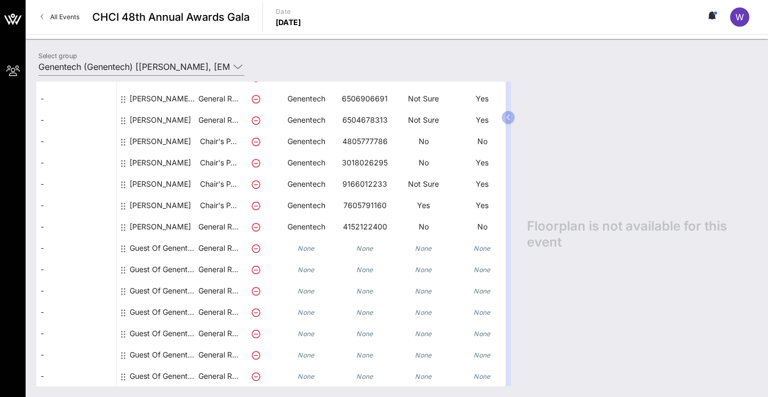
click at [149, 248] on div "Guest Of Genentech" at bounding box center [163, 247] width 67 height 21
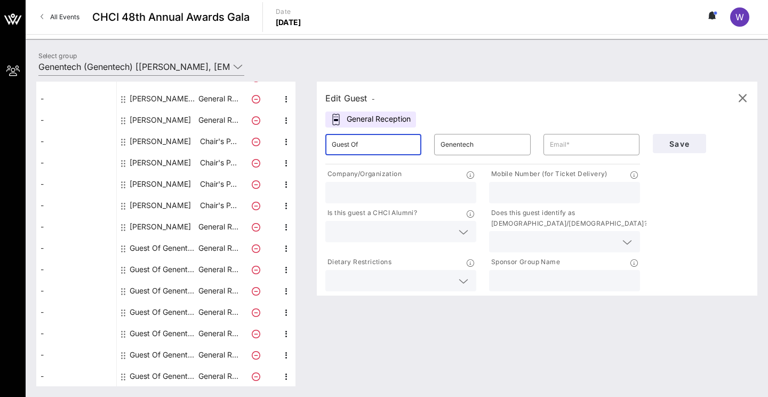
click at [384, 145] on input "Guest Of" at bounding box center [373, 144] width 83 height 17
click at [386, 148] on input "Guest Of" at bounding box center [373, 144] width 83 height 17
type input "[PERSON_NAME]"
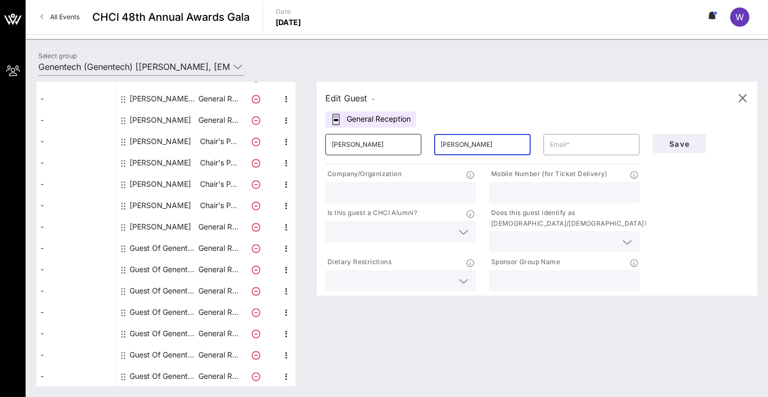
type input "[PERSON_NAME]"
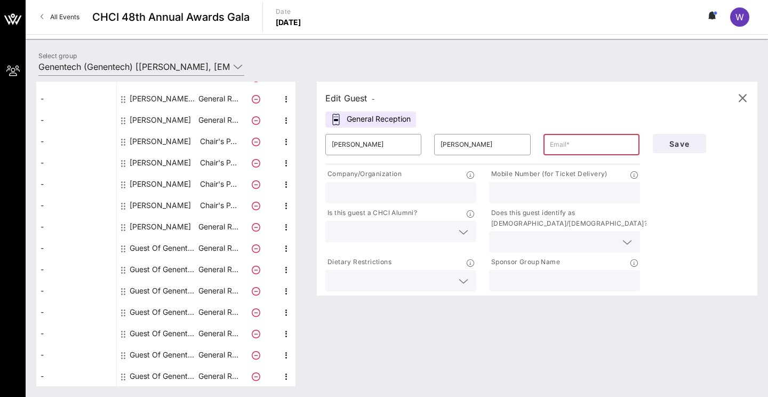
click at [601, 146] on input "text" at bounding box center [591, 144] width 83 height 17
paste input "[PERSON_NAME][EMAIL_ADDRESS][PERSON_NAME][PERSON_NAME][DOMAIN_NAME]"
type input "[PERSON_NAME][EMAIL_ADDRESS][PERSON_NAME][PERSON_NAME][DOMAIN_NAME]"
click at [501, 188] on input "text" at bounding box center [565, 193] width 138 height 14
paste input "6505345911"
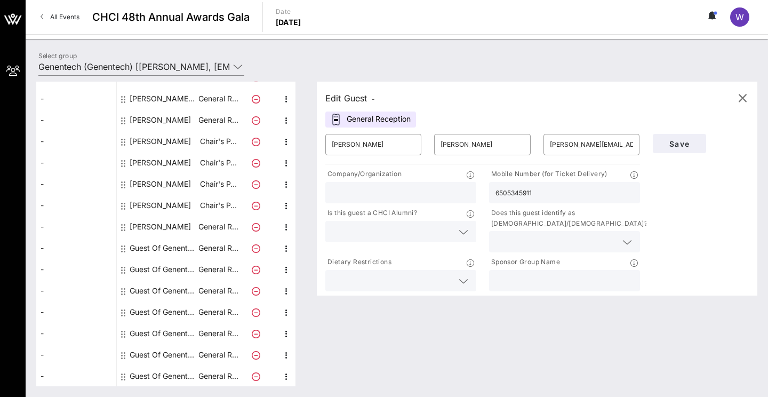
type input "6505345911"
click at [411, 191] on input "text" at bounding box center [401, 193] width 138 height 14
type input "Genentech"
click at [554, 241] on input "text" at bounding box center [556, 242] width 121 height 14
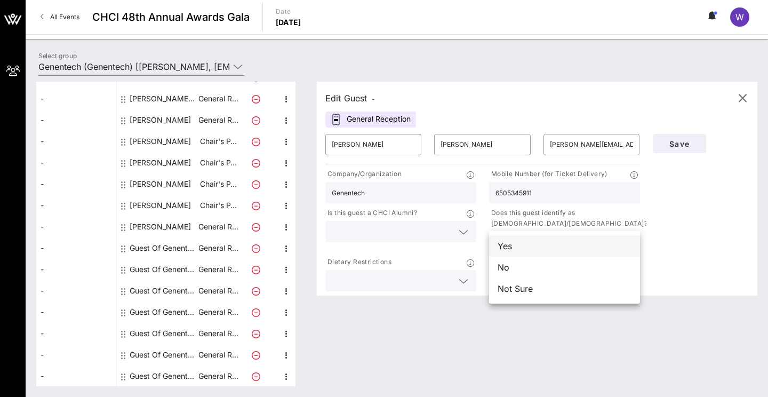
click at [520, 246] on div "Yes" at bounding box center [564, 245] width 151 height 21
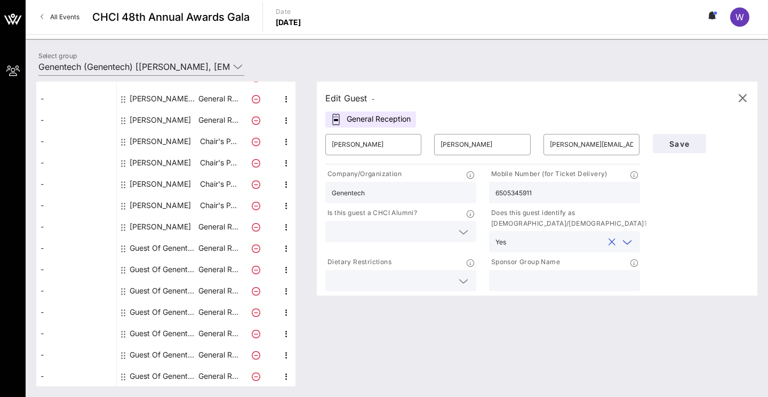
click at [442, 228] on input "text" at bounding box center [392, 232] width 121 height 14
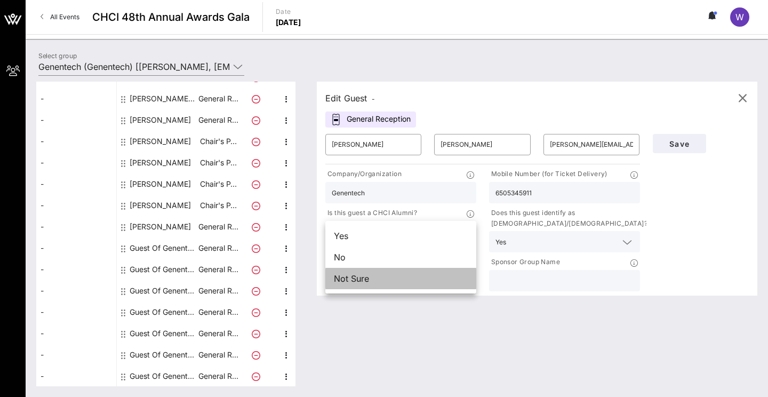
click at [411, 273] on div "Not Sure" at bounding box center [401, 278] width 151 height 21
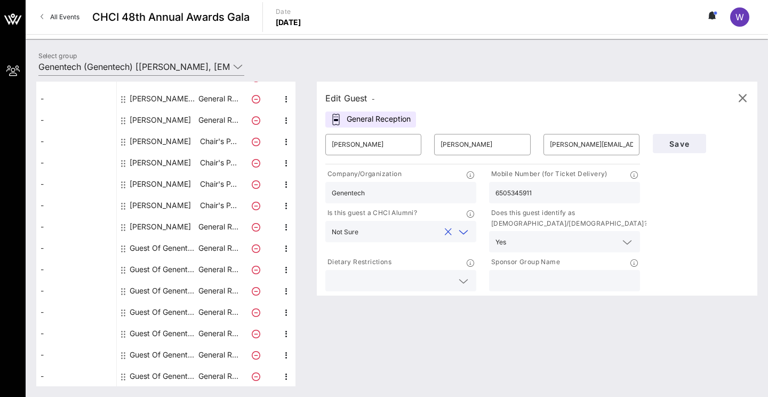
click at [534, 281] on input "text" at bounding box center [565, 281] width 138 height 14
type input "Genentech"
click at [649, 142] on span "Save" at bounding box center [680, 143] width 36 height 9
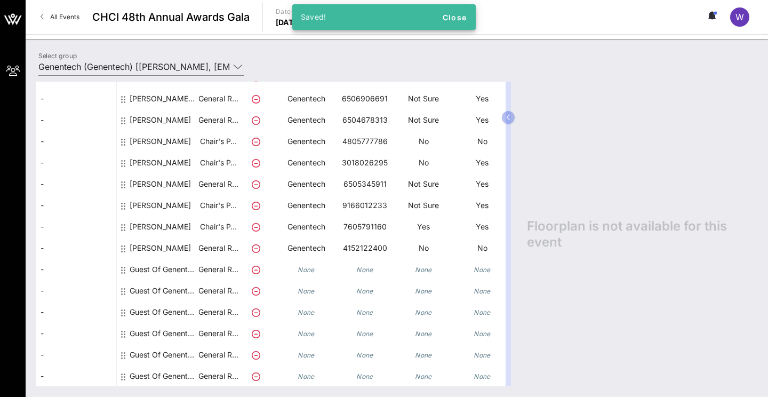
click at [150, 268] on div "Guest Of Genentech" at bounding box center [163, 269] width 67 height 21
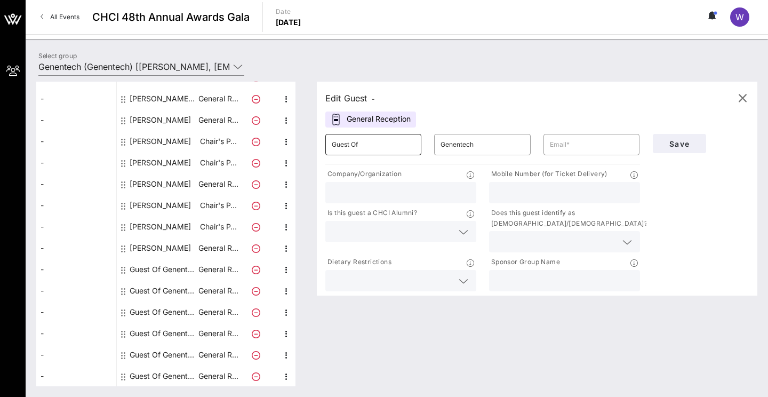
click at [369, 147] on input "Guest Of" at bounding box center [373, 144] width 83 height 17
paste input "[PERSON_NAME]"
drag, startPoint x: 359, startPoint y: 145, endPoint x: 294, endPoint y: 139, distance: 65.9
click at [294, 140] on div "Total Tickets 20 Total Assigned 14 Total Unassigned 6 Need Help? Search Table, …" at bounding box center [396, 234] width 721 height 305
drag, startPoint x: 395, startPoint y: 148, endPoint x: 354, endPoint y: 147, distance: 40.6
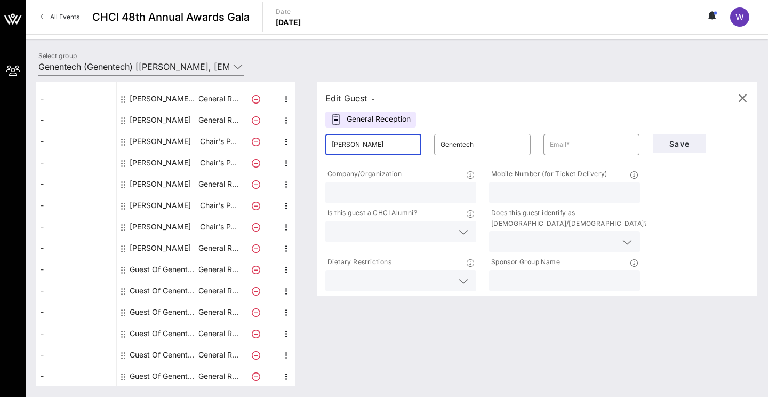
click at [354, 147] on input "[PERSON_NAME]" at bounding box center [373, 144] width 83 height 17
type input "[PERSON_NAME]"
click at [442, 146] on input "Genentech" at bounding box center [482, 144] width 83 height 17
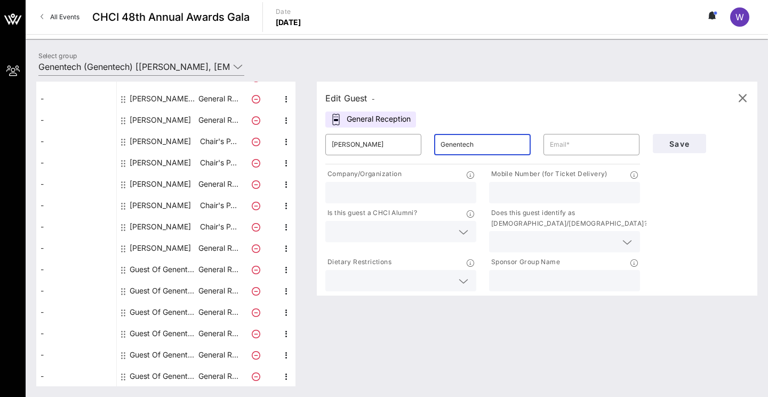
click at [442, 146] on input "Genentech" at bounding box center [482, 144] width 83 height 17
paste input "[PERSON_NAME]"
type input "[PERSON_NAME]"
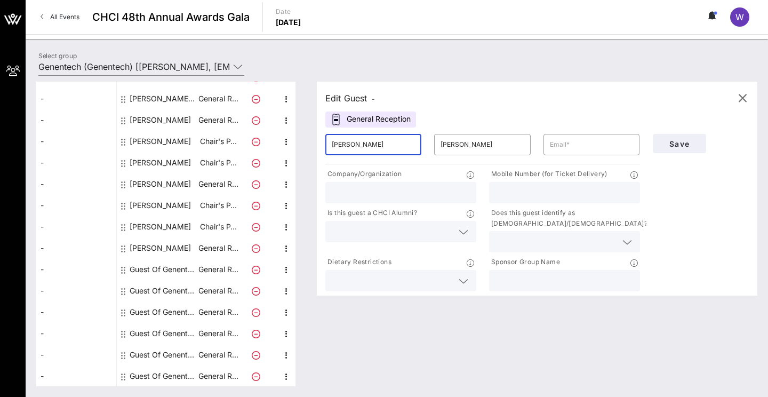
drag, startPoint x: 397, startPoint y: 144, endPoint x: 353, endPoint y: 144, distance: 43.8
click at [353, 144] on input "[PERSON_NAME]" at bounding box center [373, 144] width 83 height 17
type input "[PERSON_NAME]"
click at [572, 148] on input "text" at bounding box center [591, 144] width 83 height 17
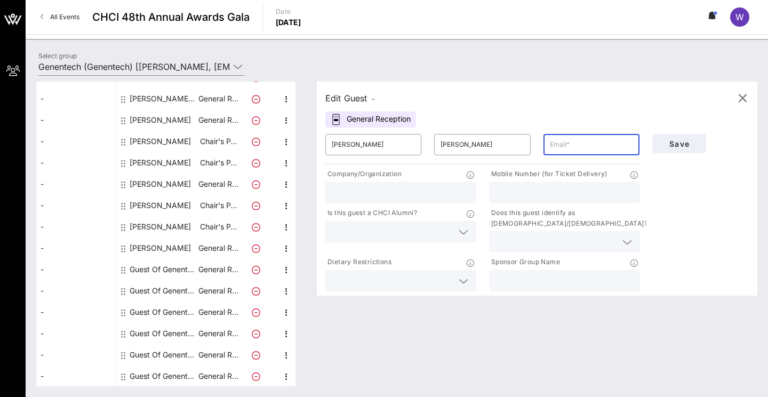
paste input "+ Follow Author [PERSON_NAME]"
drag, startPoint x: 553, startPoint y: 145, endPoint x: 655, endPoint y: 138, distance: 102.2
click at [649, 138] on div "​ [PERSON_NAME] ​ [PERSON_NAME] ​ + Follow Author [PERSON_NAME] Company/Organiz…" at bounding box center [537, 211] width 437 height 166
click at [608, 151] on input "+ Follow Author [PERSON_NAME]" at bounding box center [591, 144] width 83 height 17
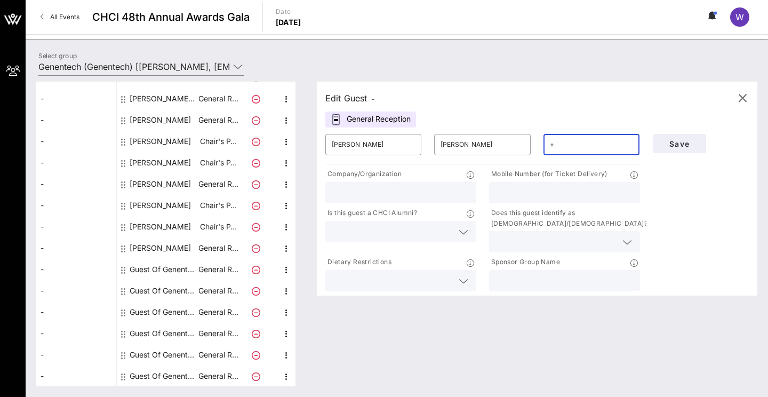
type input "+"
click at [566, 148] on input "text" at bounding box center [591, 144] width 83 height 17
paste input "[PERSON_NAME][EMAIL_ADDRESS][PERSON_NAME][PERSON_NAME][DOMAIN_NAME]"
type input "[PERSON_NAME][EMAIL_ADDRESS][PERSON_NAME][PERSON_NAME][DOMAIN_NAME]"
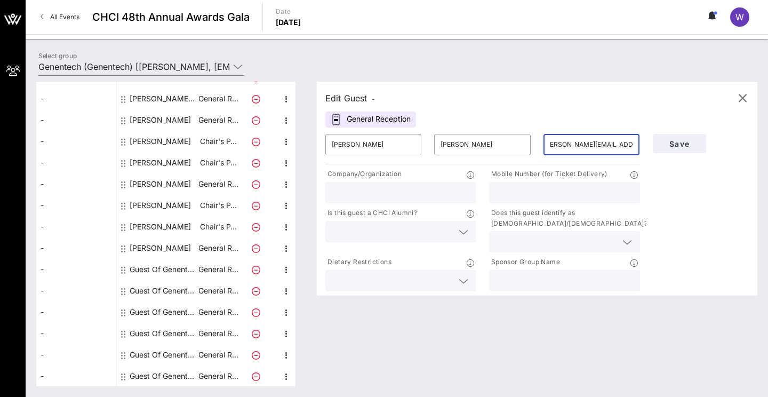
click at [371, 192] on input "text" at bounding box center [401, 193] width 138 height 14
type input "Genentech"
click at [535, 193] on input "text" at bounding box center [565, 193] width 138 height 14
paste input "[PHONE_NUMBER]"
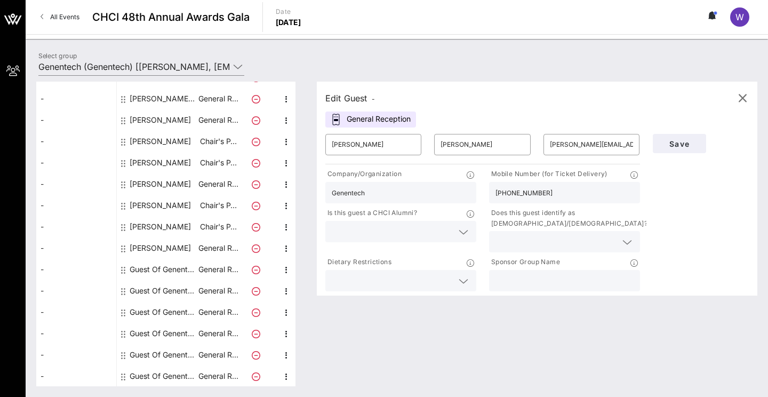
click at [513, 194] on input "[PHONE_NUMBER]" at bounding box center [565, 193] width 138 height 14
click at [498, 194] on input "([PHONE_NUMBER]" at bounding box center [565, 193] width 138 height 14
click at [509, 195] on input "[PHONE_NUMBER]" at bounding box center [565, 193] width 138 height 14
click at [521, 195] on input "312964-0180" at bounding box center [565, 193] width 138 height 14
type input "3129640180"
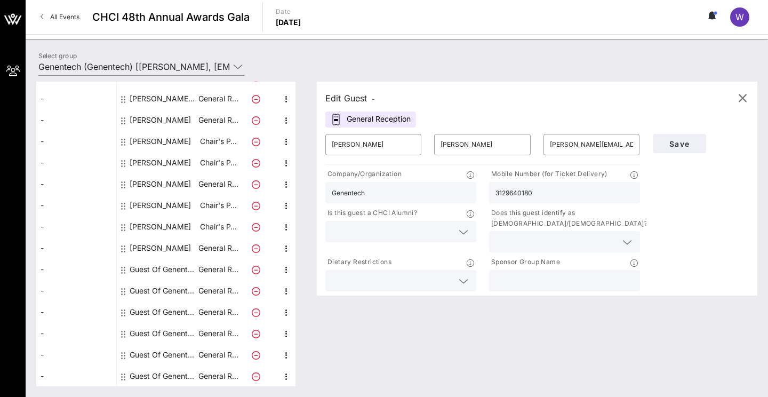
click at [457, 231] on div at bounding box center [463, 232] width 13 height 13
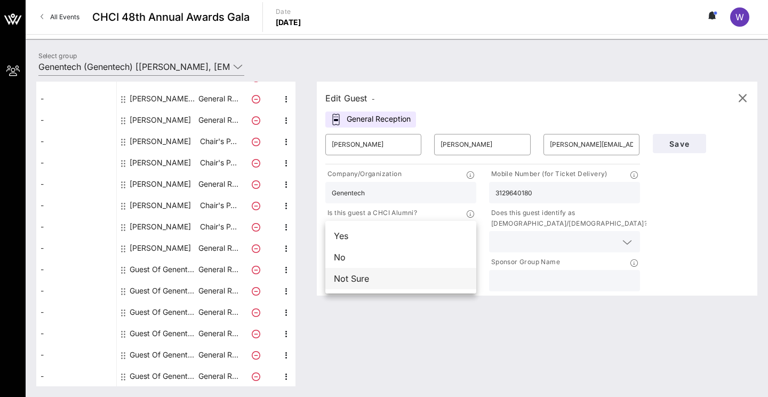
click at [403, 281] on div "Not Sure" at bounding box center [401, 278] width 151 height 21
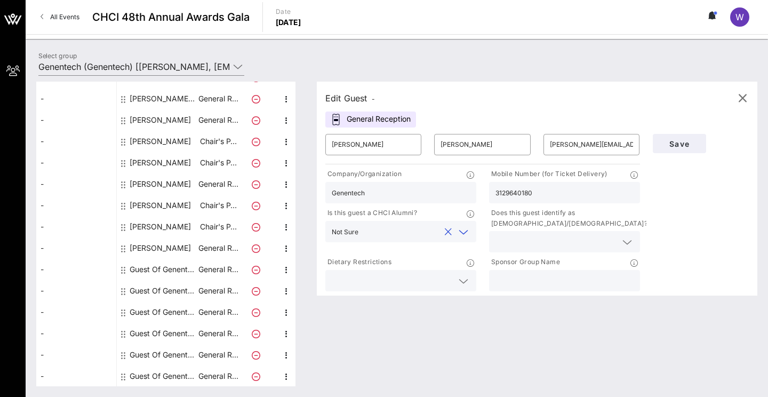
click at [523, 229] on div "Does this guest identify as [DEMOGRAPHIC_DATA]/[DEMOGRAPHIC_DATA]?" at bounding box center [564, 219] width 151 height 23
click at [518, 241] on input "text" at bounding box center [556, 242] width 121 height 14
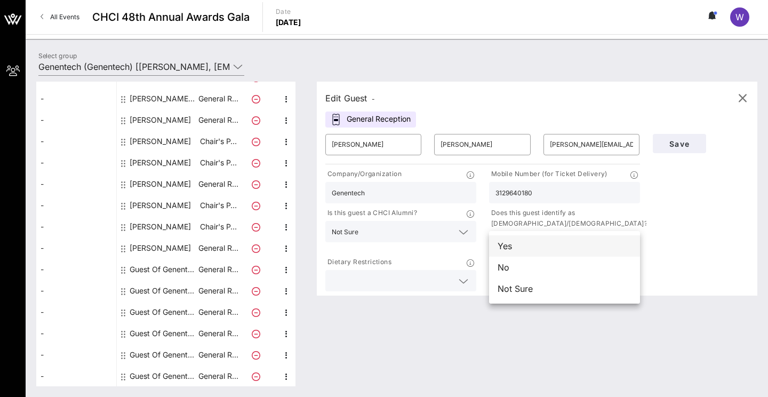
click at [505, 249] on div "Yes" at bounding box center [564, 245] width 151 height 21
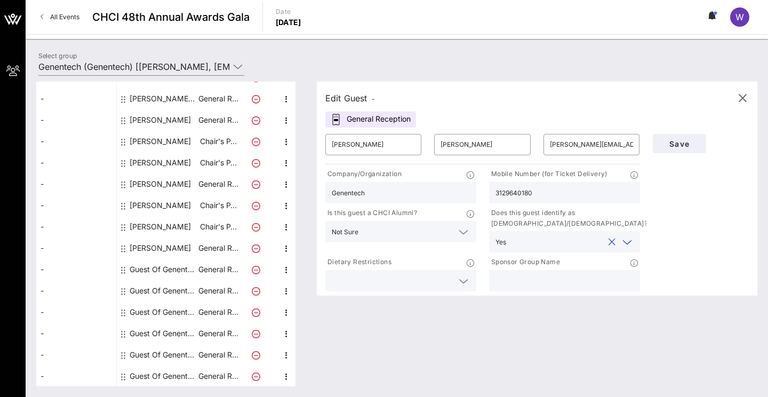
click at [453, 282] on div at bounding box center [401, 280] width 138 height 21
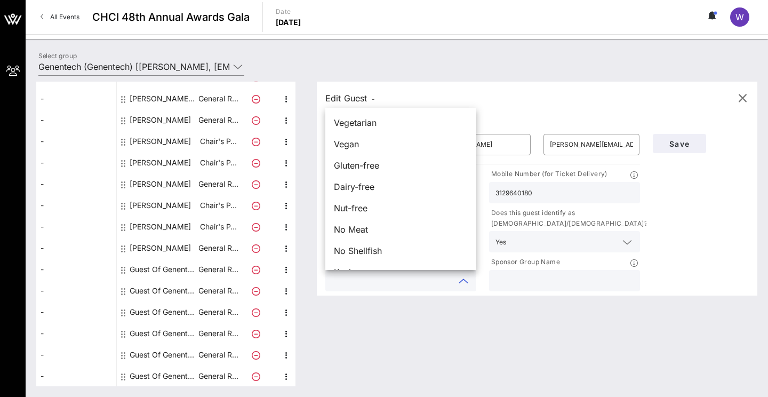
click at [516, 275] on input "text" at bounding box center [565, 281] width 138 height 14
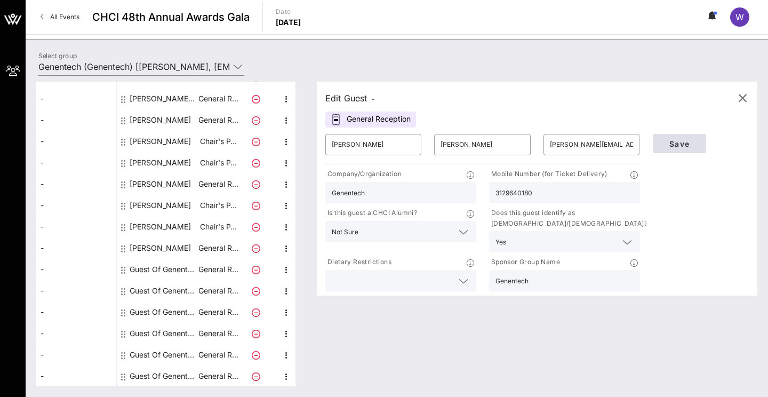
type input "Genentech"
click at [649, 141] on span "Save" at bounding box center [680, 143] width 36 height 9
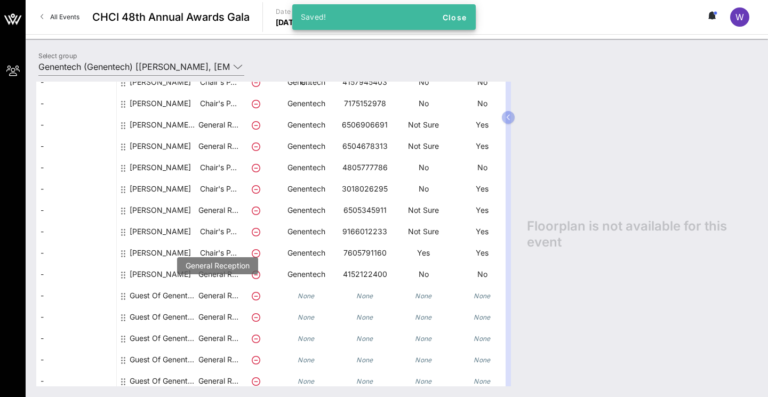
scroll to position [209, 0]
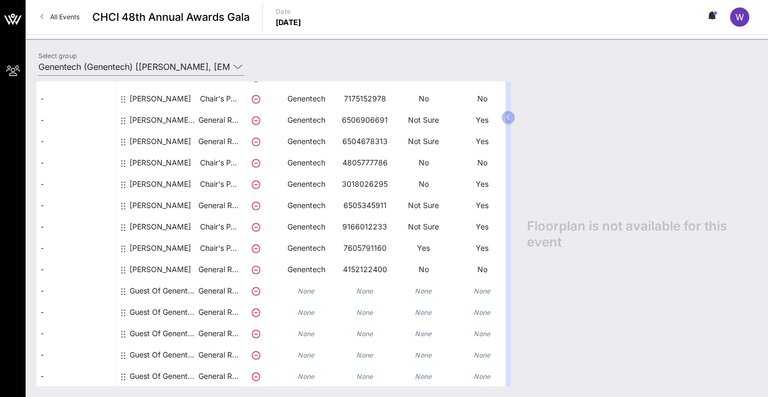
click at [169, 292] on div "Guest Of Genentech" at bounding box center [163, 290] width 67 height 21
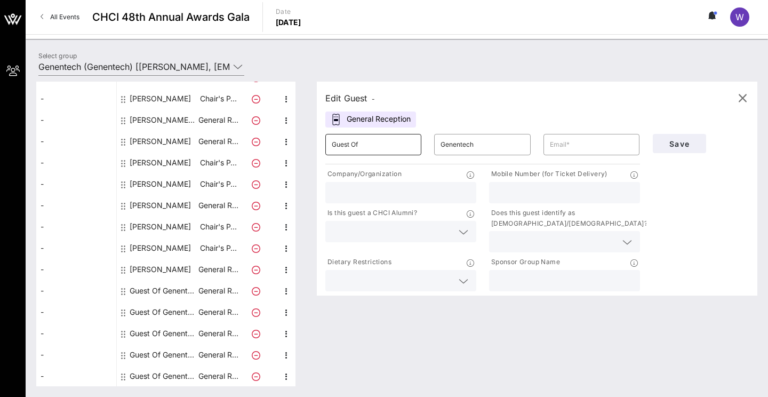
click at [386, 145] on input "Guest Of" at bounding box center [373, 144] width 83 height 17
paste input "[PERSON_NAME]"
type input "[PERSON_NAME]"
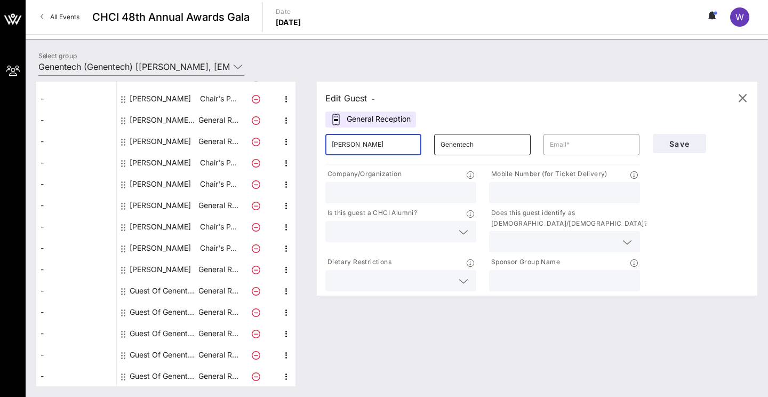
click at [457, 142] on input "Genentech" at bounding box center [482, 144] width 83 height 17
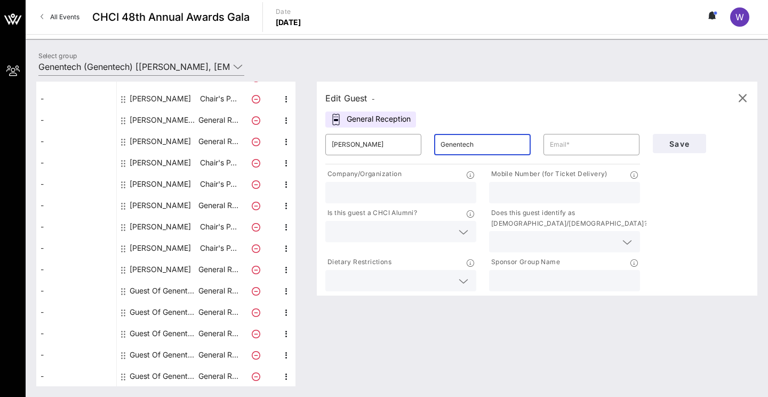
click at [457, 142] on input "Genentech" at bounding box center [482, 144] width 83 height 17
paste input "[PERSON_NAME]"
type input "[PERSON_NAME]"
click at [562, 151] on input "text" at bounding box center [591, 144] width 83 height 17
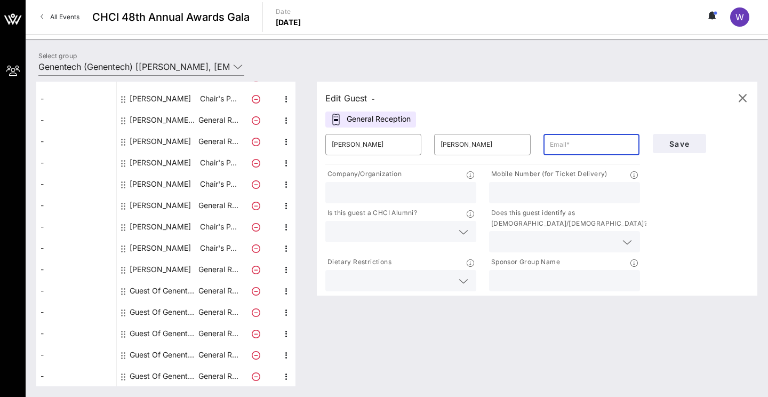
paste input "[PERSON_NAME][EMAIL_ADDRESS][PERSON_NAME][PERSON_NAME][DOMAIN_NAME]"
type input "[PERSON_NAME][EMAIL_ADDRESS][PERSON_NAME][PERSON_NAME][DOMAIN_NAME]"
click at [406, 199] on input "text" at bounding box center [401, 193] width 138 height 14
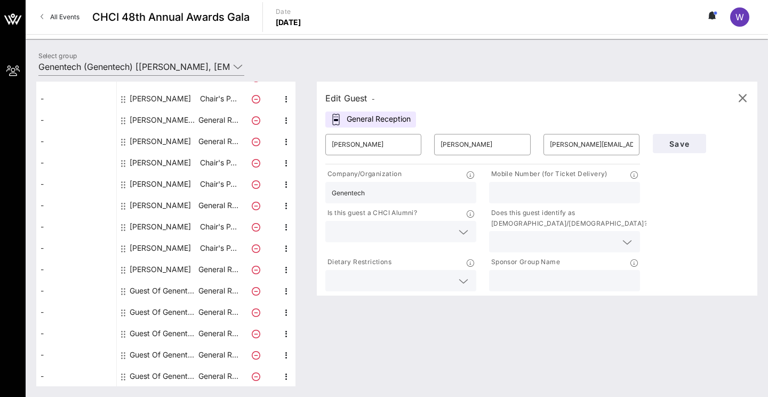
type input "Genentech"
paste input "6263931860"
type input "6263931860"
click at [429, 228] on input "text" at bounding box center [392, 232] width 121 height 14
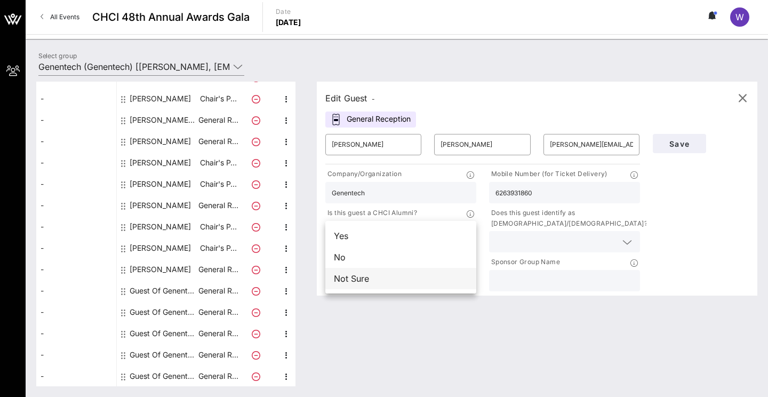
click at [406, 276] on div "Not Sure" at bounding box center [401, 278] width 151 height 21
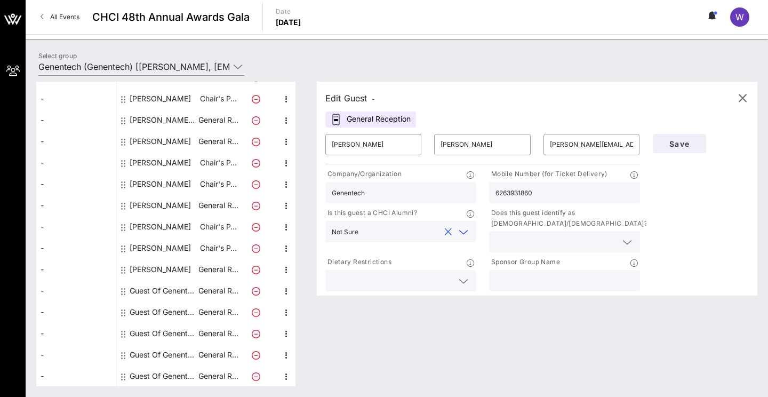
click at [497, 245] on input "text" at bounding box center [556, 242] width 121 height 14
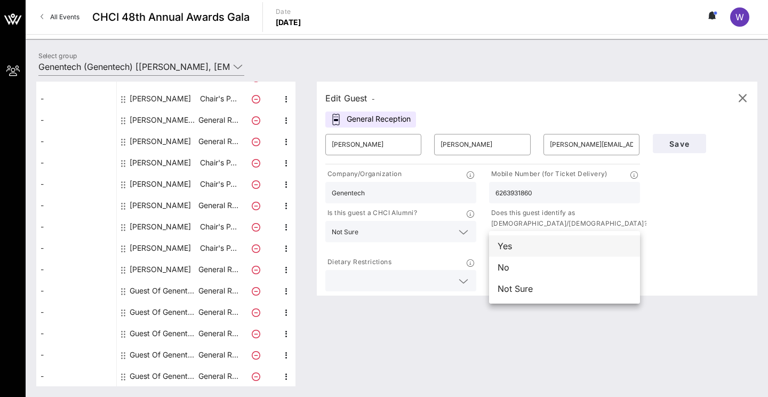
click at [509, 250] on div "Yes" at bounding box center [564, 245] width 151 height 21
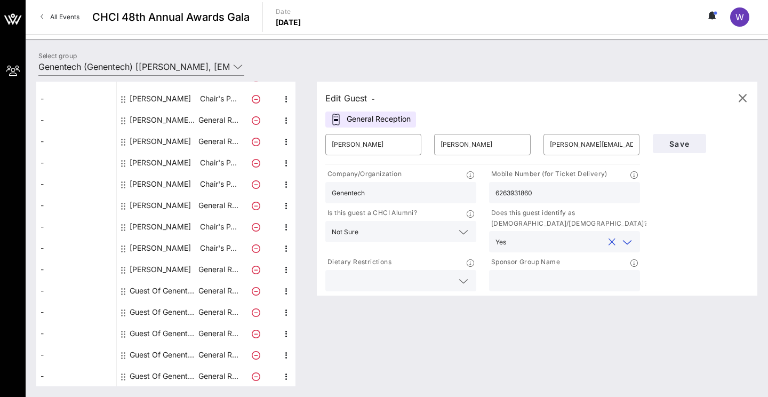
click at [466, 274] on div at bounding box center [401, 280] width 138 height 21
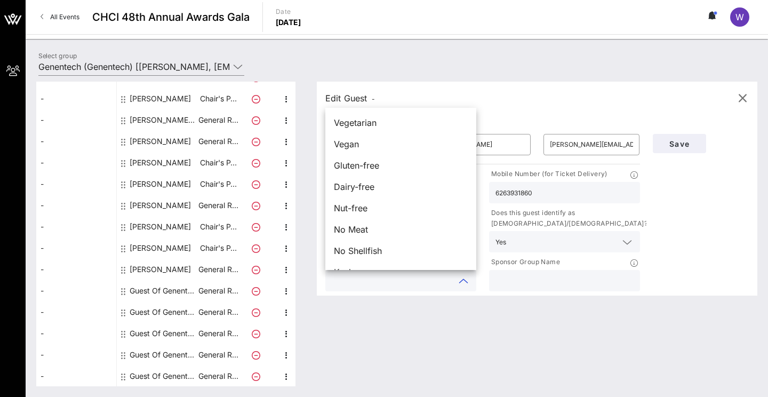
click at [523, 280] on input "text" at bounding box center [565, 281] width 138 height 14
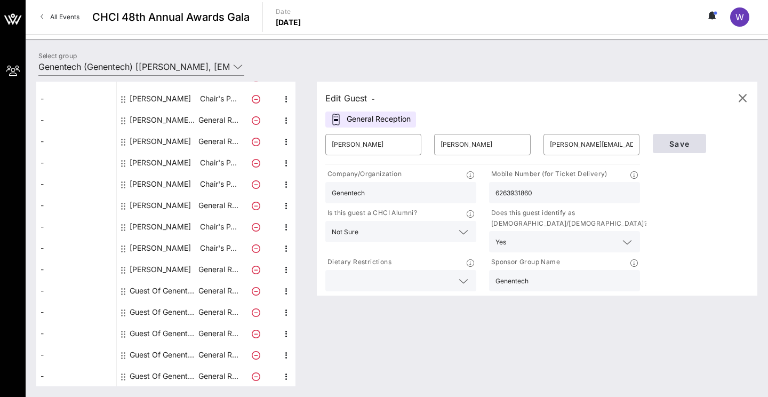
type input "Genentech"
click at [649, 144] on span "Save" at bounding box center [680, 143] width 36 height 9
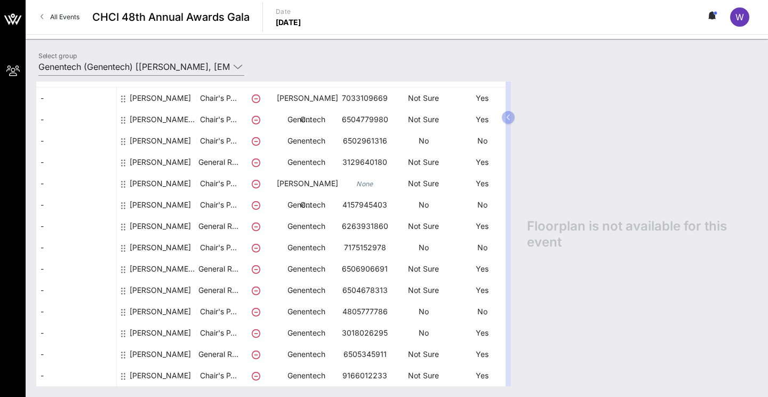
scroll to position [209, 0]
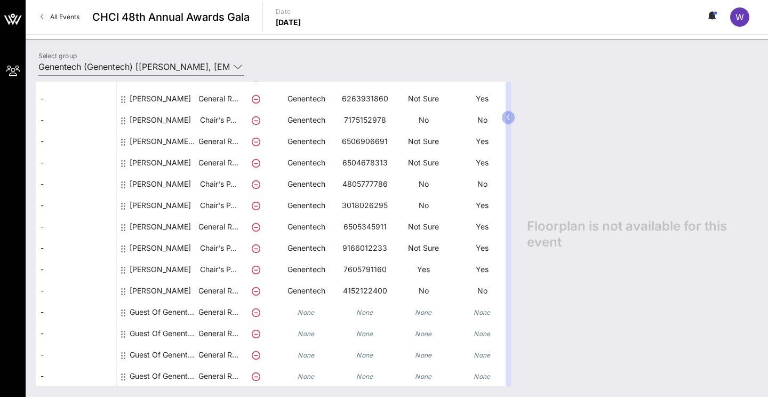
click at [155, 311] on div "Guest Of Genentech" at bounding box center [163, 312] width 67 height 21
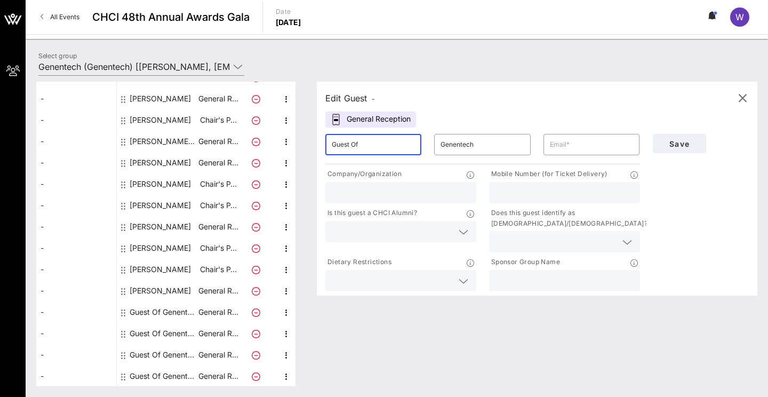
click at [375, 145] on input "Guest Of" at bounding box center [373, 144] width 83 height 17
paste input "[PERSON_NAME]"
drag, startPoint x: 359, startPoint y: 141, endPoint x: 311, endPoint y: 136, distance: 47.8
click at [311, 138] on div "Edit Guest - General Reception ​ Guest OfMoses [PERSON_NAME] ​ Genentech ​ Comp…" at bounding box center [531, 234] width 451 height 305
drag, startPoint x: 388, startPoint y: 145, endPoint x: 354, endPoint y: 145, distance: 34.2
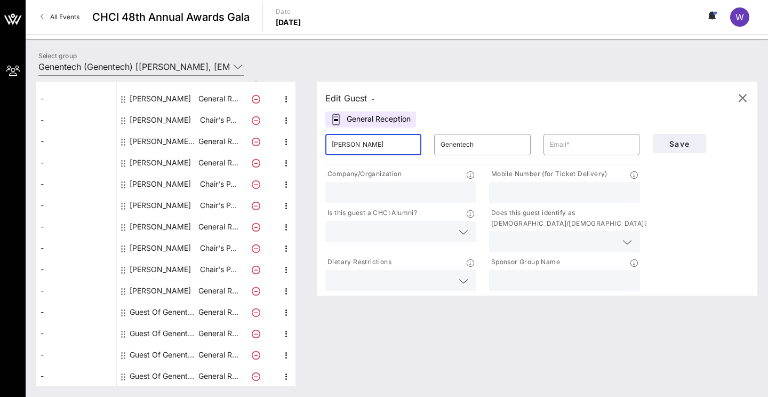
click at [354, 145] on input "[PERSON_NAME]" at bounding box center [373, 144] width 83 height 17
type input "[PERSON_NAME]"
click at [456, 144] on input "Genentech" at bounding box center [482, 144] width 83 height 17
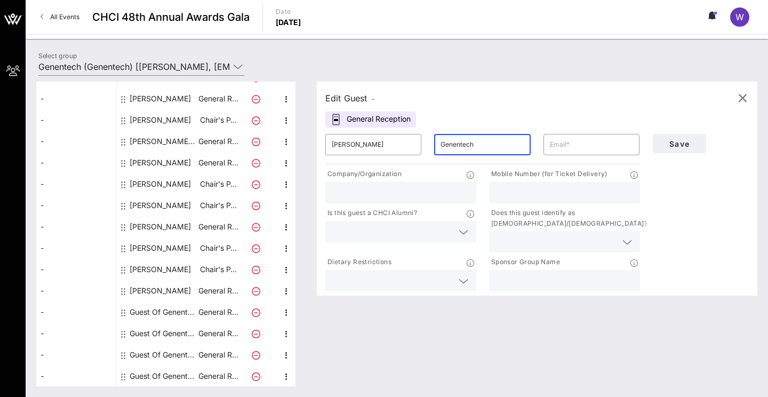
click at [456, 144] on input "Genentech" at bounding box center [482, 144] width 83 height 17
paste input "[PERSON_NAME]"
type input "[PERSON_NAME]"
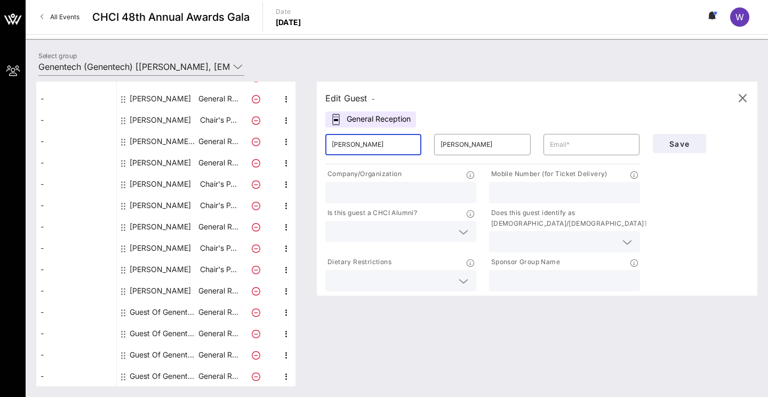
drag, startPoint x: 402, startPoint y: 144, endPoint x: 354, endPoint y: 142, distance: 48.1
click at [354, 143] on input "[PERSON_NAME]" at bounding box center [373, 144] width 83 height 17
type input "[PERSON_NAME]"
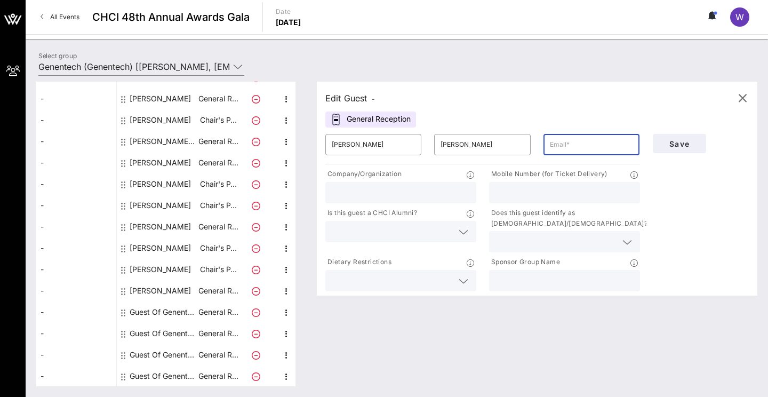
click at [569, 149] on input "text" at bounding box center [591, 144] width 83 height 17
paste input "[PERSON_NAME][EMAIL_ADDRESS][PERSON_NAME][PERSON_NAME][DOMAIN_NAME]"
type input "[PERSON_NAME][EMAIL_ADDRESS][PERSON_NAME][PERSON_NAME][DOMAIN_NAME]"
click at [375, 194] on input "text" at bounding box center [401, 193] width 138 height 14
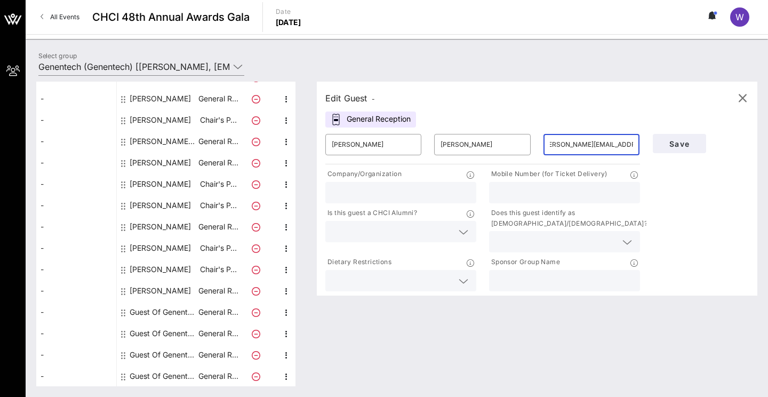
scroll to position [0, 0]
type input "Genentech"
click at [518, 248] on input "text" at bounding box center [556, 242] width 121 height 14
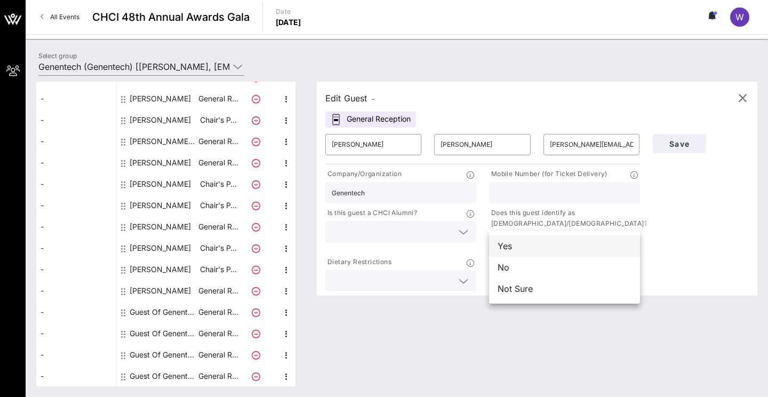
click at [509, 250] on div "Yes" at bounding box center [564, 245] width 151 height 21
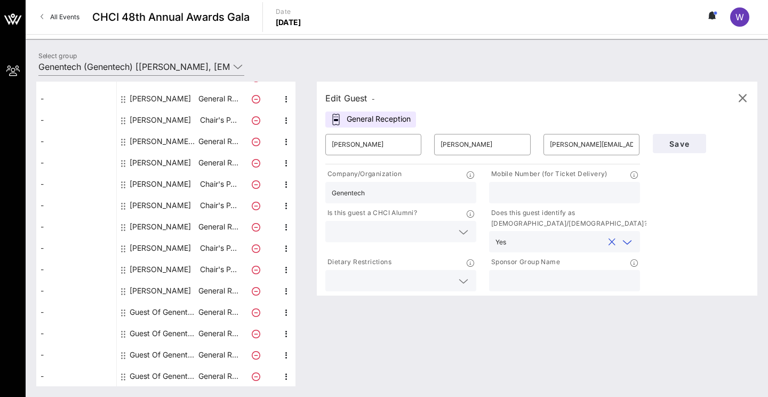
click at [458, 242] on div at bounding box center [401, 231] width 138 height 21
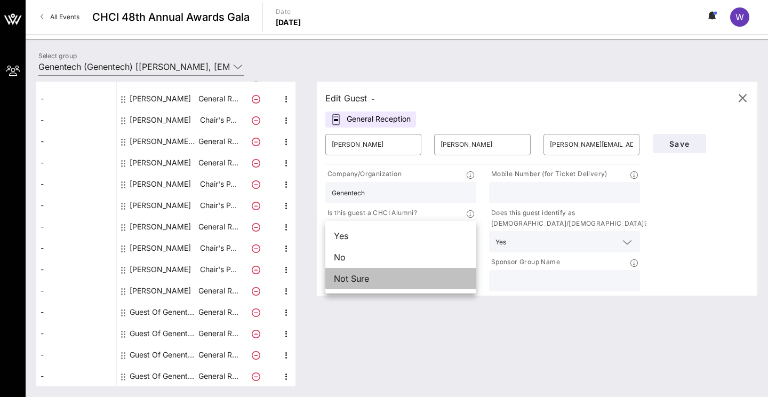
click at [424, 282] on div "Not Sure" at bounding box center [401, 278] width 151 height 21
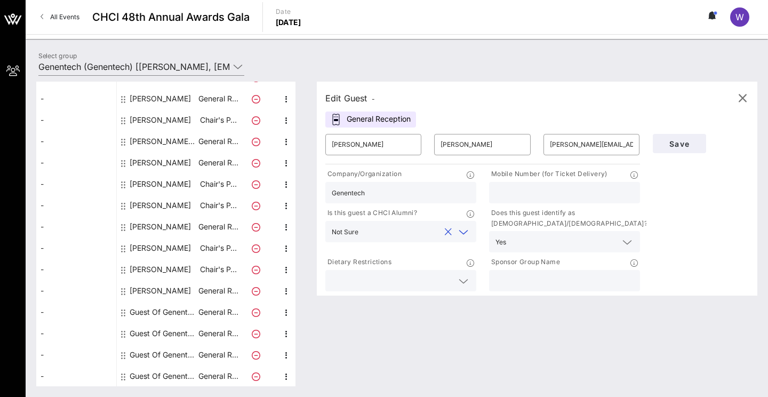
click at [520, 291] on div at bounding box center [565, 280] width 138 height 21
type input "Genentech"
drag, startPoint x: 375, startPoint y: 195, endPoint x: 323, endPoint y: 193, distance: 52.4
click at [323, 193] on div "Company/Organization Genentech" at bounding box center [401, 185] width 164 height 39
type input "OGR [US_STATE]"
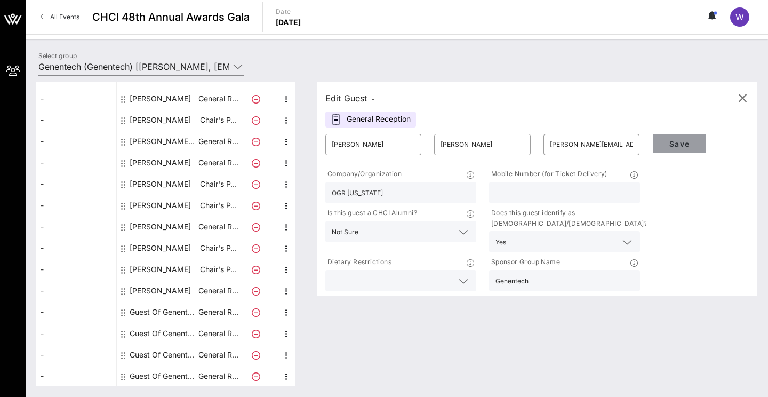
click at [649, 147] on span "Save" at bounding box center [680, 143] width 36 height 9
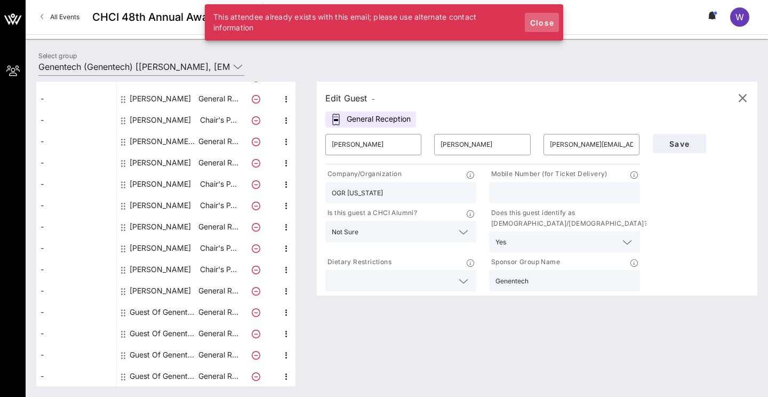
click at [548, 23] on span "Close" at bounding box center [542, 22] width 26 height 9
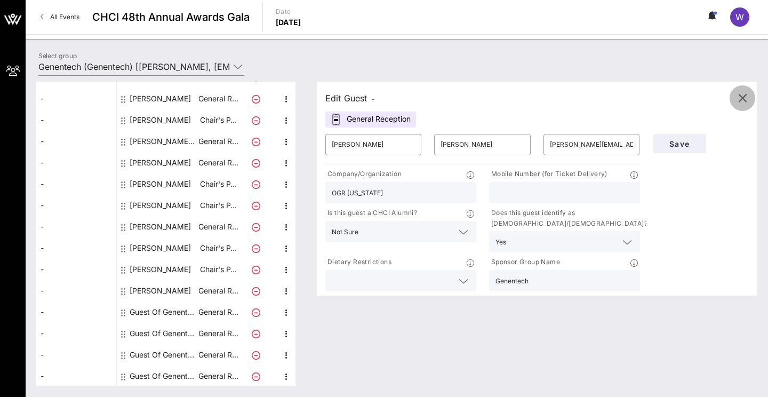
click at [649, 97] on icon "button" at bounding box center [742, 98] width 13 height 13
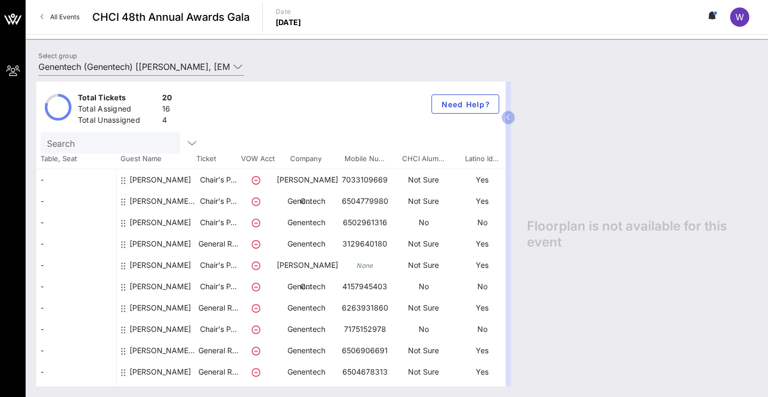
click at [41, 17] on icon at bounding box center [43, 17] width 4 height 1
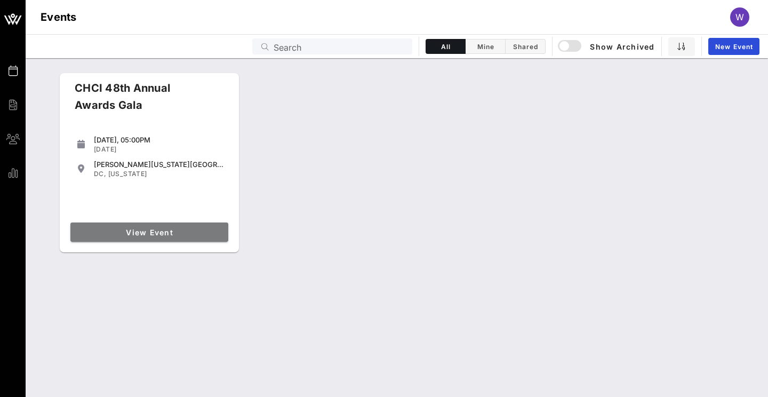
click at [125, 226] on link "View Event" at bounding box center [149, 232] width 158 height 19
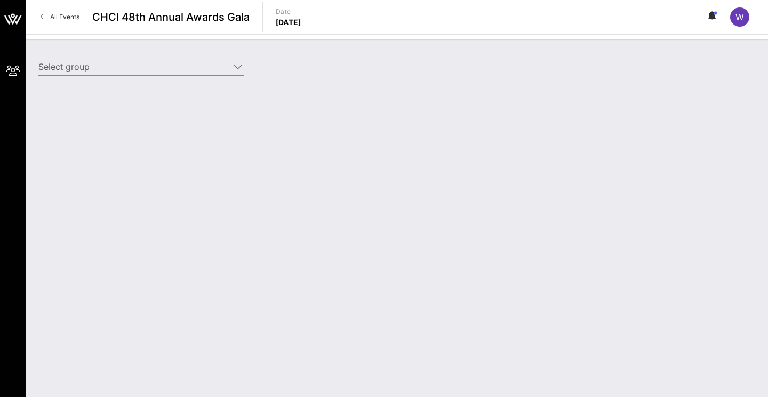
type input "Genentech (Genentech) [[PERSON_NAME], [EMAIL_ADDRESS][DOMAIN_NAME]]"
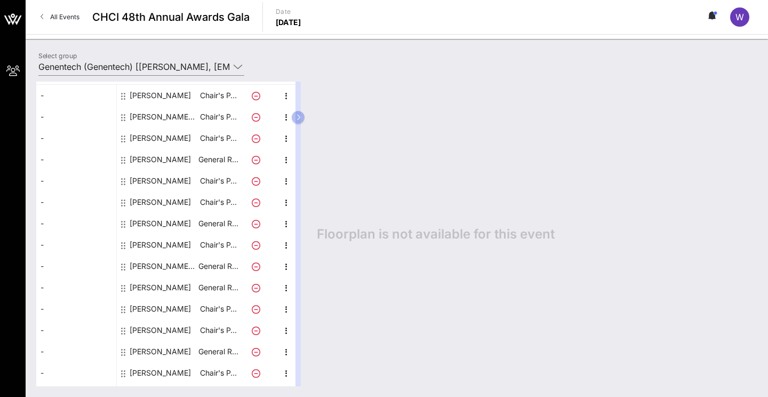
scroll to position [209, 0]
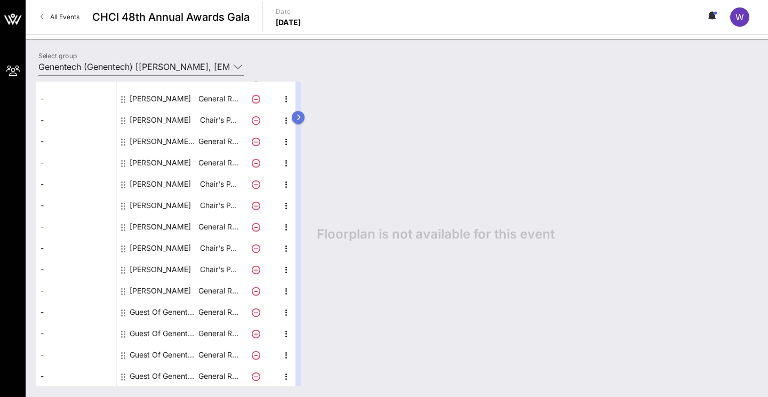
click at [297, 117] on icon "button" at bounding box center [298, 117] width 5 height 6
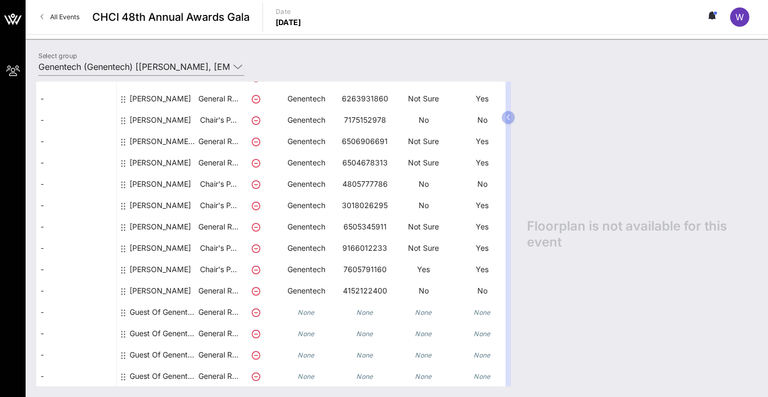
click at [39, 16] on link "All Events" at bounding box center [60, 17] width 52 height 17
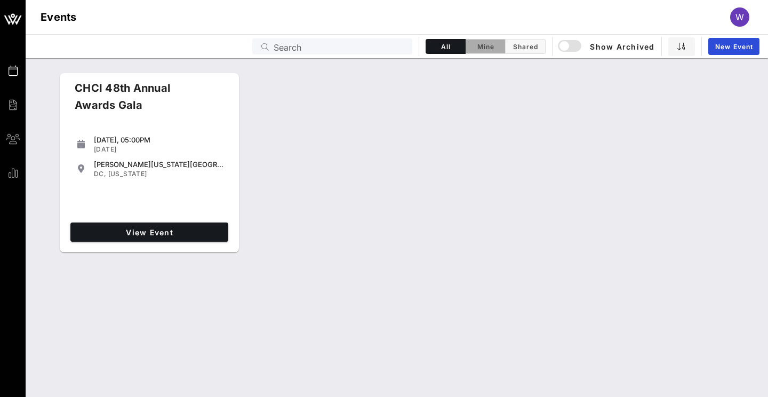
click at [472, 50] on span "Mine" at bounding box center [485, 47] width 27 height 8
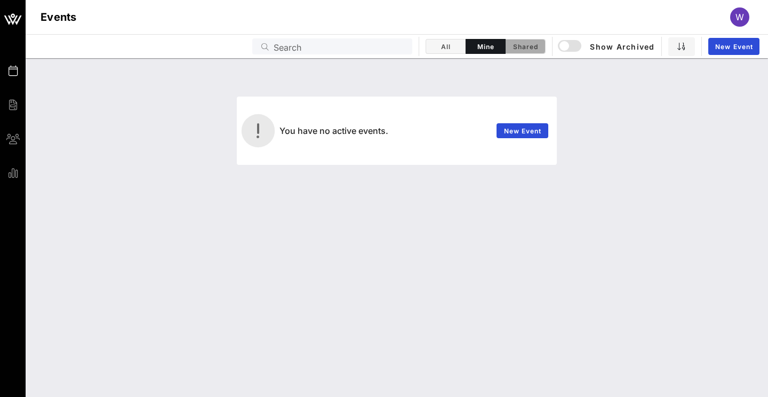
click at [518, 48] on span "Shared" at bounding box center [525, 47] width 27 height 8
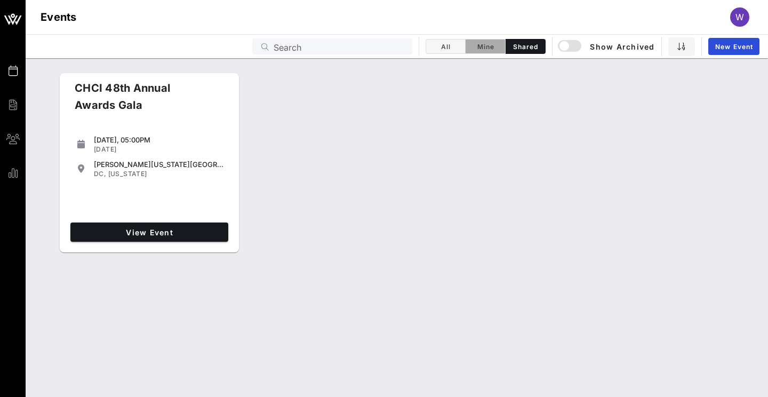
click at [490, 48] on span "Mine" at bounding box center [485, 47] width 27 height 8
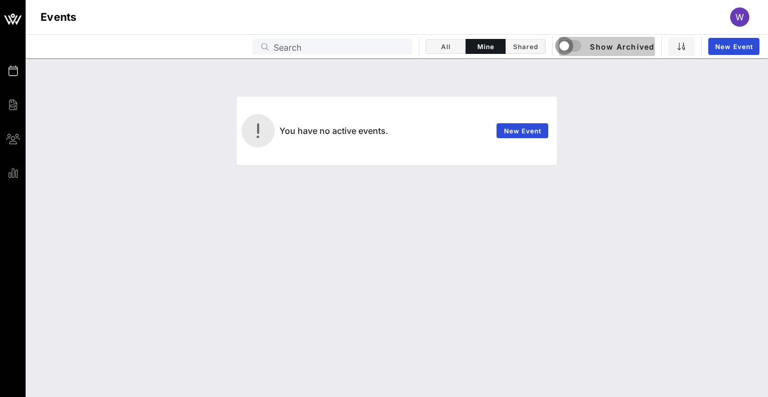
click at [569, 47] on div "button" at bounding box center [564, 45] width 15 height 15
click at [450, 48] on span "All" at bounding box center [446, 47] width 26 height 8
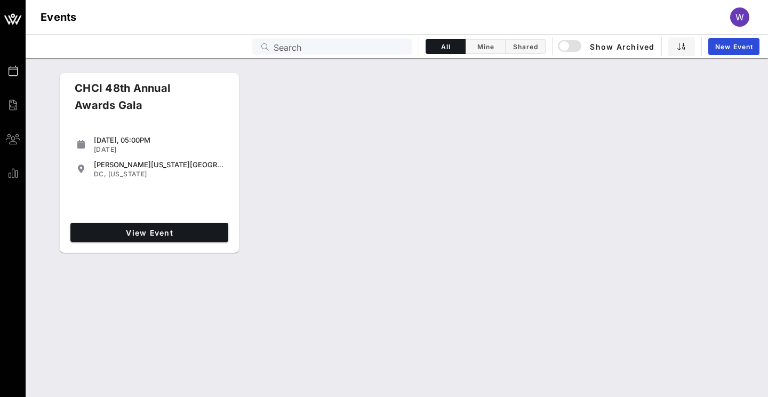
click at [649, 22] on div "W" at bounding box center [745, 16] width 29 height 19
click at [649, 20] on span "W" at bounding box center [740, 17] width 9 height 11
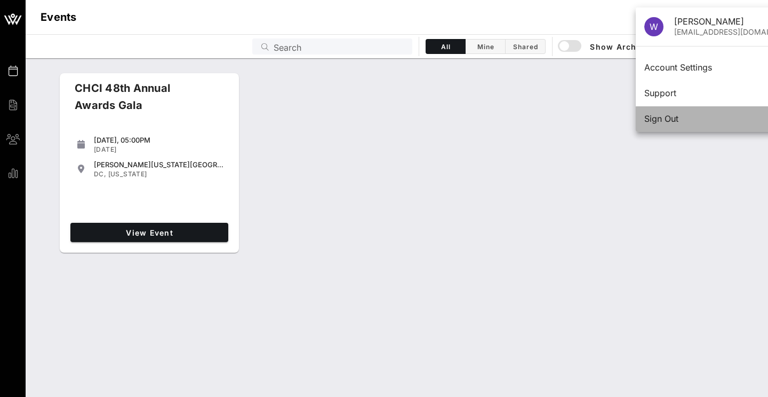
click at [649, 120] on div "Sign Out" at bounding box center [724, 119] width 158 height 10
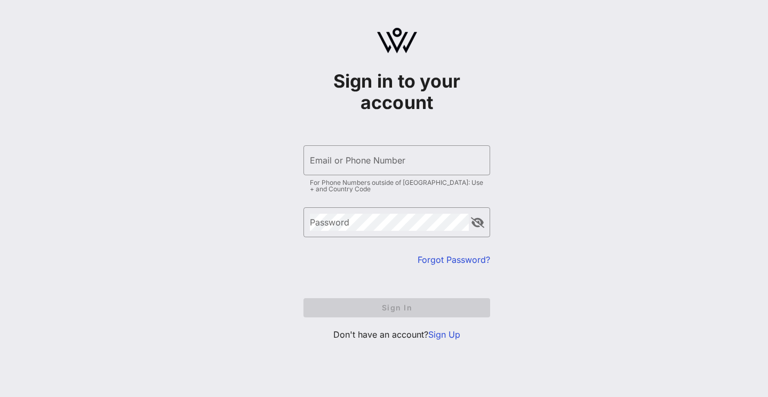
type input "[EMAIL_ADDRESS][DOMAIN_NAME]"
